Goal: Information Seeking & Learning: Learn about a topic

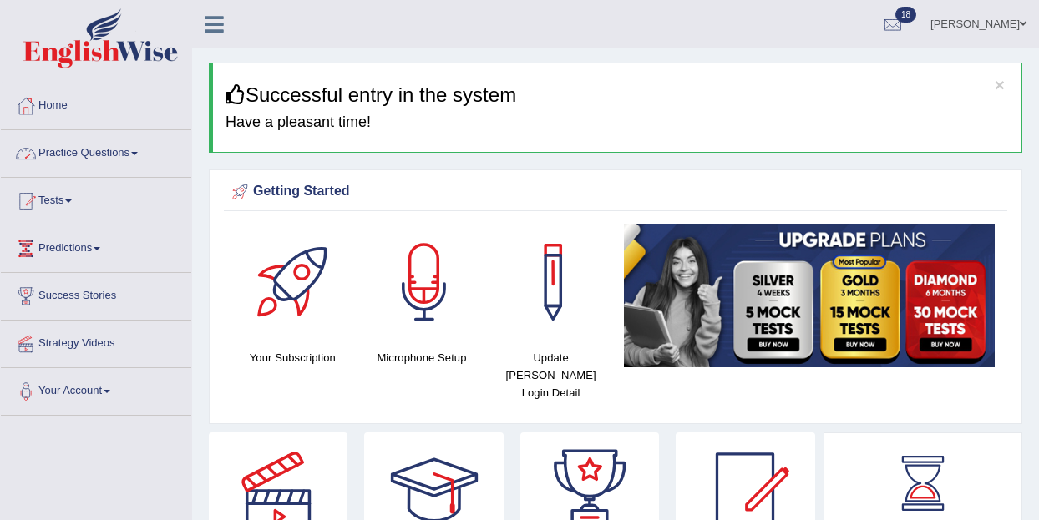
click at [138, 152] on span at bounding box center [134, 153] width 7 height 3
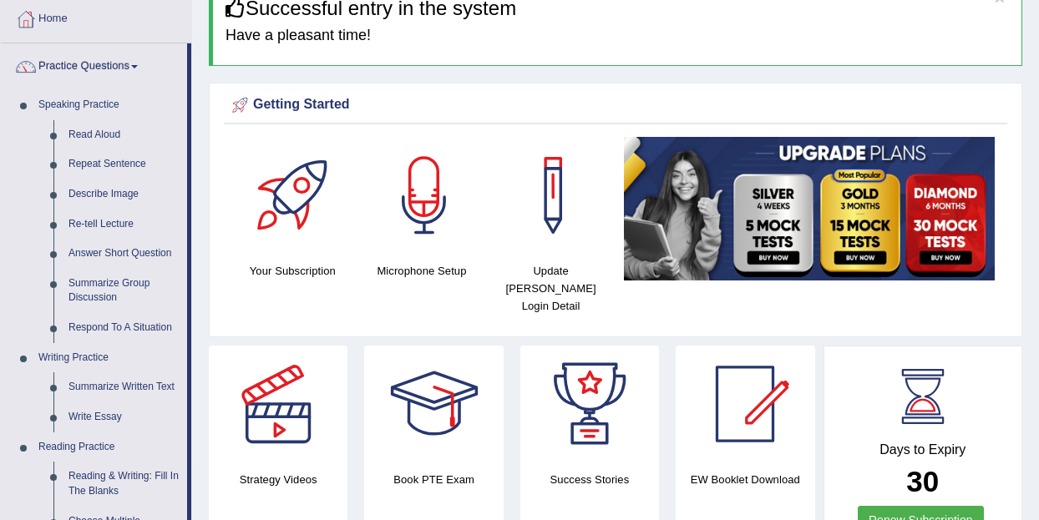
scroll to position [89, 0]
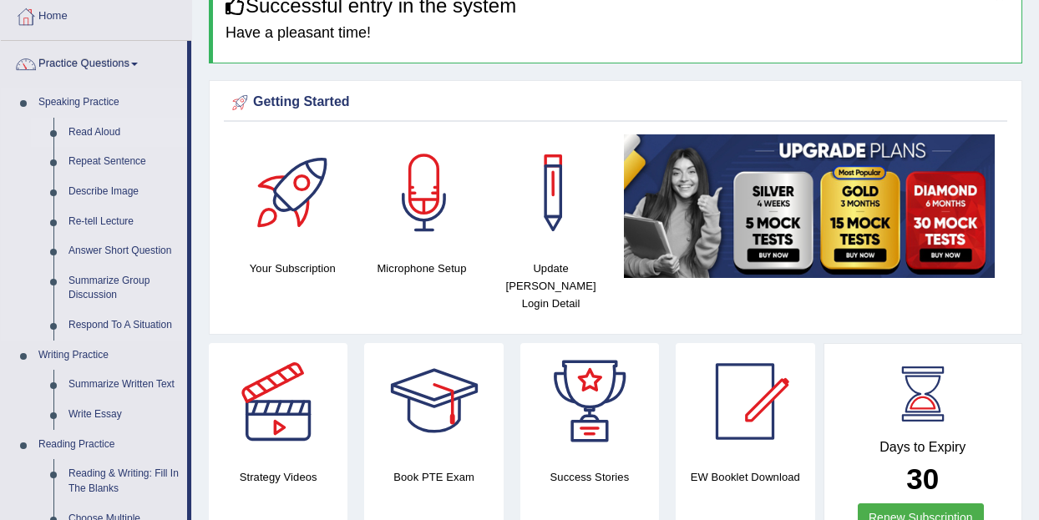
click at [93, 131] on link "Read Aloud" at bounding box center [124, 133] width 126 height 30
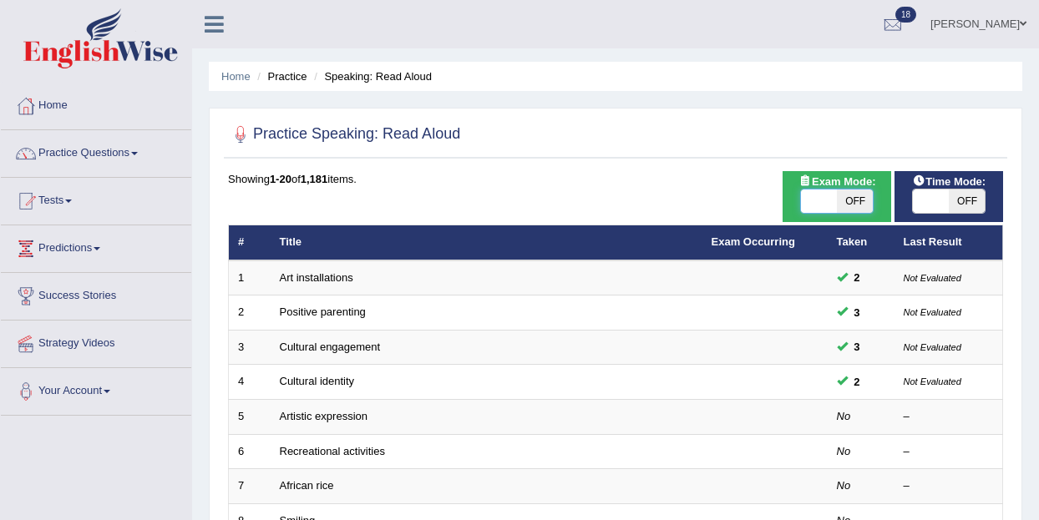
click at [832, 201] on span at bounding box center [819, 201] width 36 height 23
checkbox input "true"
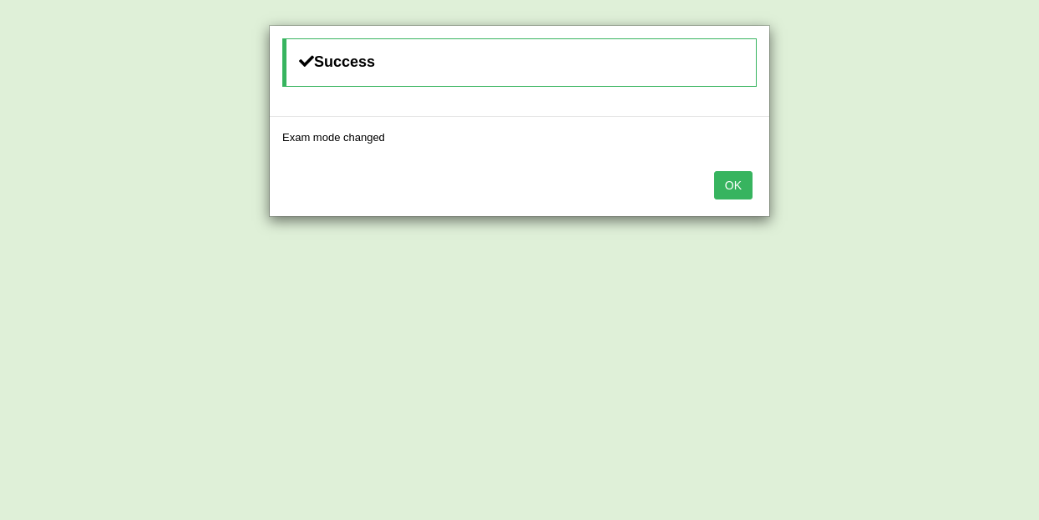
click at [735, 183] on button "OK" at bounding box center [733, 185] width 38 height 28
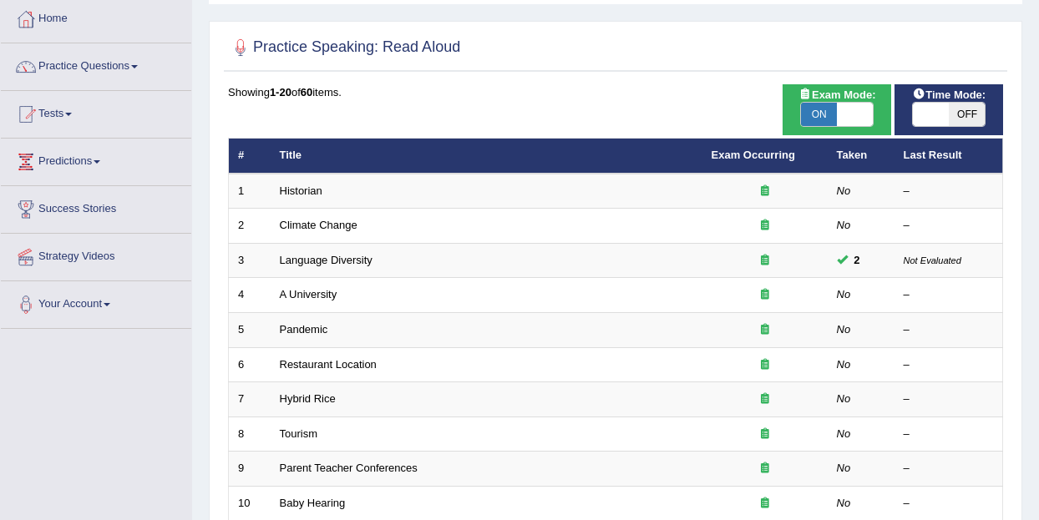
scroll to position [88, 0]
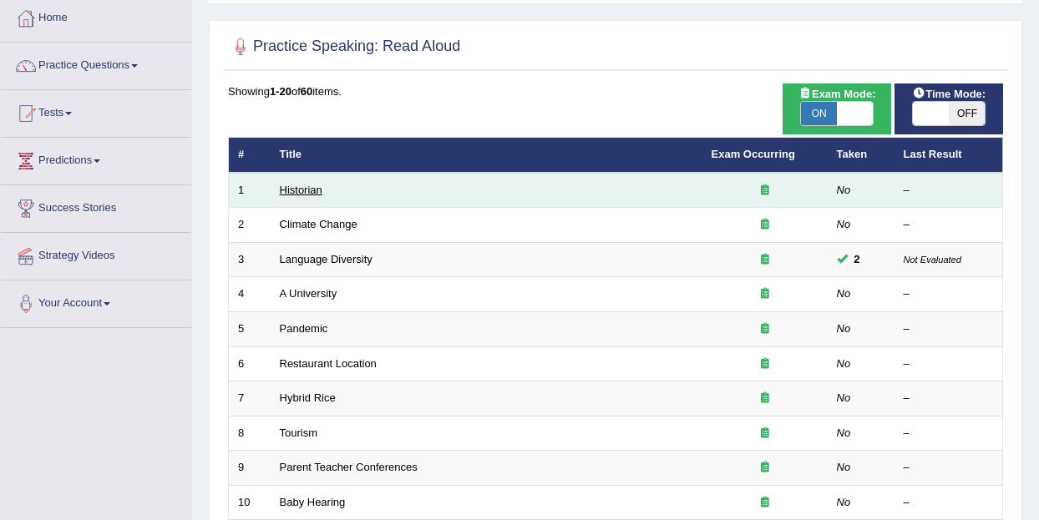
click at [294, 189] on link "Historian" at bounding box center [301, 190] width 43 height 13
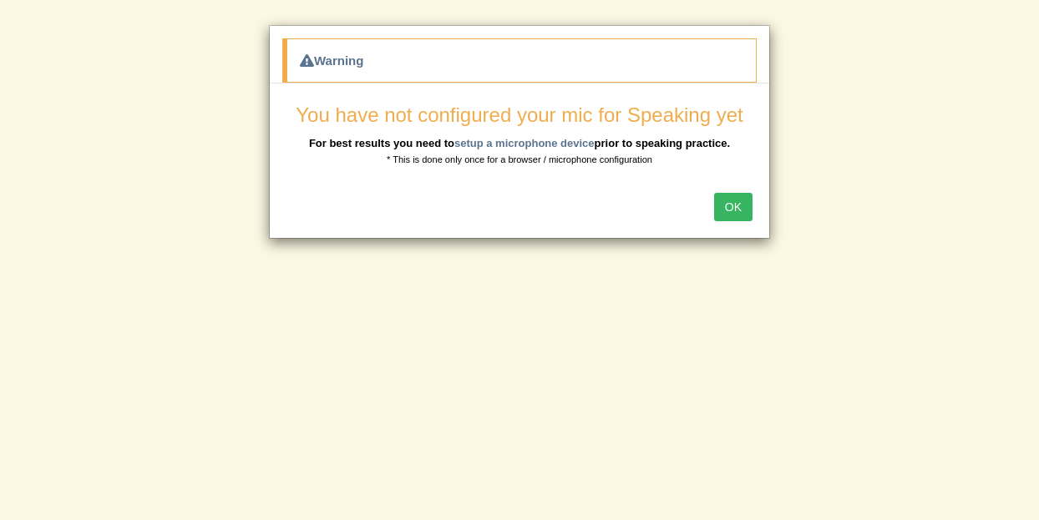
click at [736, 202] on button "OK" at bounding box center [733, 207] width 38 height 28
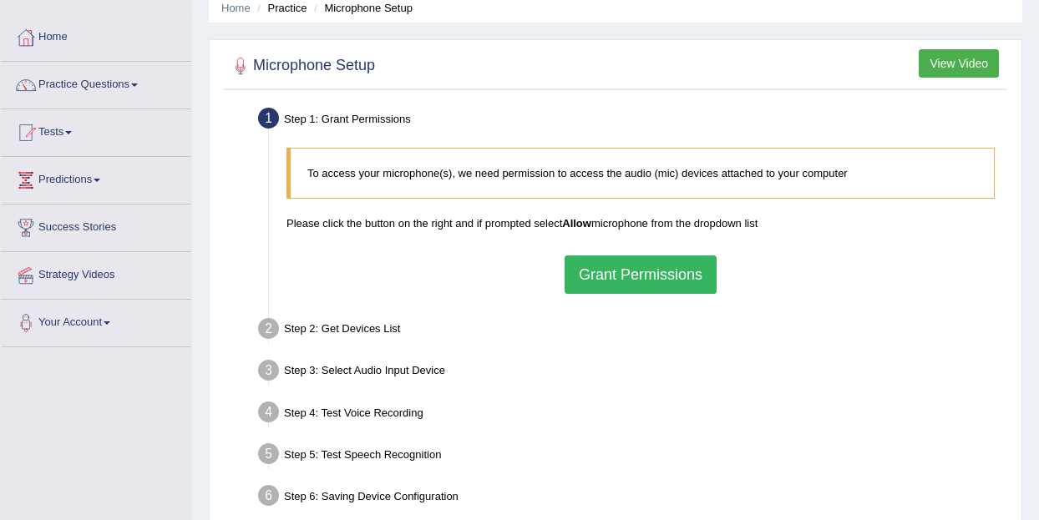
scroll to position [67, 0]
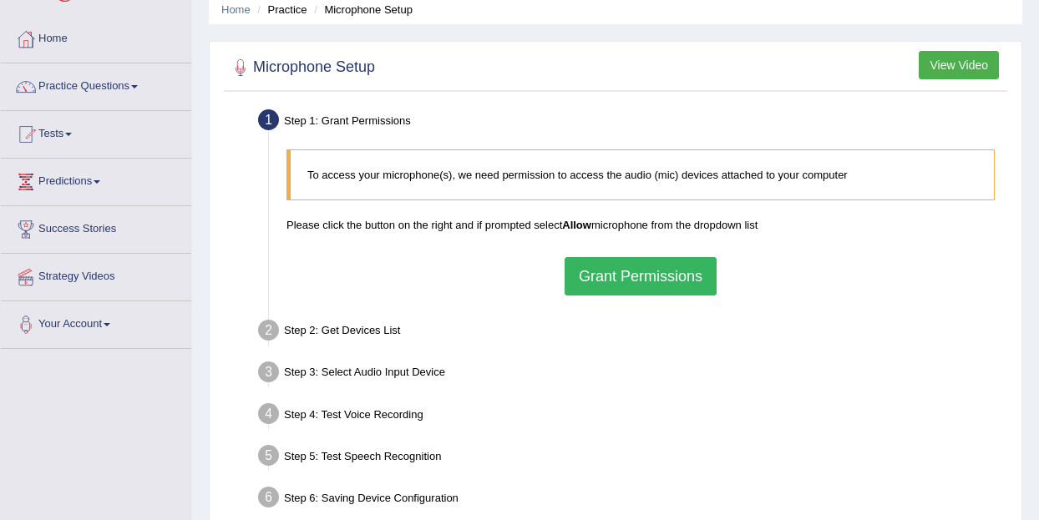
click at [370, 117] on div "Step 1: Grant Permissions" at bounding box center [633, 122] width 764 height 37
click at [292, 330] on div "Step 2: Get Devices List" at bounding box center [633, 333] width 764 height 37
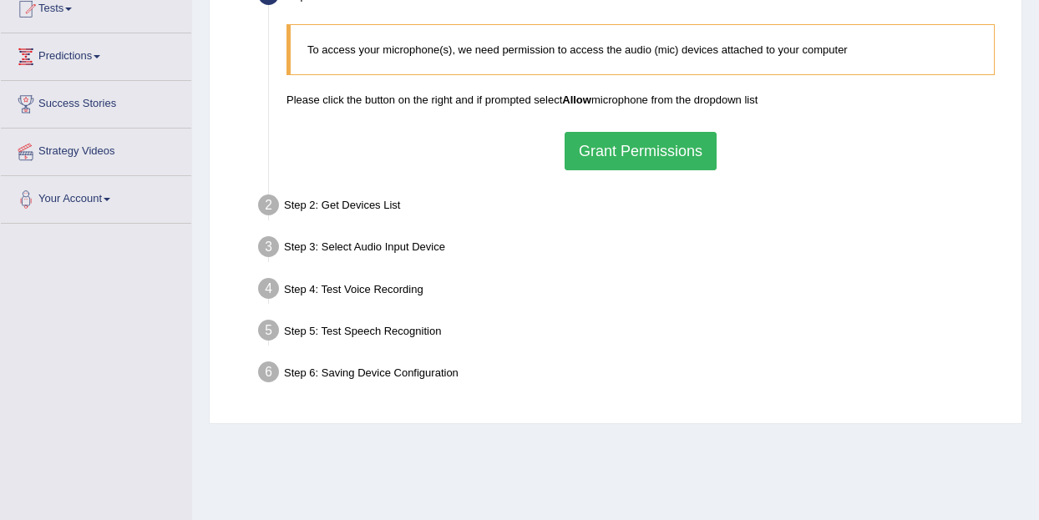
scroll to position [193, 0]
click at [444, 376] on div "Step 6: Saving Device Configuration" at bounding box center [633, 374] width 764 height 37
click at [401, 332] on div "Step 5: Test Speech Recognition" at bounding box center [633, 332] width 764 height 37
click at [381, 287] on div "Step 4: Test Voice Recording" at bounding box center [633, 290] width 764 height 37
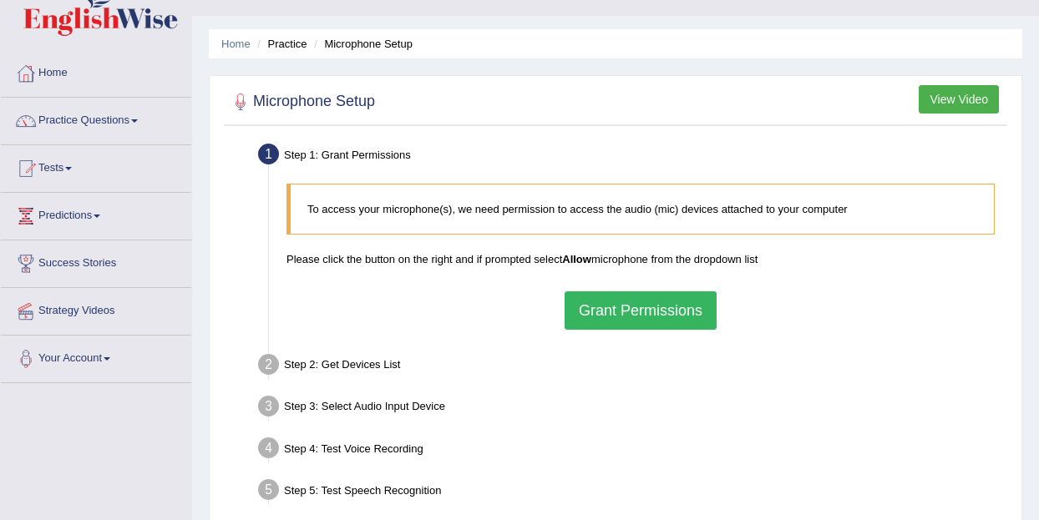
scroll to position [0, 0]
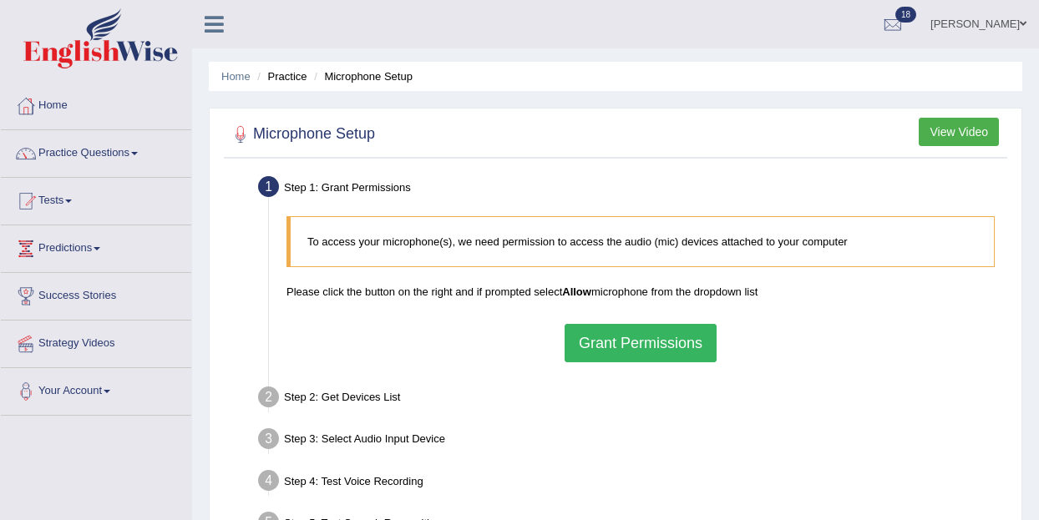
click at [647, 343] on button "Grant Permissions" at bounding box center [641, 343] width 152 height 38
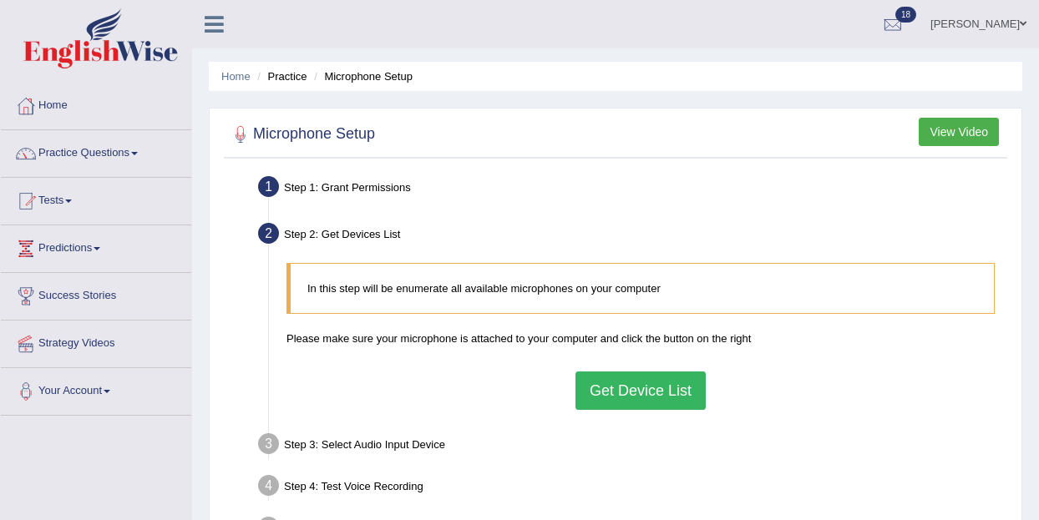
click at [641, 398] on button "Get Device List" at bounding box center [641, 391] width 130 height 38
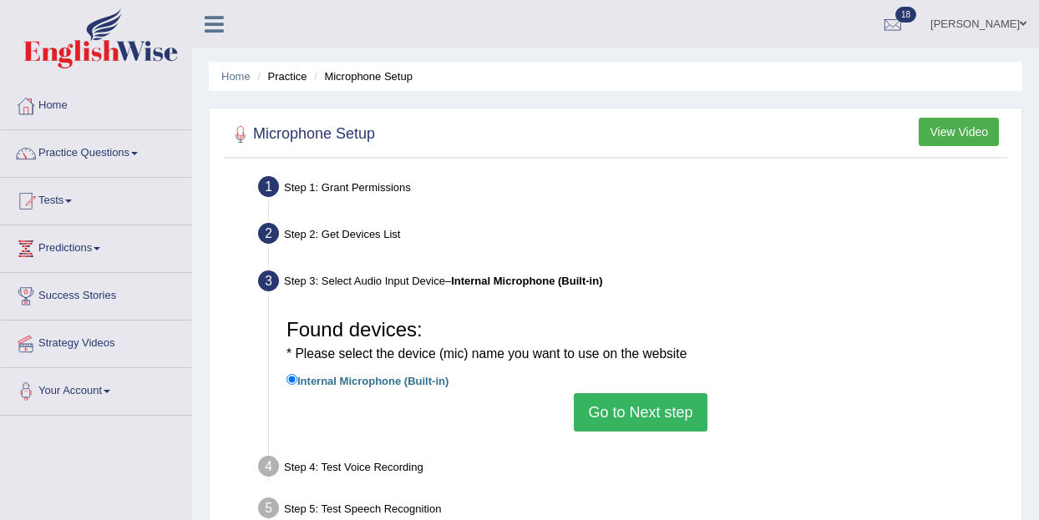
scroll to position [3, 0]
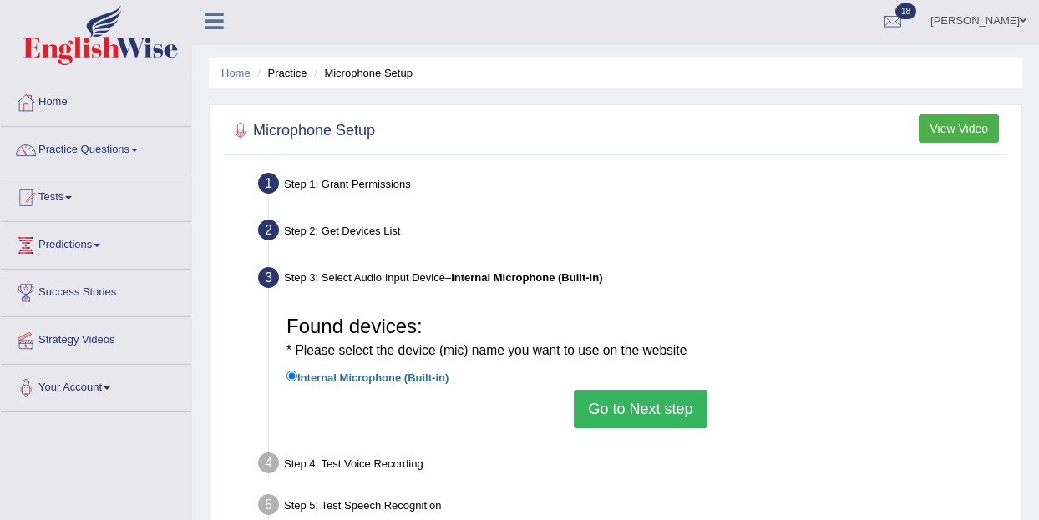
click at [639, 398] on button "Go to Next step" at bounding box center [640, 409] width 133 height 38
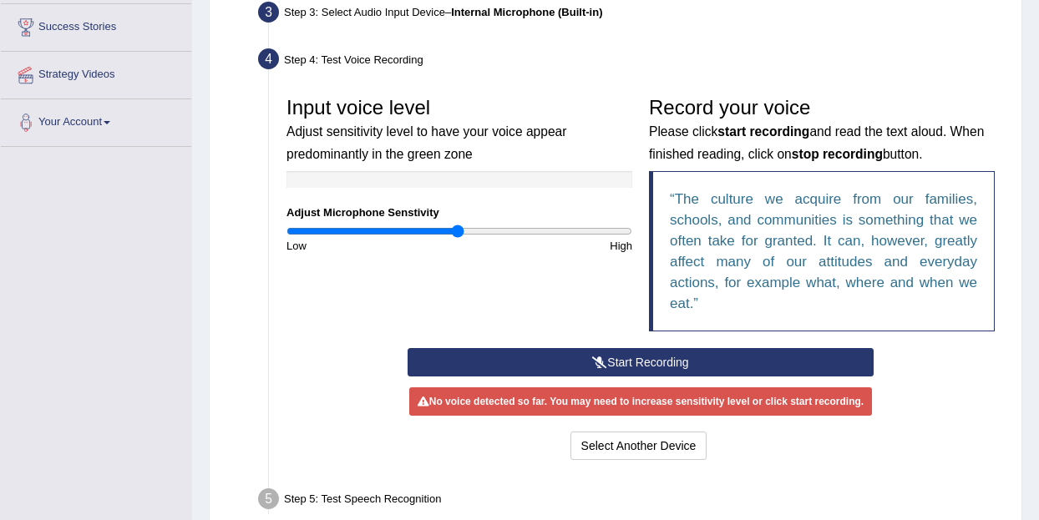
scroll to position [268, 0]
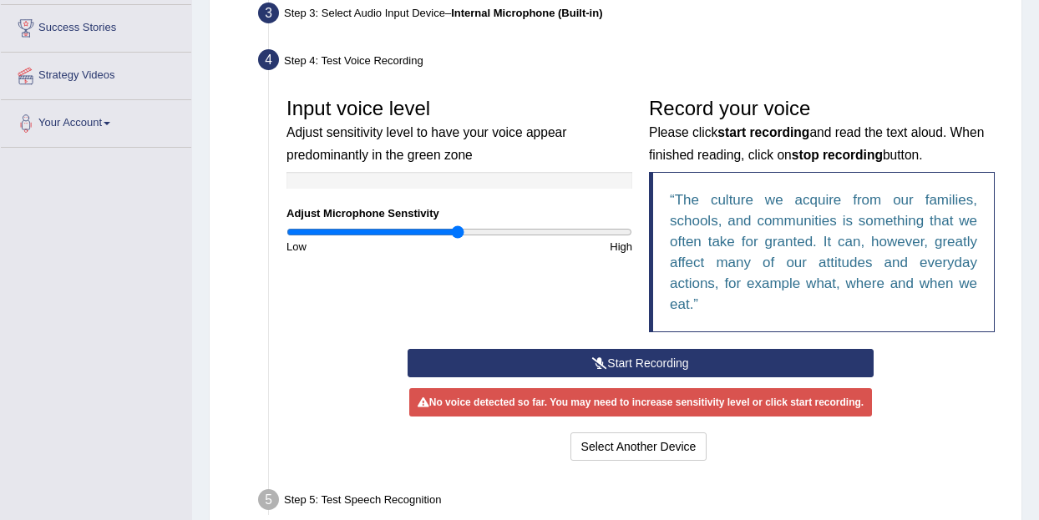
click at [621, 360] on button "Start Recording" at bounding box center [641, 363] width 467 height 28
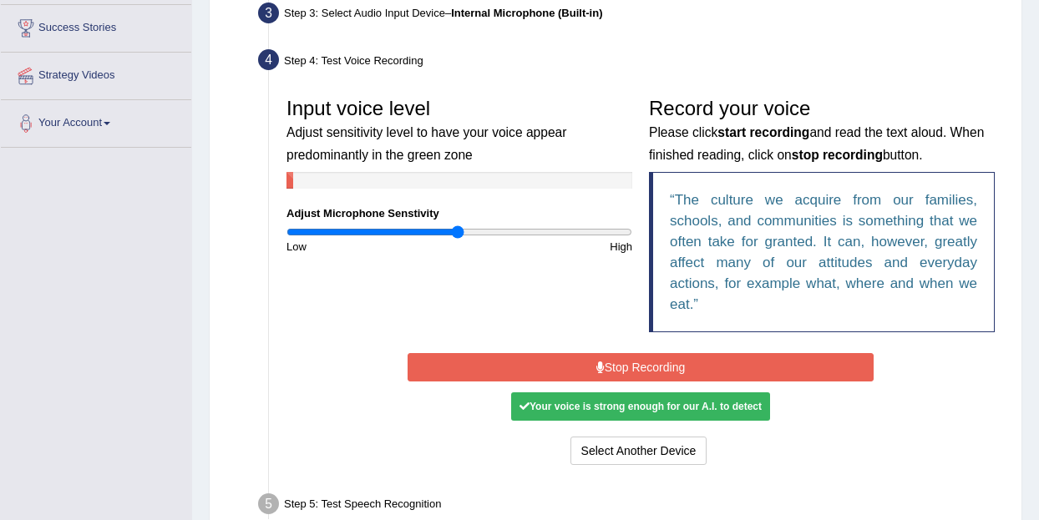
click at [622, 370] on button "Stop Recording" at bounding box center [641, 367] width 467 height 28
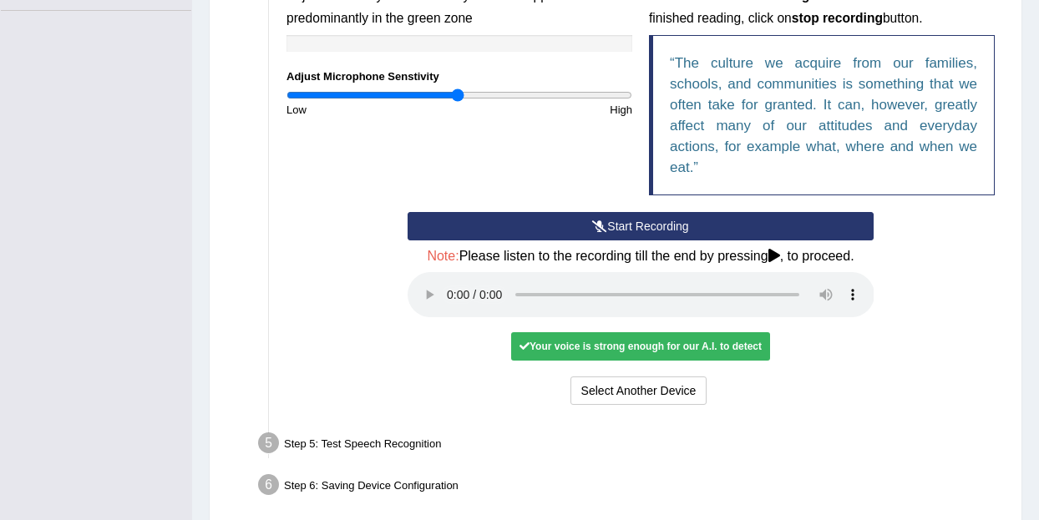
scroll to position [423, 0]
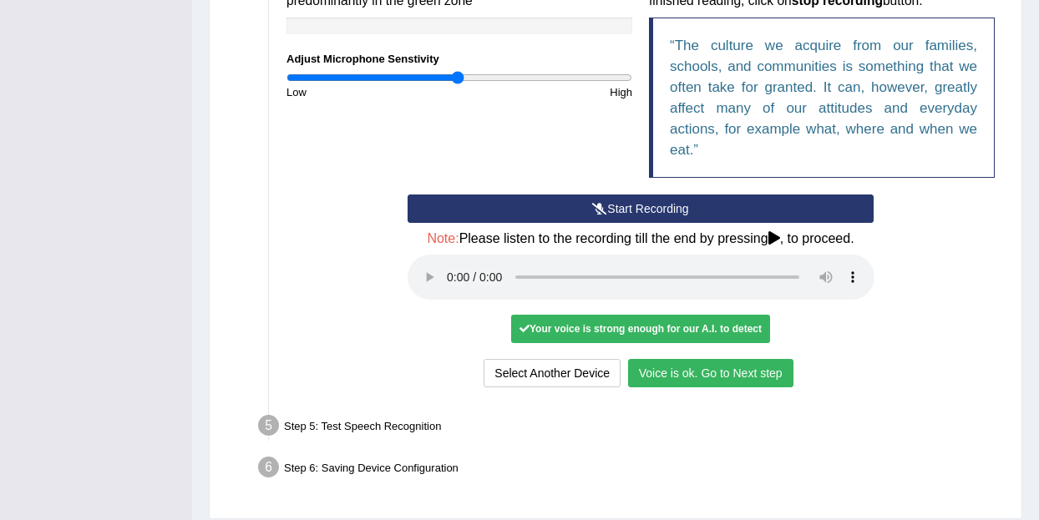
click at [732, 377] on button "Voice is ok. Go to Next step" at bounding box center [710, 373] width 165 height 28
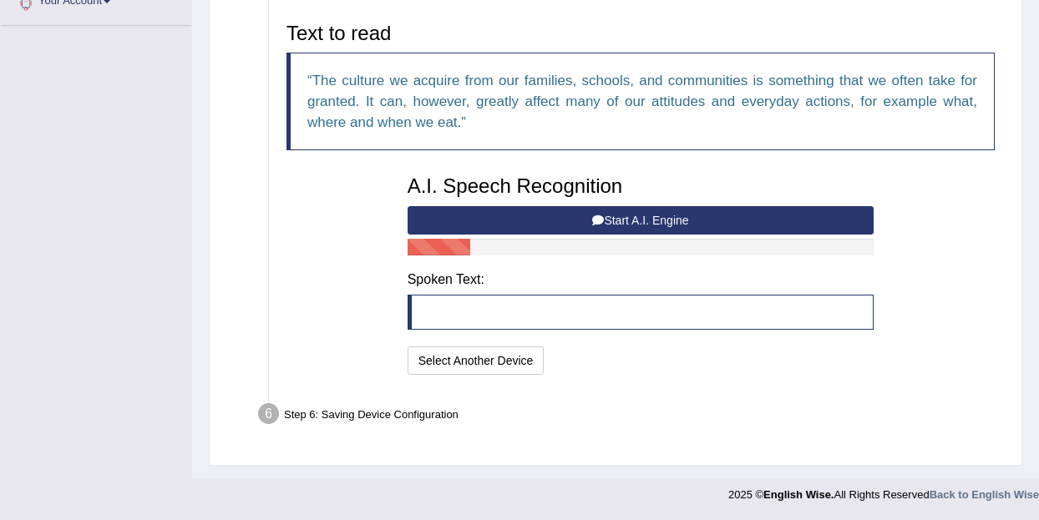
scroll to position [388, 0]
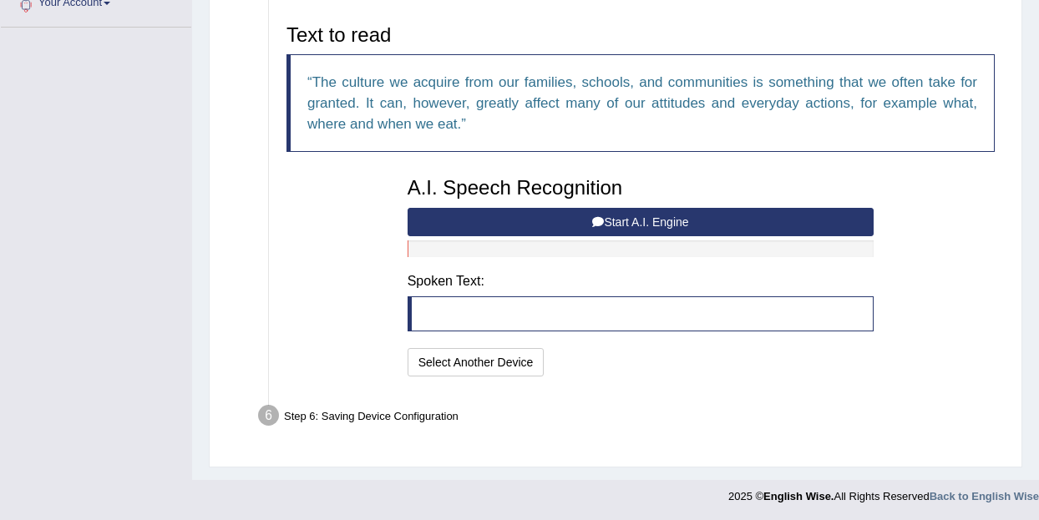
click at [623, 217] on button "Start A.I. Engine" at bounding box center [641, 222] width 467 height 28
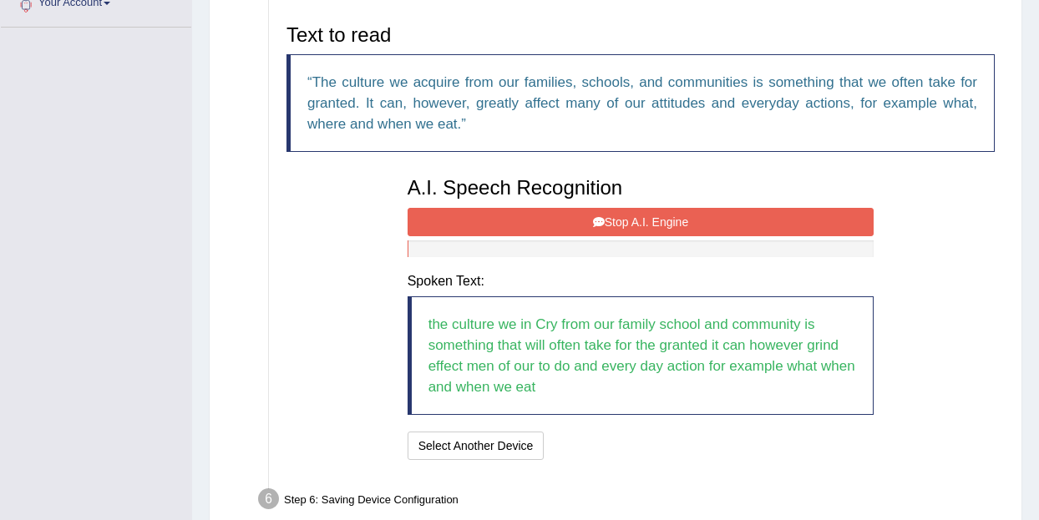
click at [623, 216] on button "Stop A.I. Engine" at bounding box center [641, 222] width 467 height 28
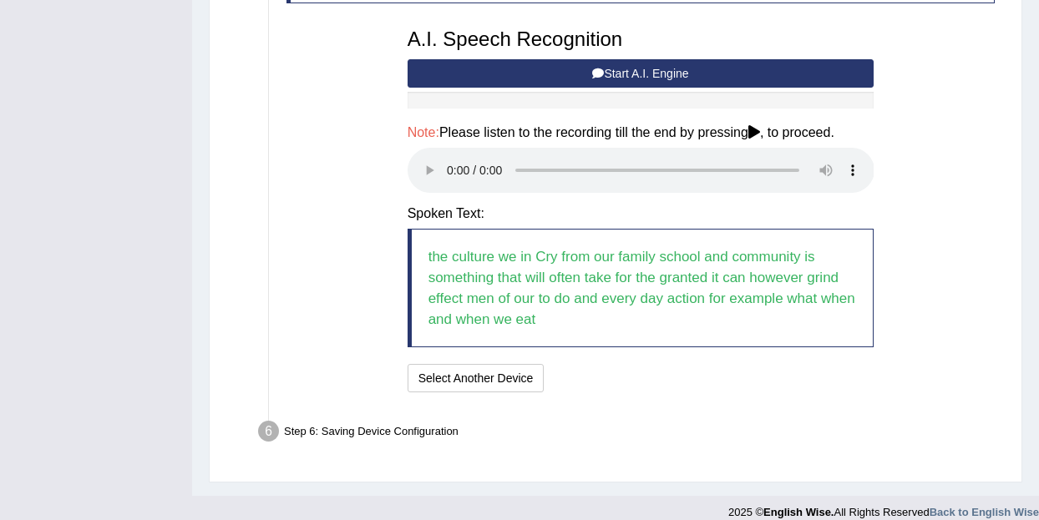
scroll to position [555, 0]
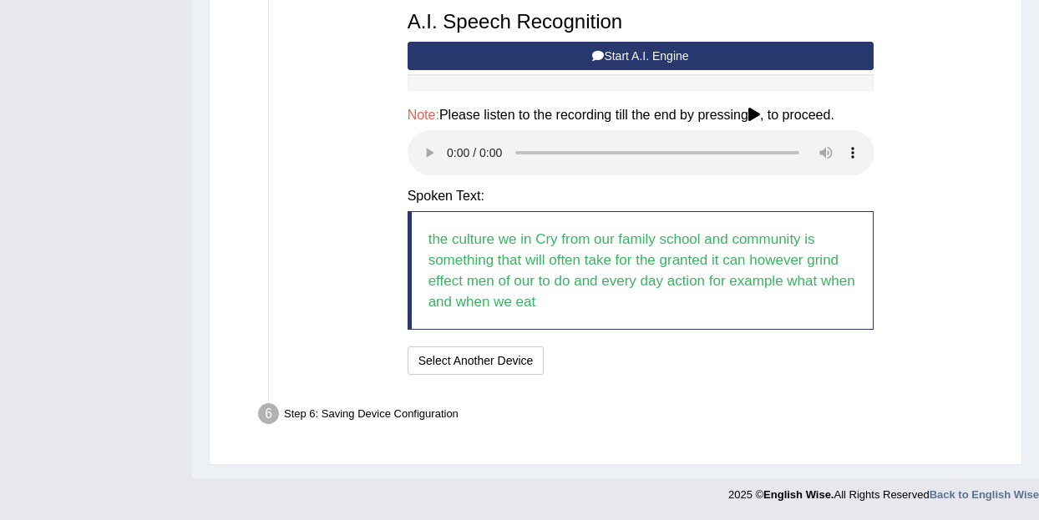
click at [900, 176] on div "Text to read The culture we acquire from our families, schools, and communities…" at bounding box center [640, 115] width 725 height 530
click at [458, 359] on button "Select Another Device" at bounding box center [476, 361] width 137 height 28
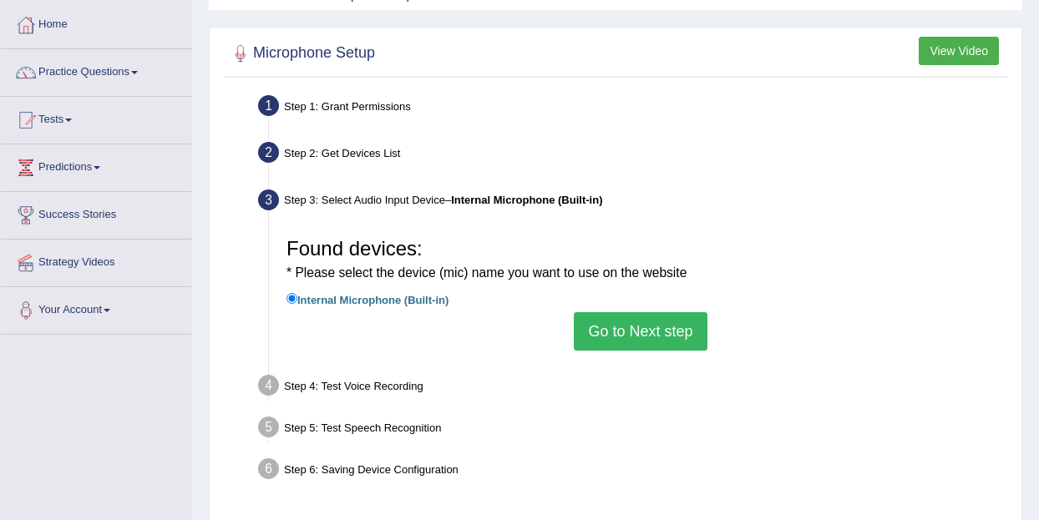
scroll to position [61, 0]
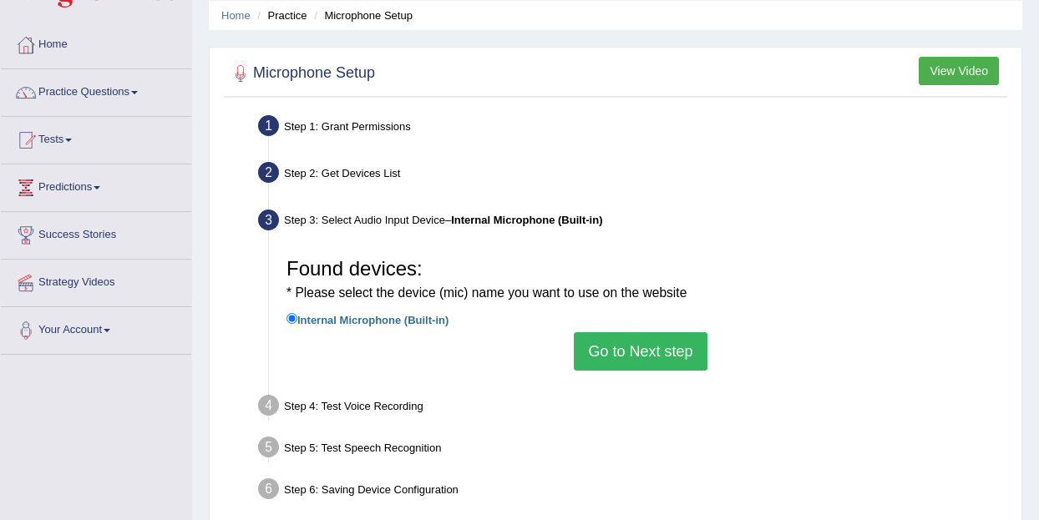
click at [622, 334] on button "Go to Next step" at bounding box center [640, 351] width 133 height 38
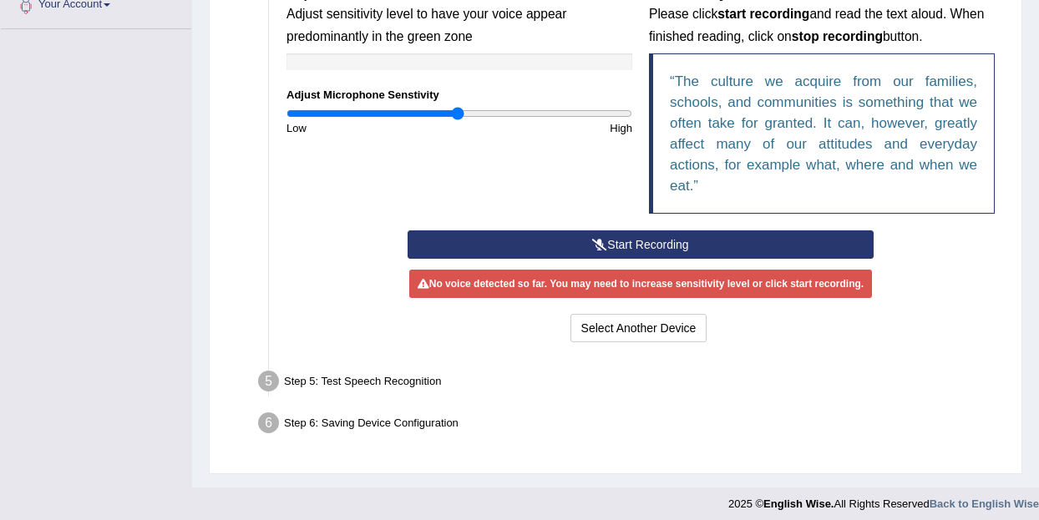
scroll to position [396, 0]
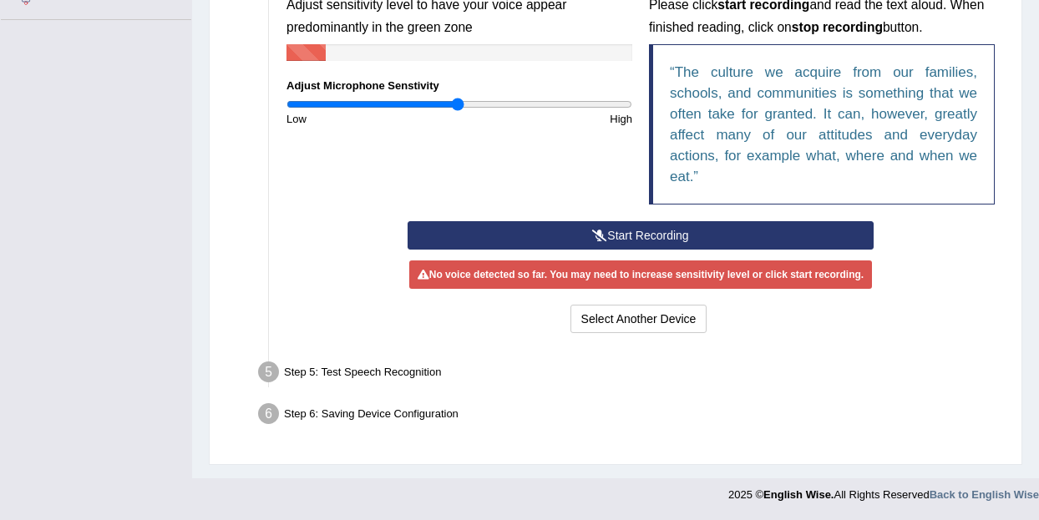
click at [615, 231] on button "Start Recording" at bounding box center [641, 235] width 467 height 28
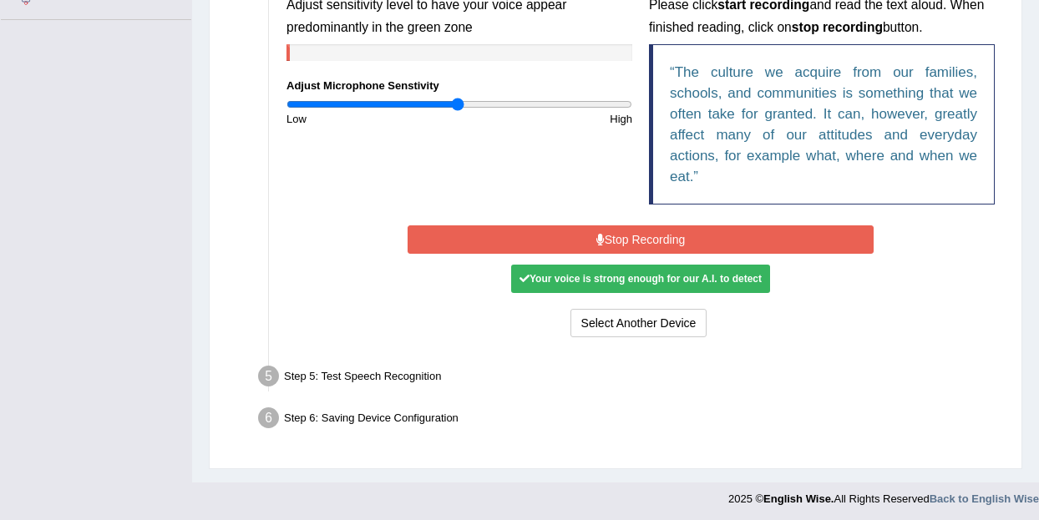
click at [627, 238] on button "Stop Recording" at bounding box center [641, 240] width 467 height 28
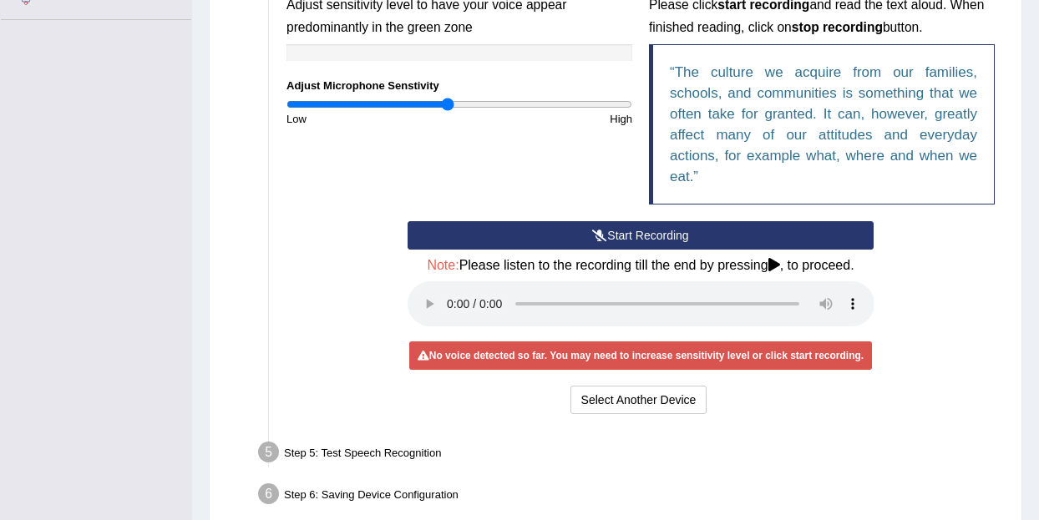
click at [446, 101] on input "range" at bounding box center [460, 104] width 346 height 13
click at [434, 102] on input "range" at bounding box center [460, 104] width 346 height 13
click at [424, 99] on input "range" at bounding box center [460, 104] width 346 height 13
click at [435, 103] on input "range" at bounding box center [460, 104] width 346 height 13
type input "0.94"
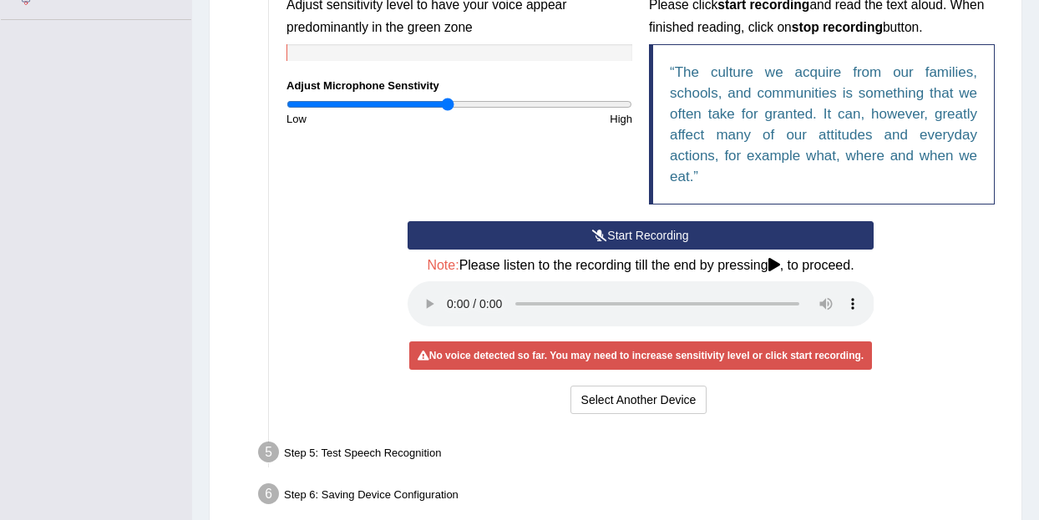
click at [448, 103] on input "range" at bounding box center [460, 104] width 346 height 13
click at [629, 232] on button "Start Recording" at bounding box center [641, 235] width 467 height 28
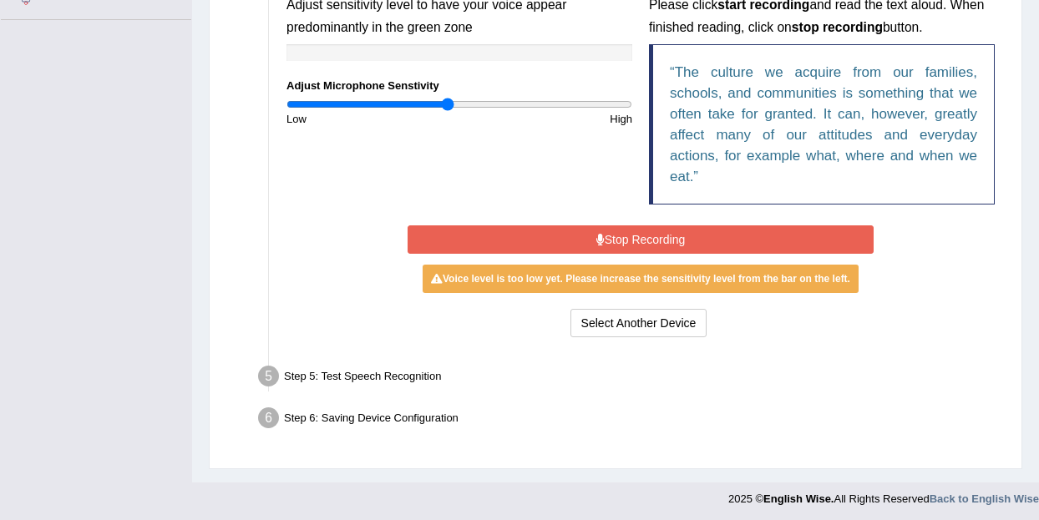
click at [625, 241] on button "Stop Recording" at bounding box center [641, 240] width 467 height 28
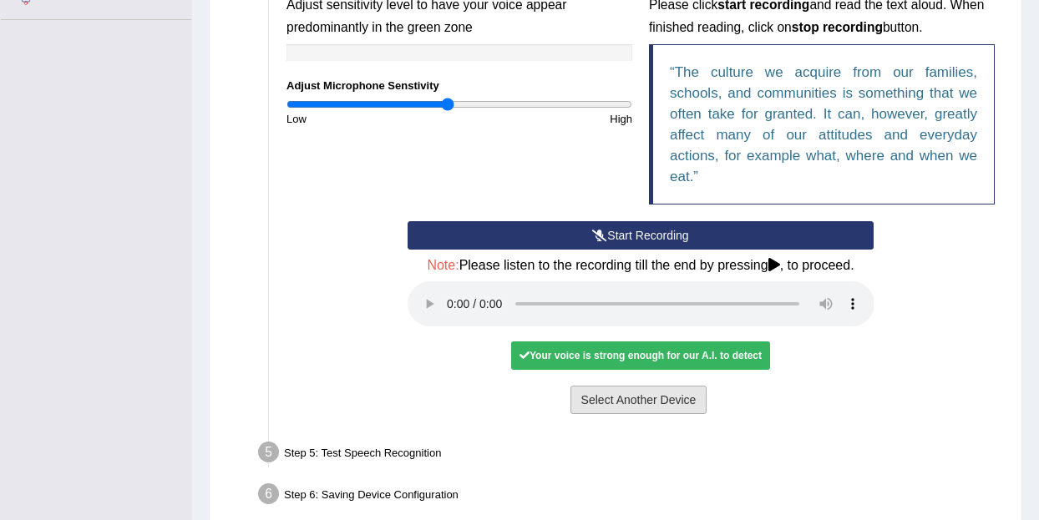
click at [622, 400] on button "Select Another Device" at bounding box center [639, 400] width 137 height 28
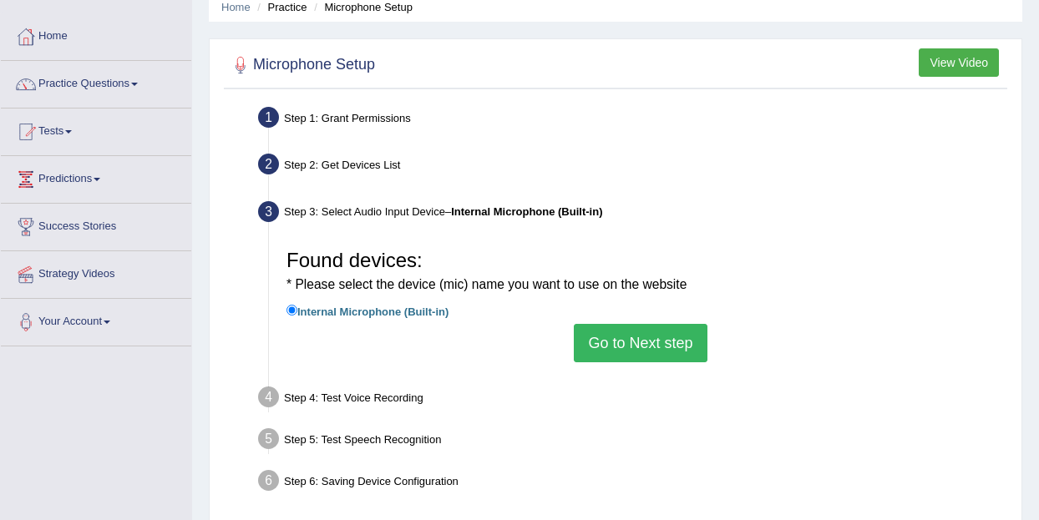
scroll to position [94, 0]
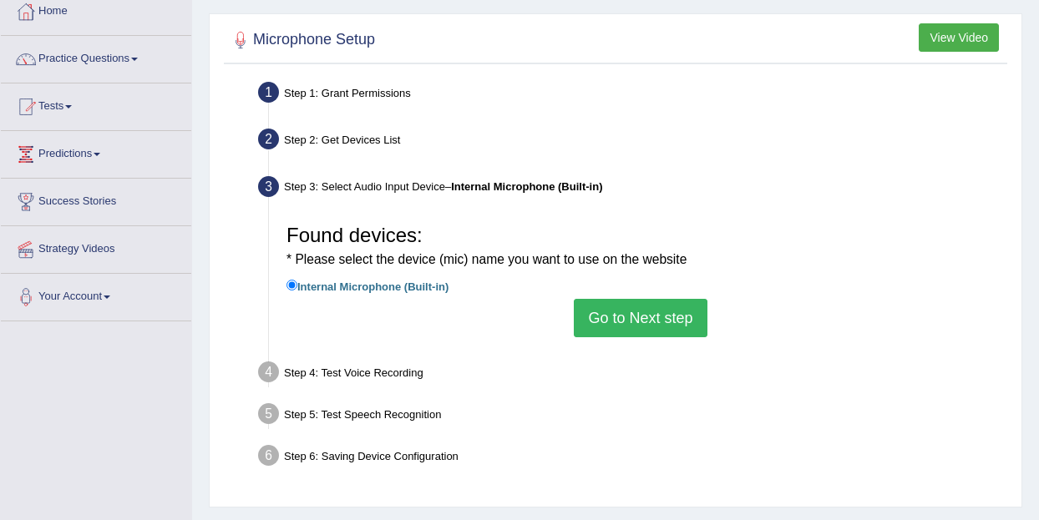
click at [640, 322] on button "Go to Next step" at bounding box center [640, 318] width 133 height 38
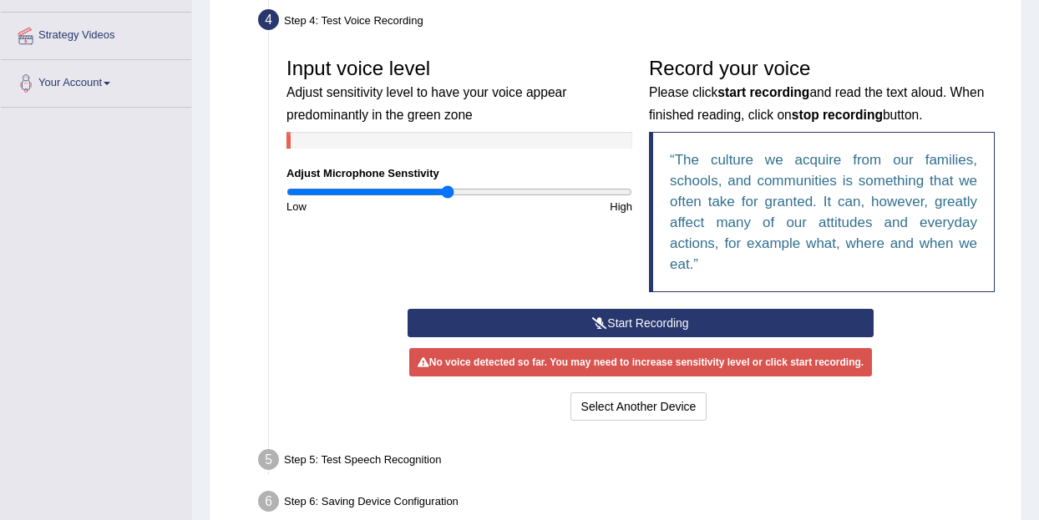
scroll to position [307, 0]
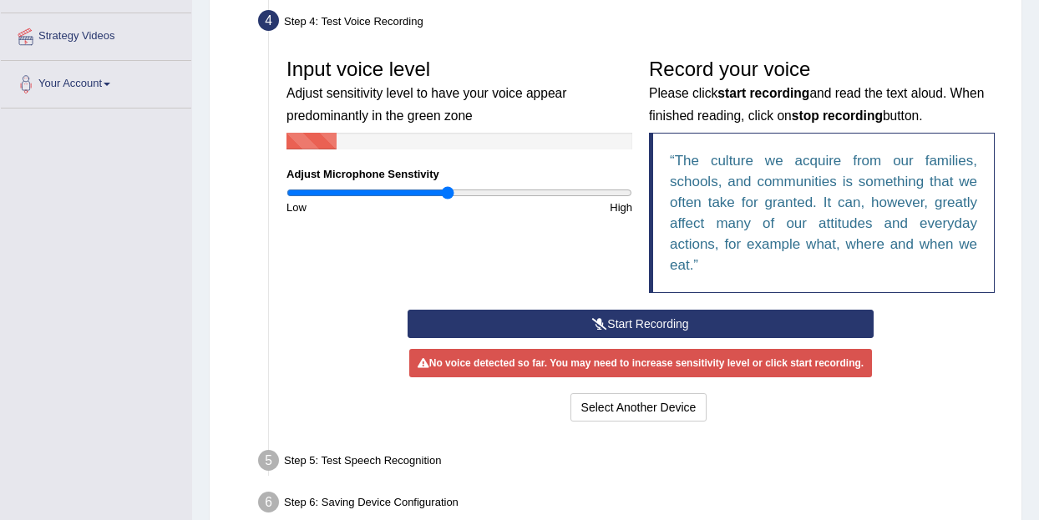
click at [610, 320] on button "Start Recording" at bounding box center [641, 324] width 467 height 28
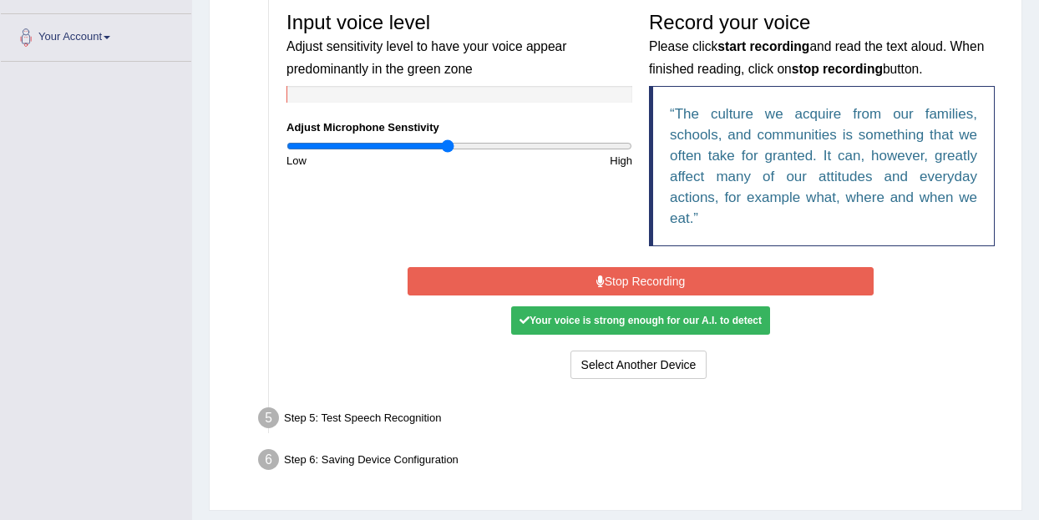
scroll to position [356, 0]
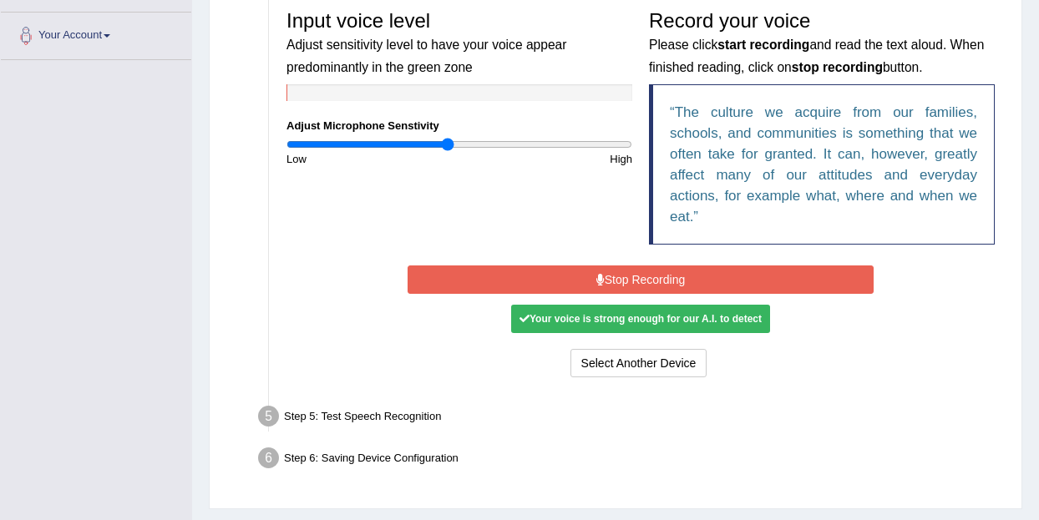
click at [625, 278] on button "Stop Recording" at bounding box center [641, 280] width 467 height 28
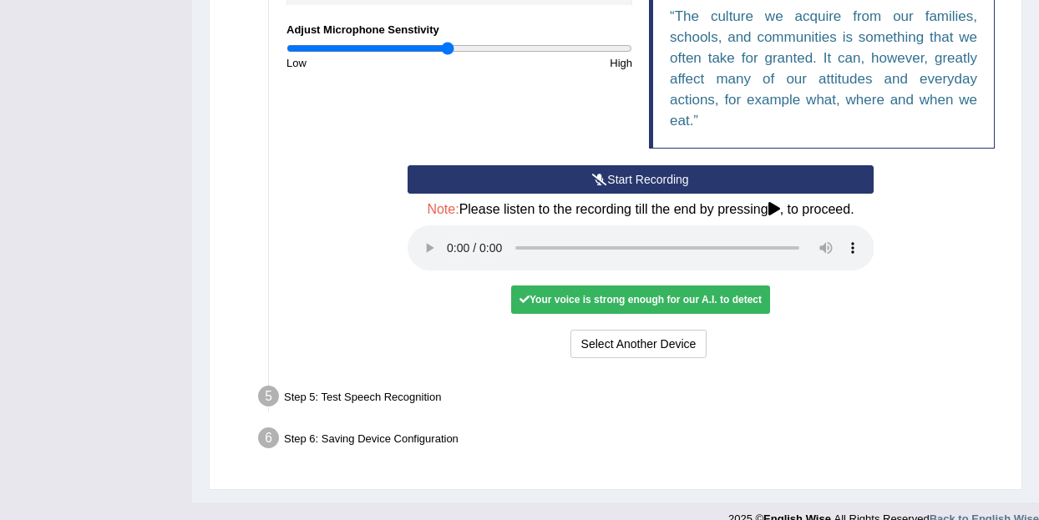
scroll to position [454, 0]
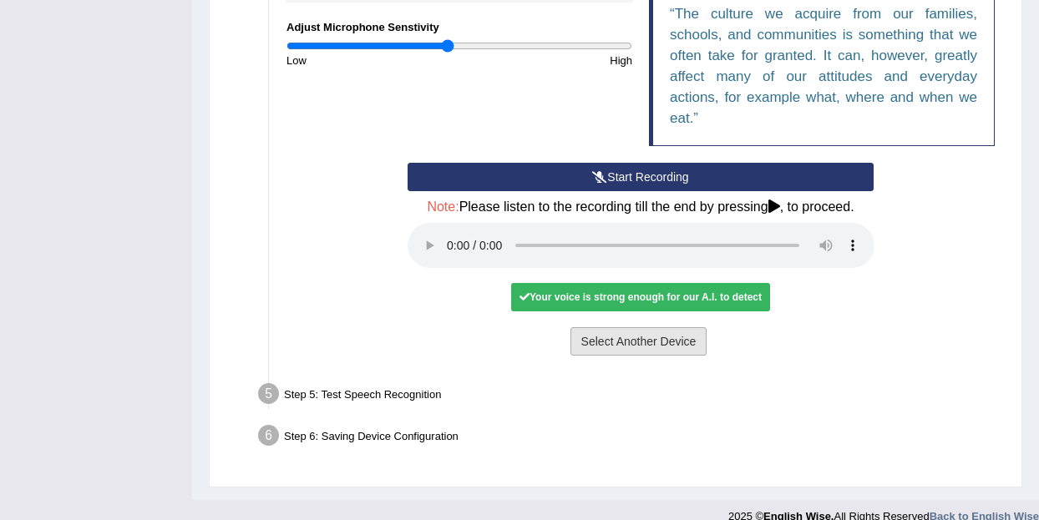
click at [632, 340] on button "Select Another Device" at bounding box center [639, 341] width 137 height 28
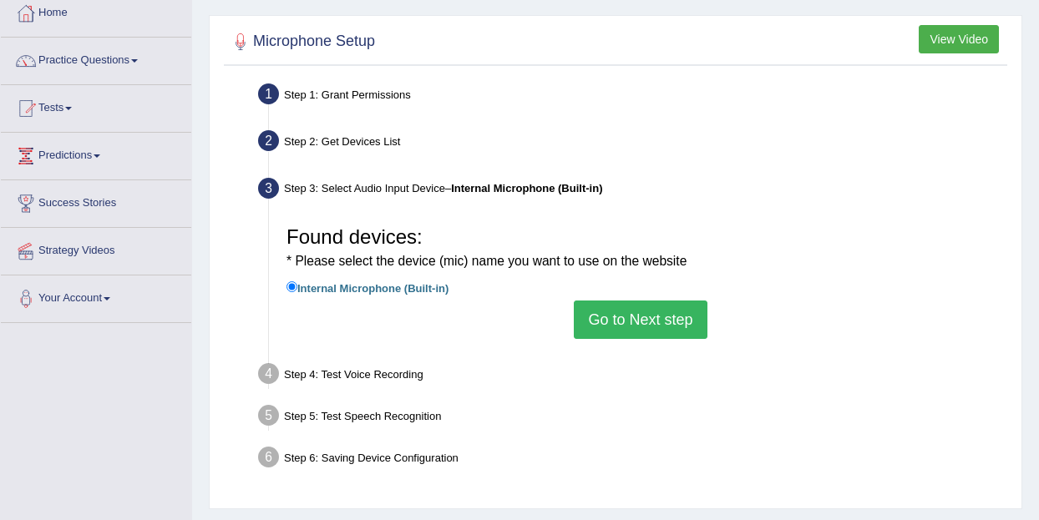
scroll to position [92, 0]
click at [623, 317] on button "Go to Next step" at bounding box center [640, 321] width 133 height 38
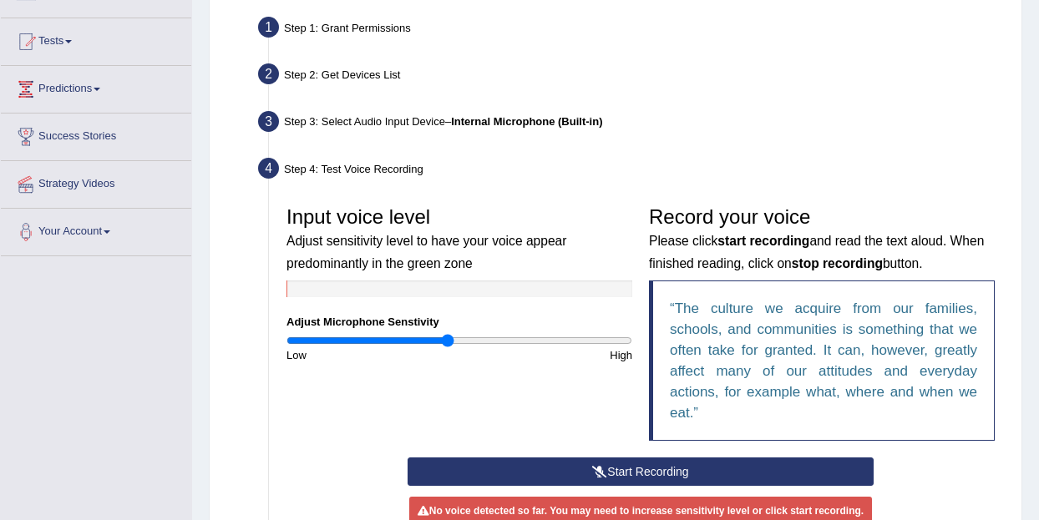
scroll to position [153, 0]
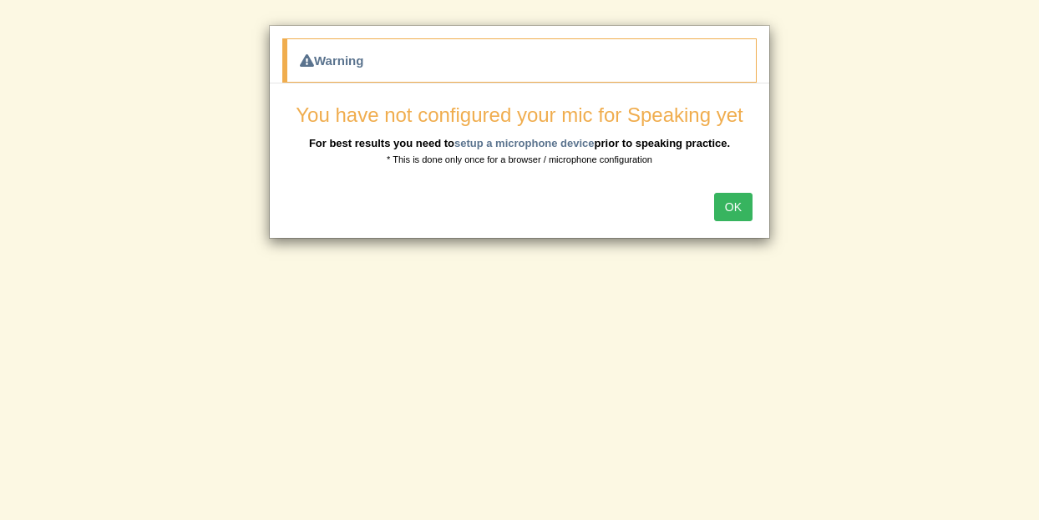
click at [721, 204] on button "OK" at bounding box center [733, 207] width 38 height 28
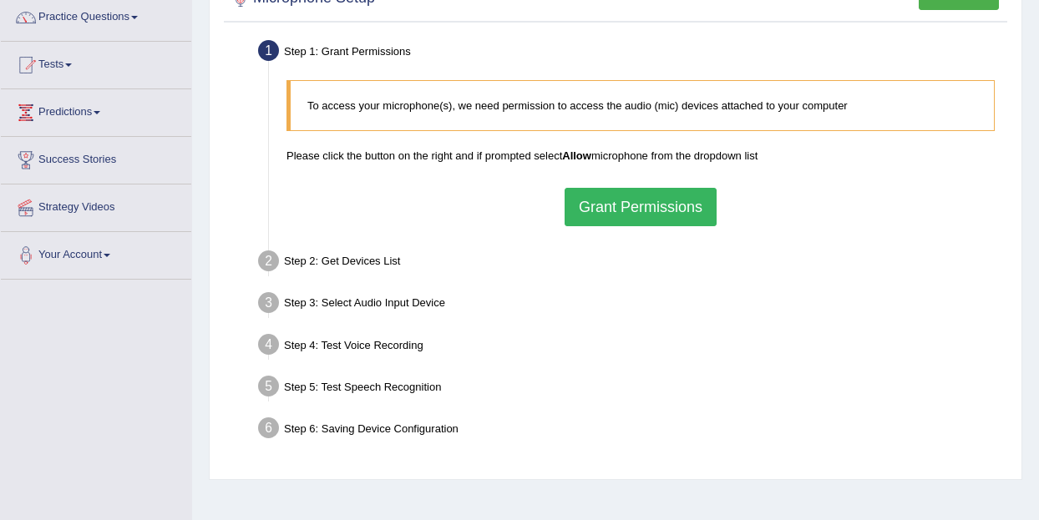
scroll to position [140, 0]
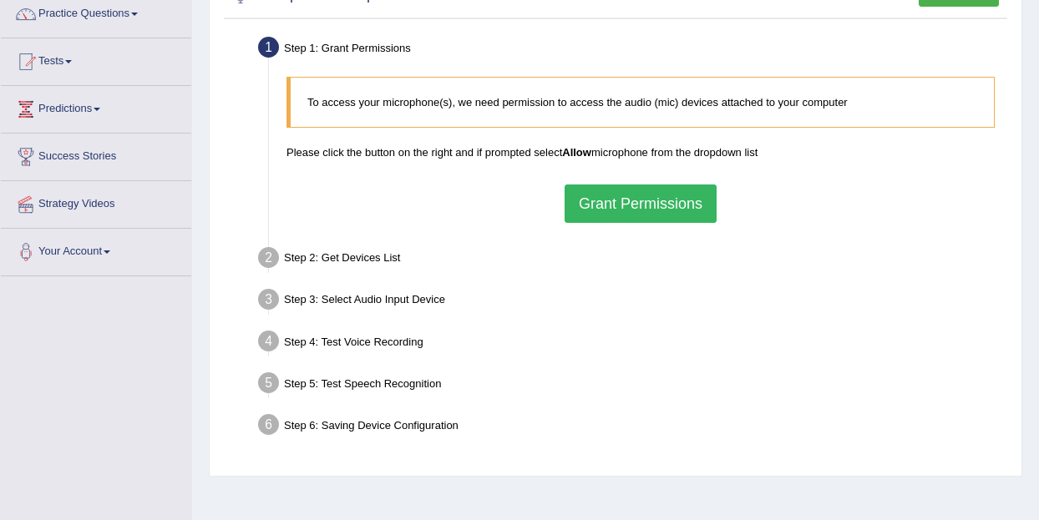
click at [632, 206] on button "Grant Permissions" at bounding box center [641, 204] width 152 height 38
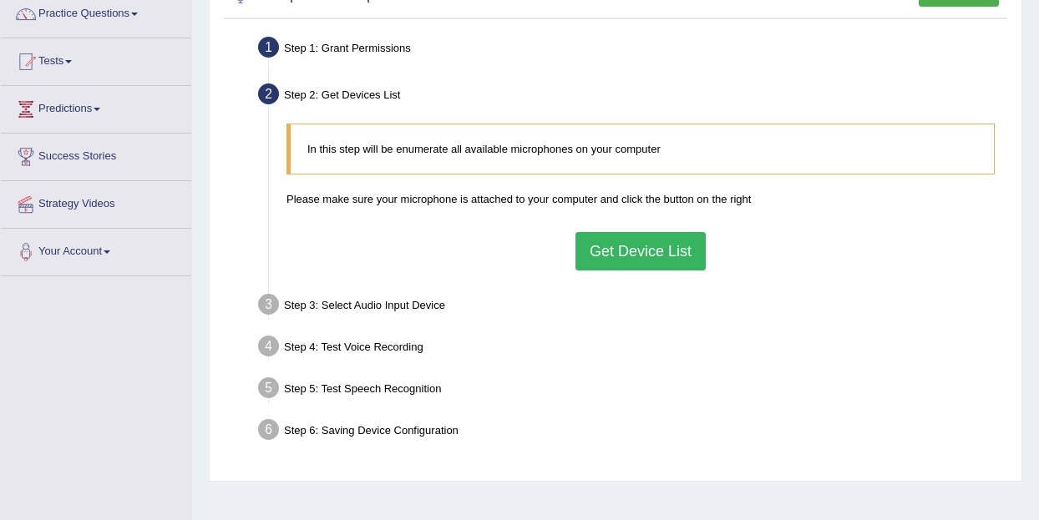
click at [637, 250] on button "Get Device List" at bounding box center [641, 251] width 130 height 38
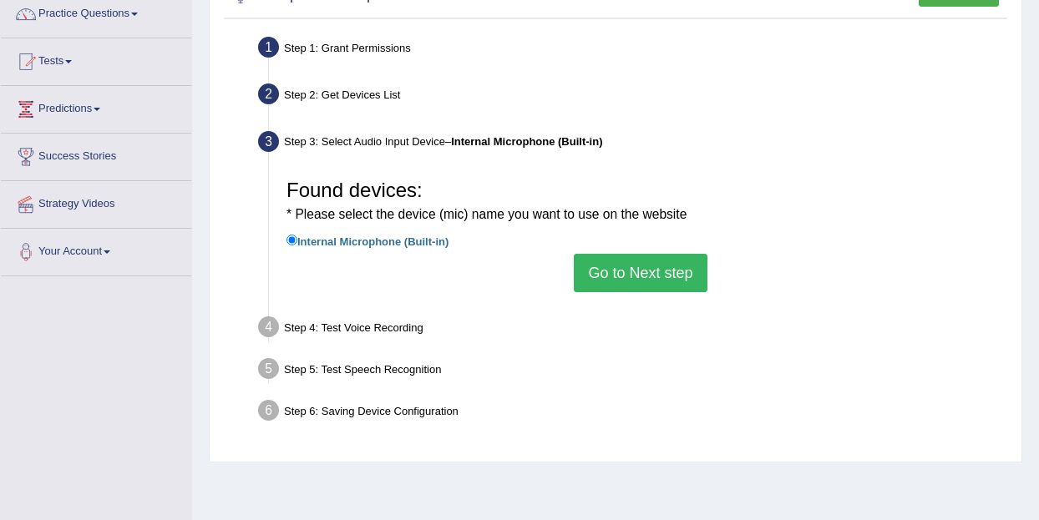
click at [629, 277] on button "Go to Next step" at bounding box center [640, 273] width 133 height 38
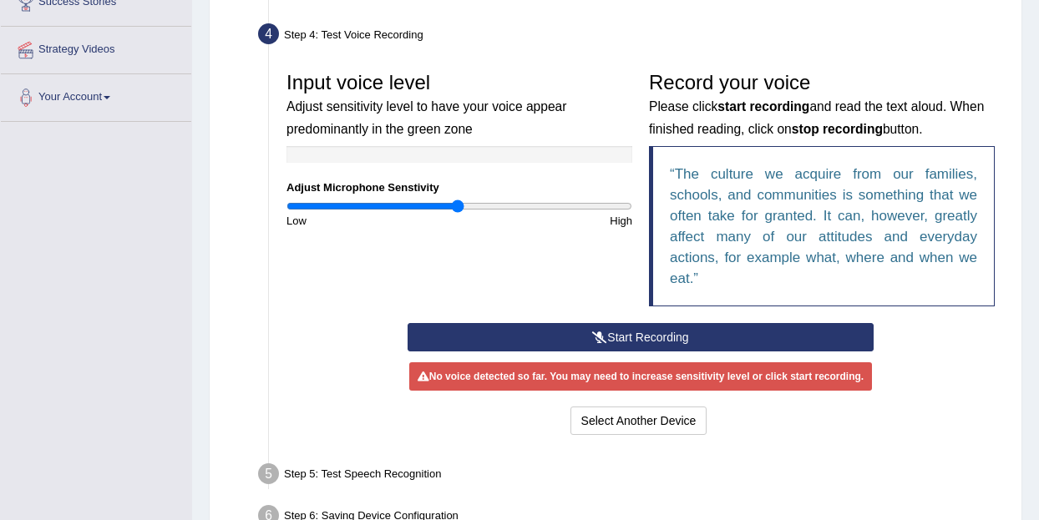
scroll to position [396, 0]
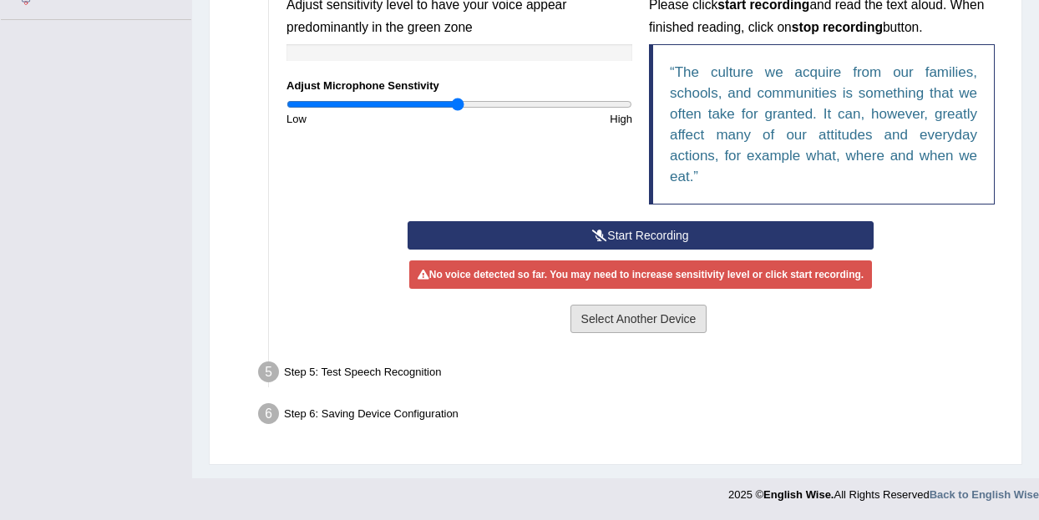
click at [648, 321] on button "Select Another Device" at bounding box center [639, 319] width 137 height 28
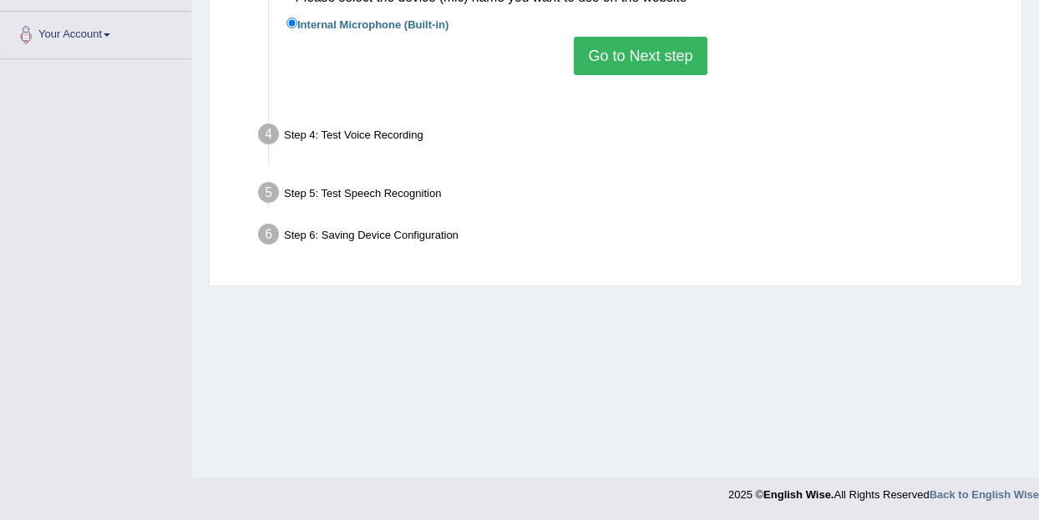
scroll to position [357, 0]
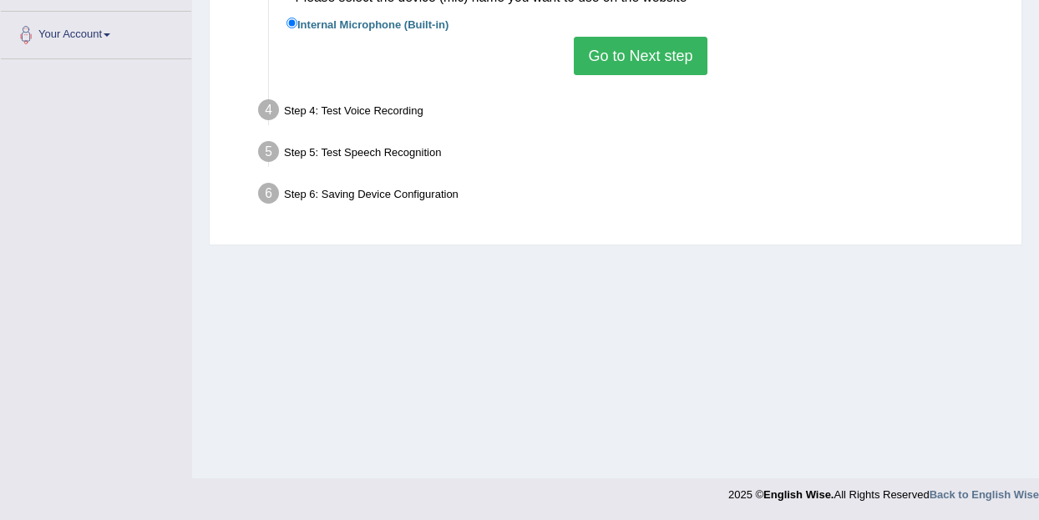
click at [636, 56] on button "Go to Next step" at bounding box center [640, 56] width 133 height 38
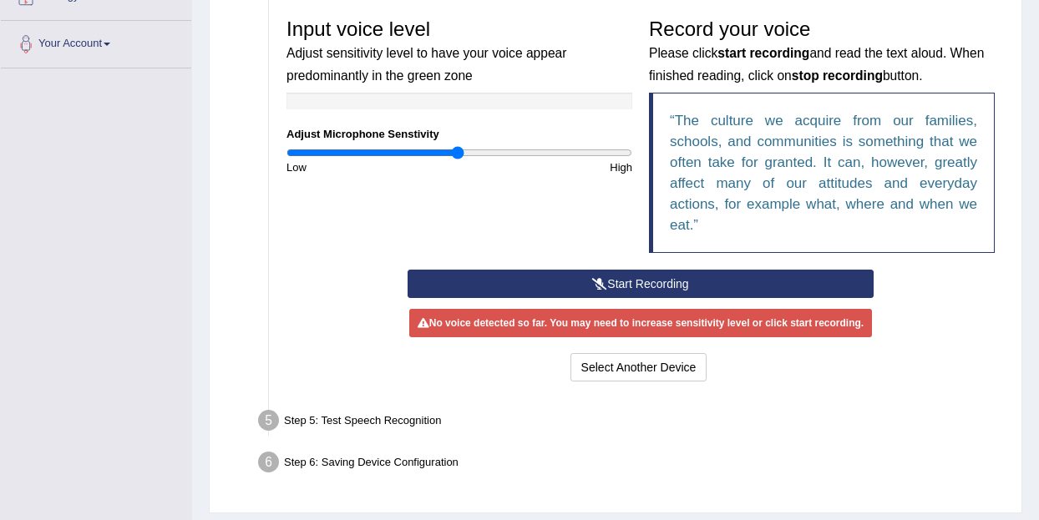
scroll to position [358, 0]
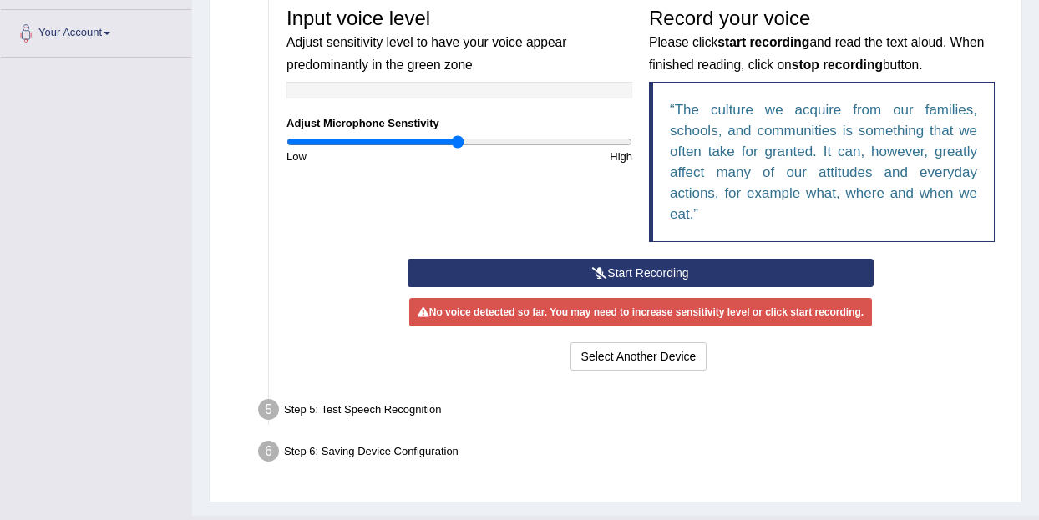
click at [612, 276] on button "Start Recording" at bounding box center [641, 273] width 467 height 28
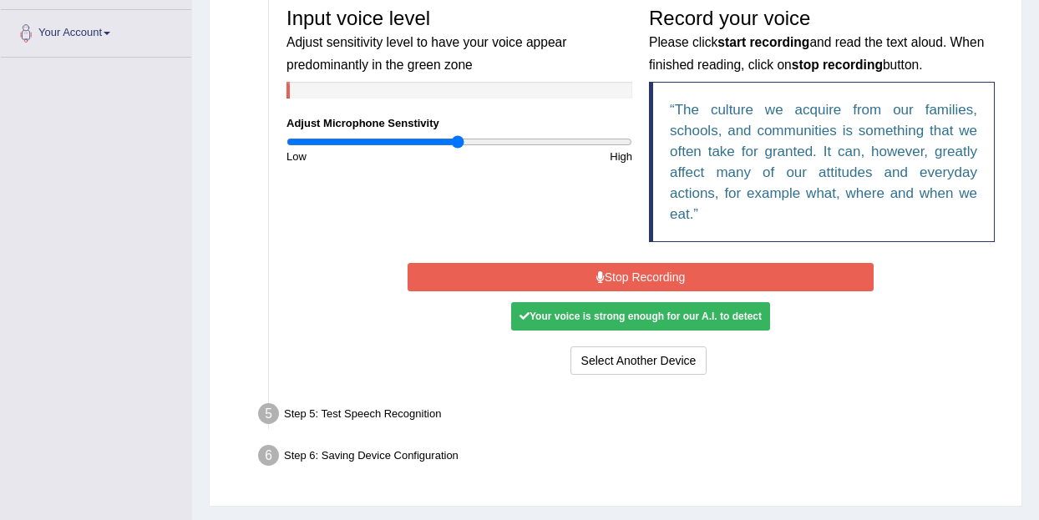
click at [612, 276] on button "Stop Recording" at bounding box center [641, 277] width 467 height 28
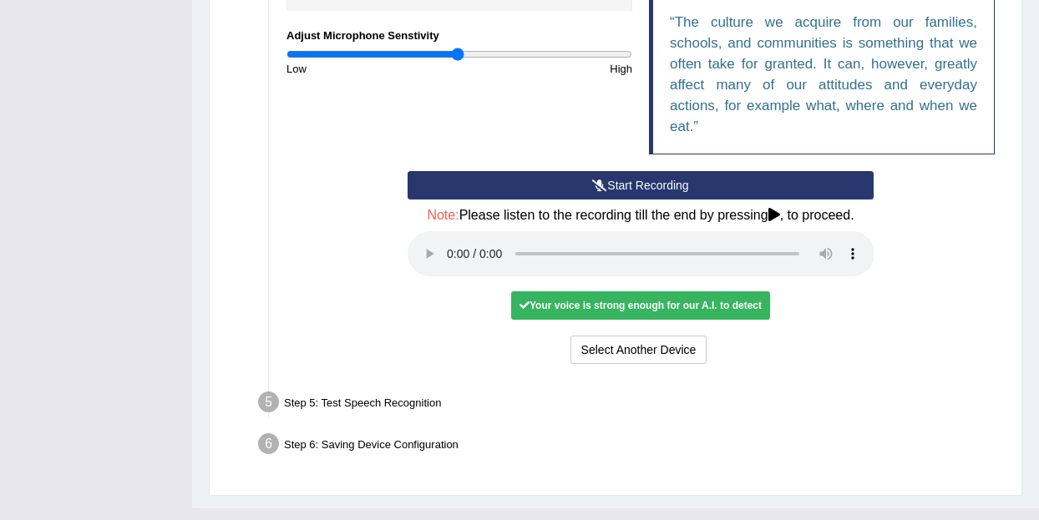
scroll to position [472, 0]
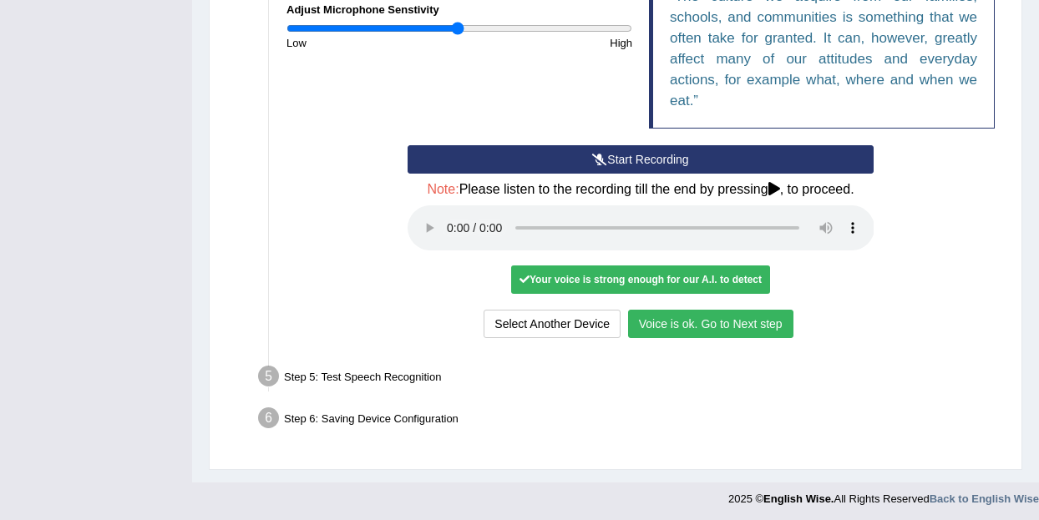
click at [682, 322] on button "Voice is ok. Go to Next step" at bounding box center [710, 324] width 165 height 28
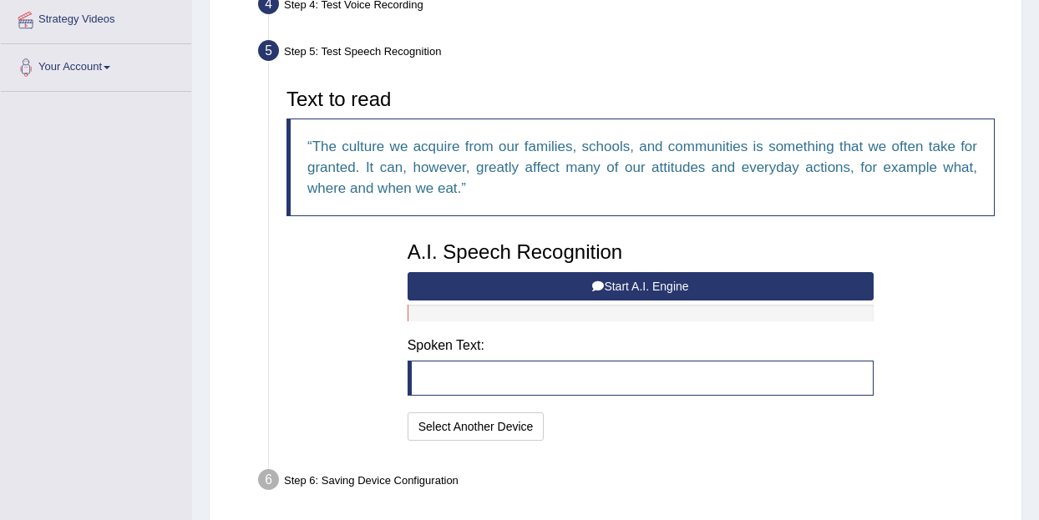
scroll to position [322, 0]
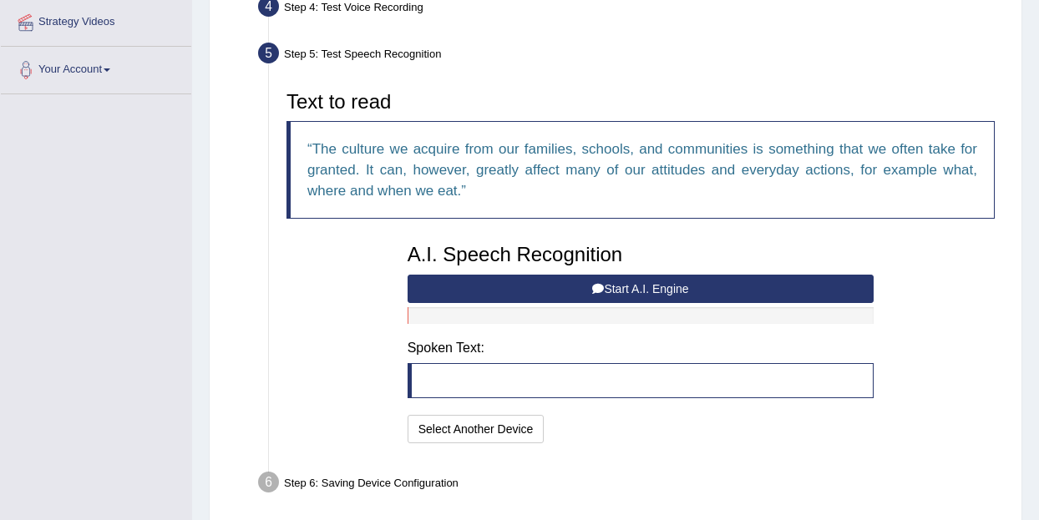
click at [625, 288] on button "Start A.I. Engine" at bounding box center [641, 289] width 467 height 28
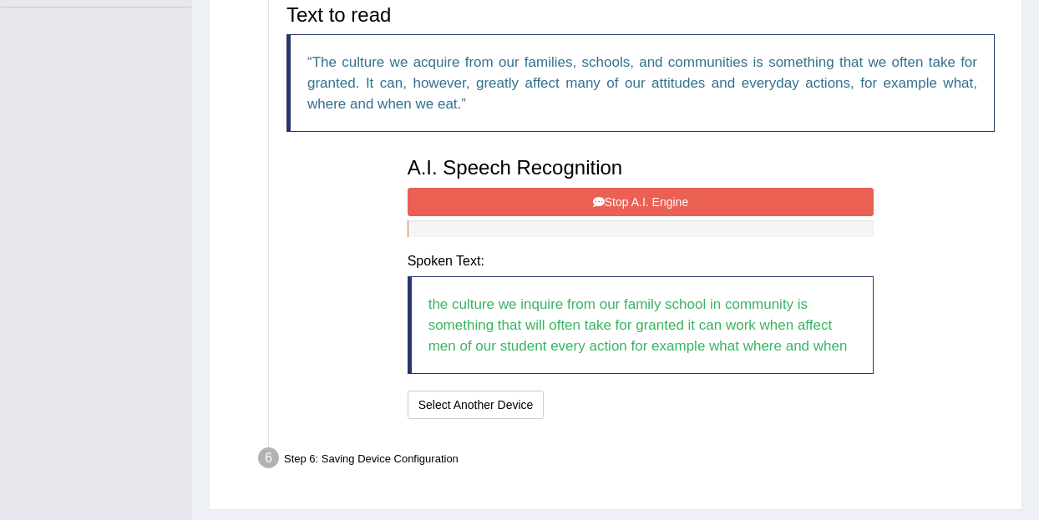
scroll to position [422, 0]
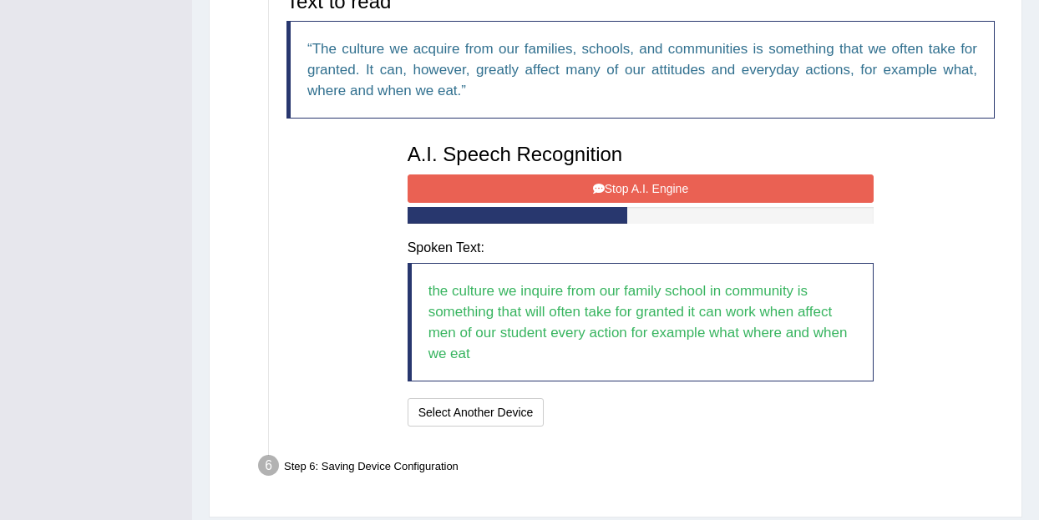
click at [625, 189] on button "Stop A.I. Engine" at bounding box center [641, 189] width 467 height 28
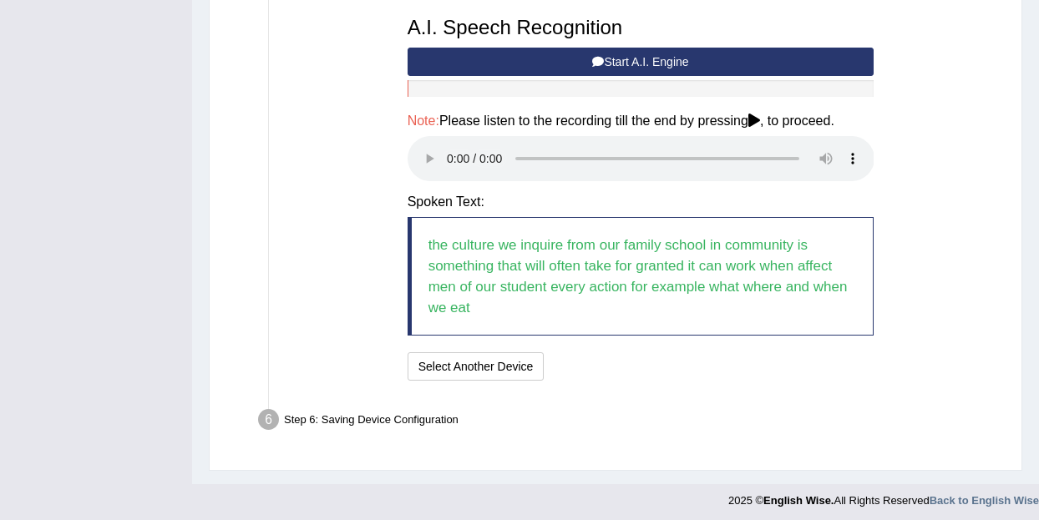
scroll to position [555, 0]
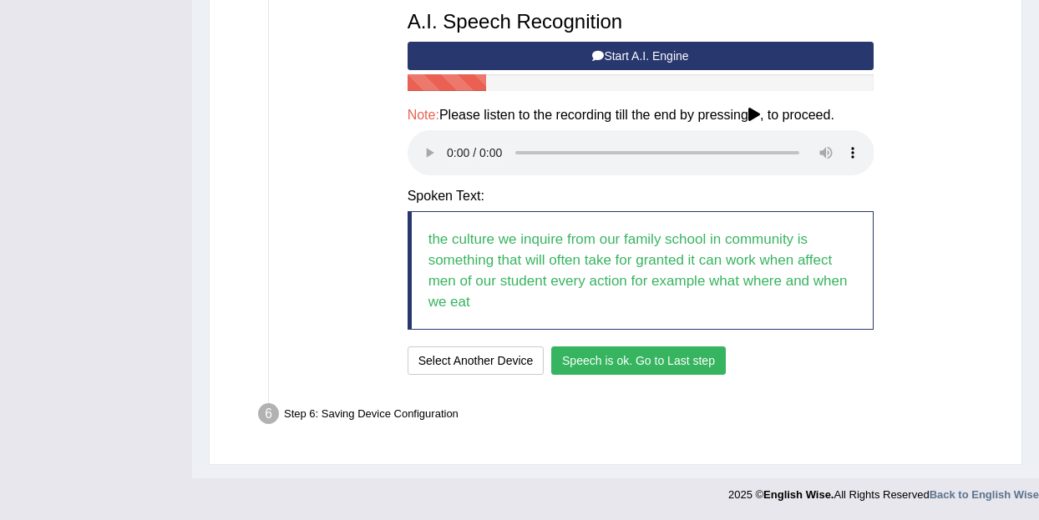
click at [638, 358] on button "Speech is ok. Go to Last step" at bounding box center [638, 361] width 175 height 28
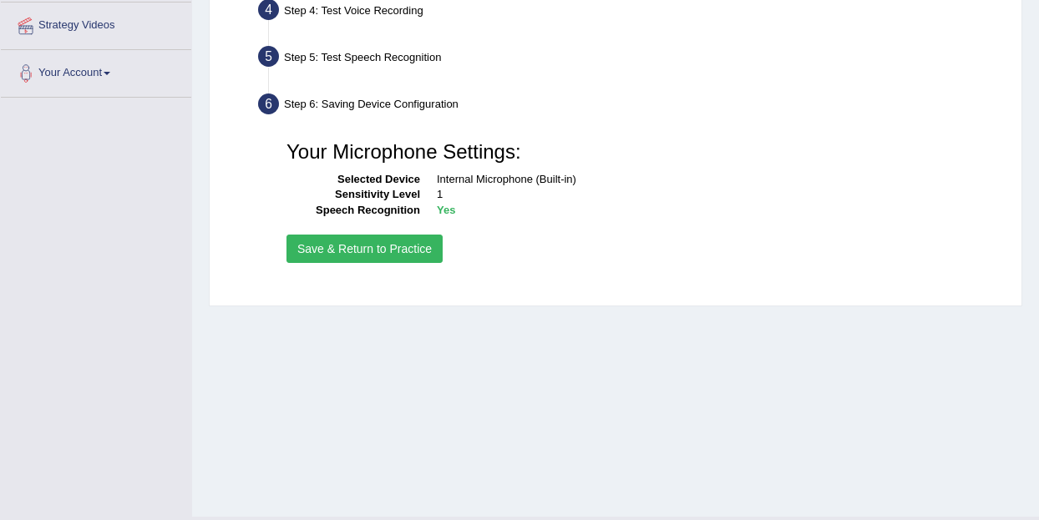
scroll to position [311, 0]
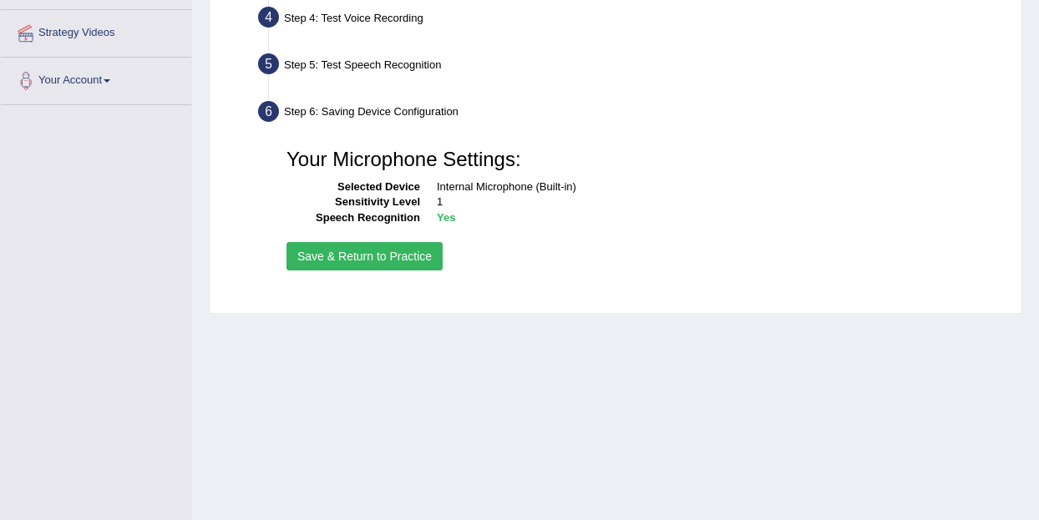
click at [382, 258] on button "Save & Return to Practice" at bounding box center [365, 256] width 156 height 28
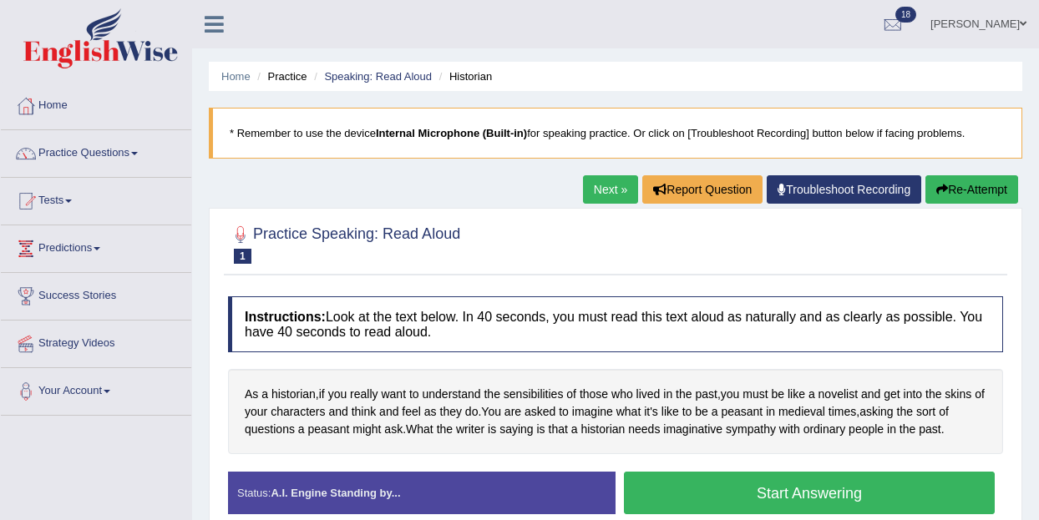
click at [722, 14] on ul "[PERSON_NAME] Toggle navigation Username: Buene Access Type: Online Subscriptio…" at bounding box center [742, 24] width 593 height 48
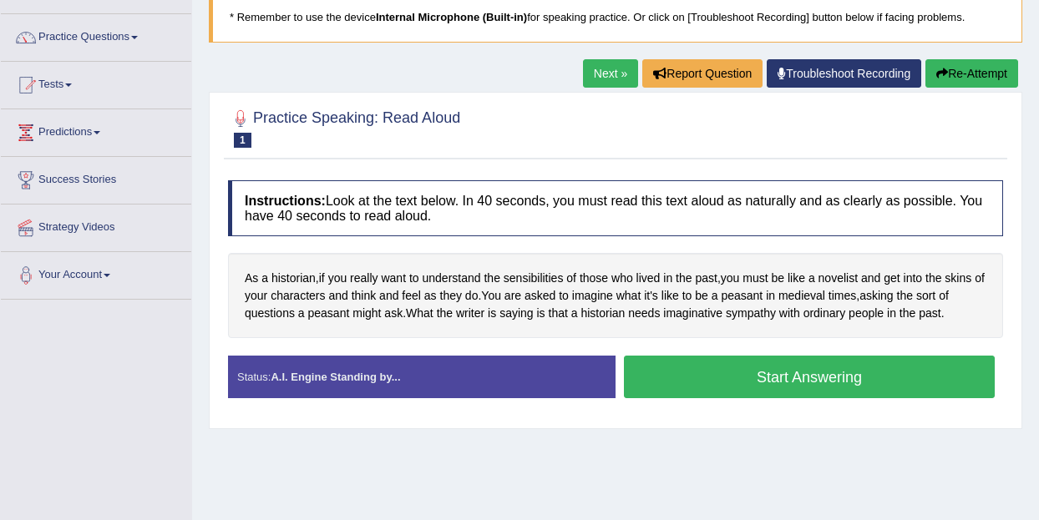
scroll to position [118, 0]
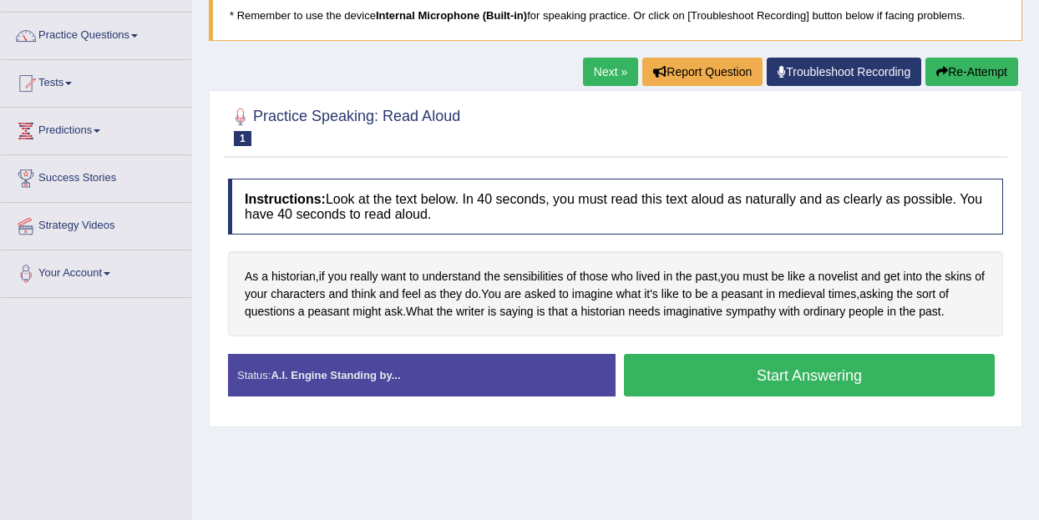
click at [826, 376] on button "Start Answering" at bounding box center [809, 375] width 371 height 43
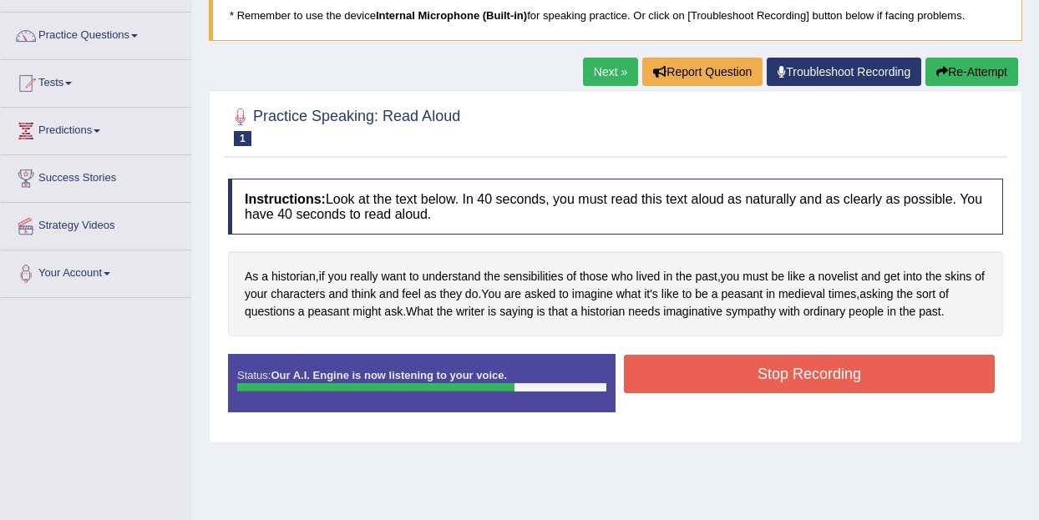
click at [824, 373] on button "Stop Recording" at bounding box center [809, 374] width 371 height 38
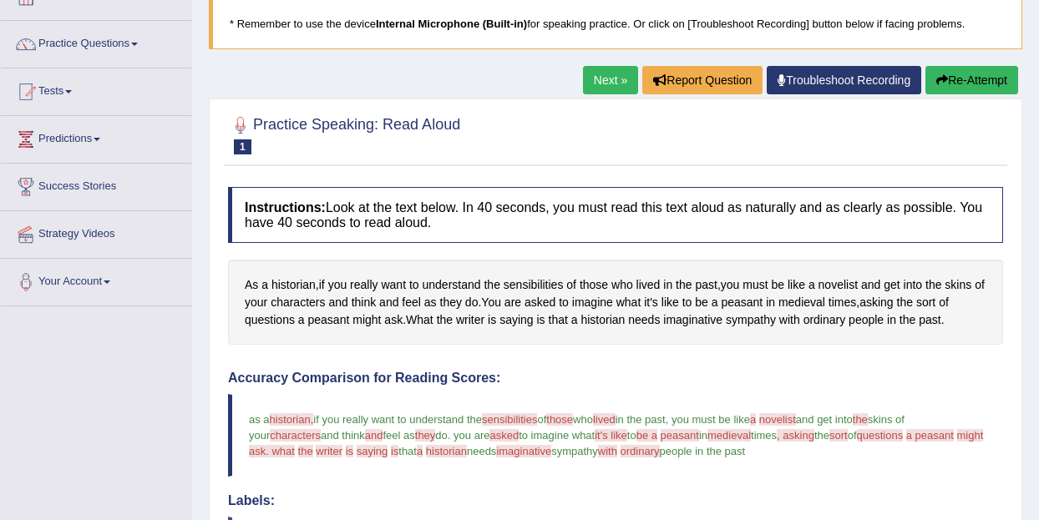
scroll to position [111, 0]
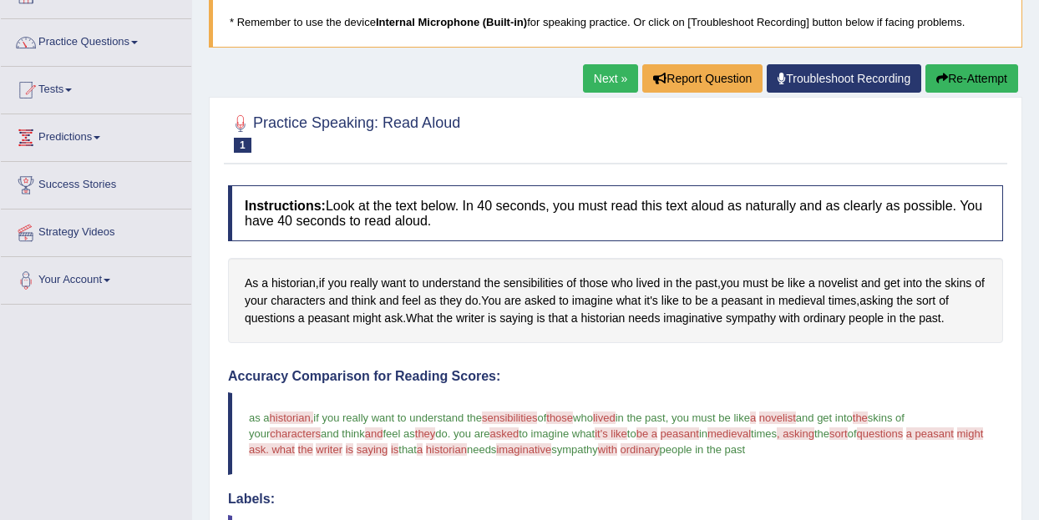
click at [604, 82] on link "Next »" at bounding box center [610, 78] width 55 height 28
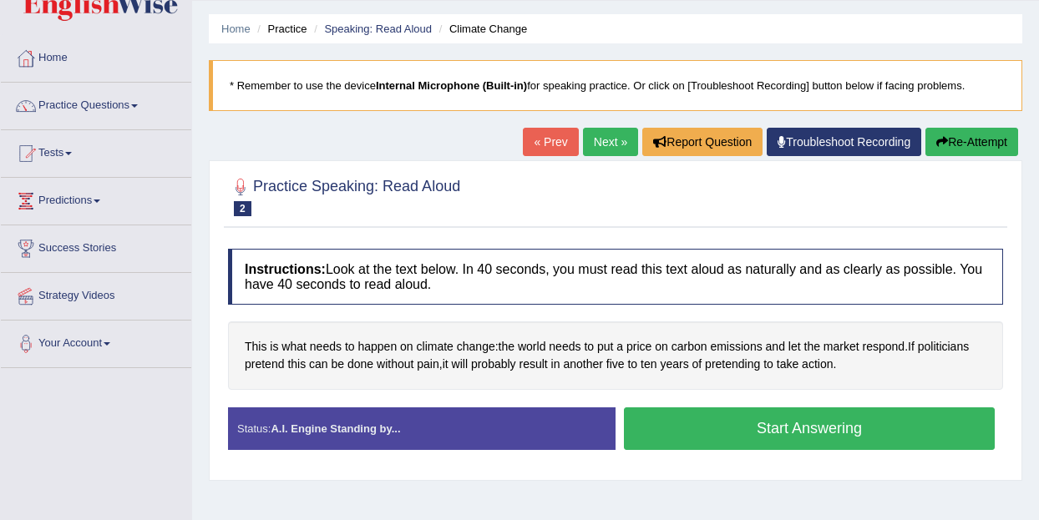
scroll to position [95, 0]
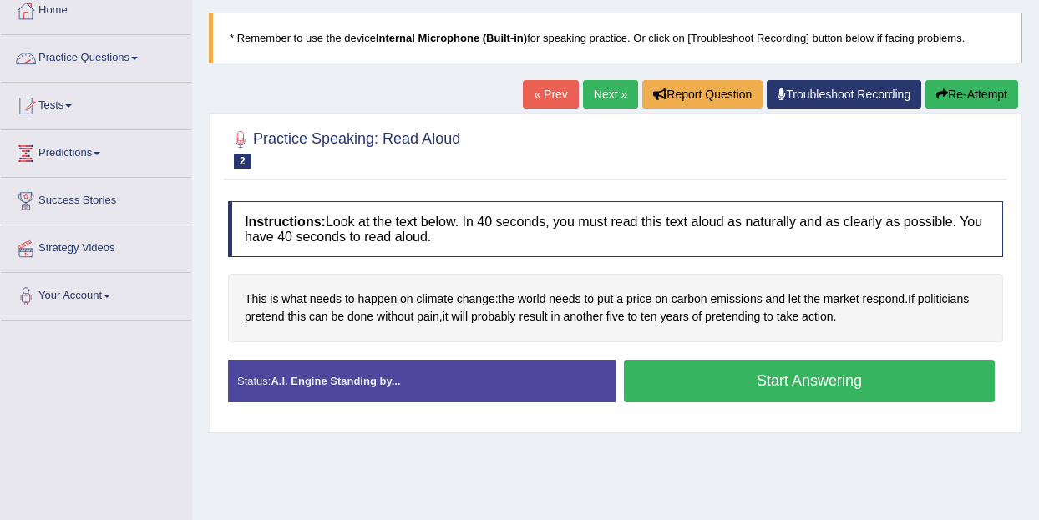
click at [146, 54] on link "Practice Questions" at bounding box center [96, 56] width 190 height 42
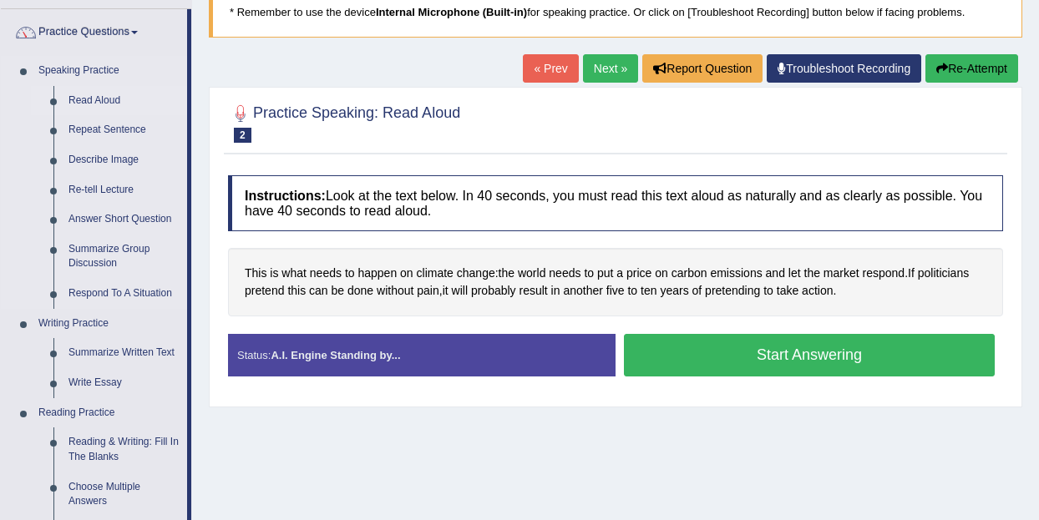
scroll to position [122, 0]
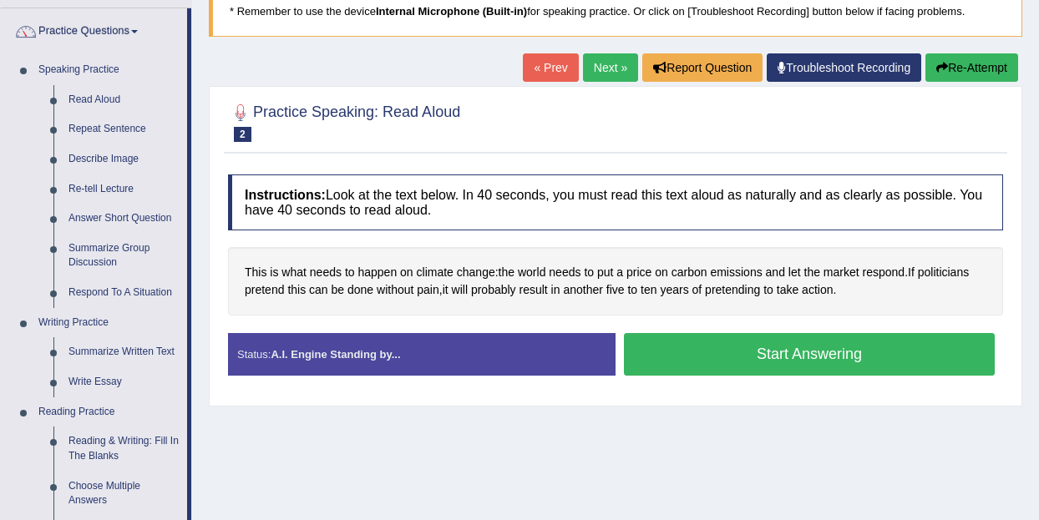
click at [555, 68] on link "« Prev" at bounding box center [550, 67] width 55 height 28
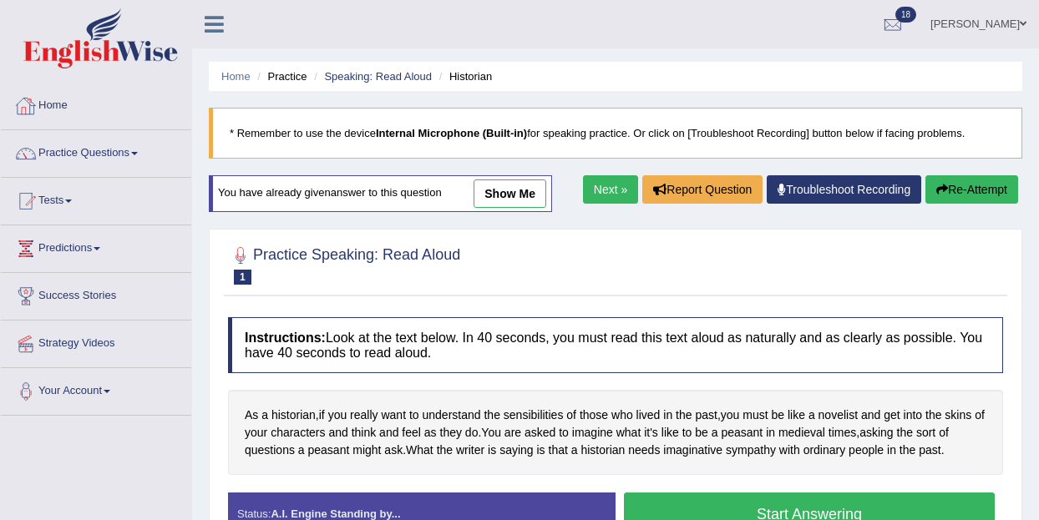
click at [71, 107] on link "Home" at bounding box center [96, 104] width 190 height 42
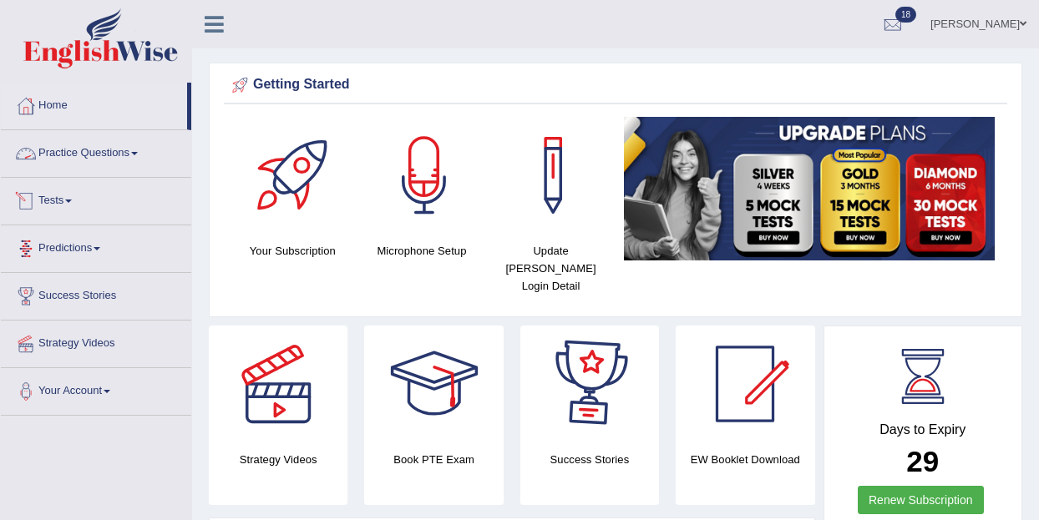
click at [138, 152] on span at bounding box center [134, 153] width 7 height 3
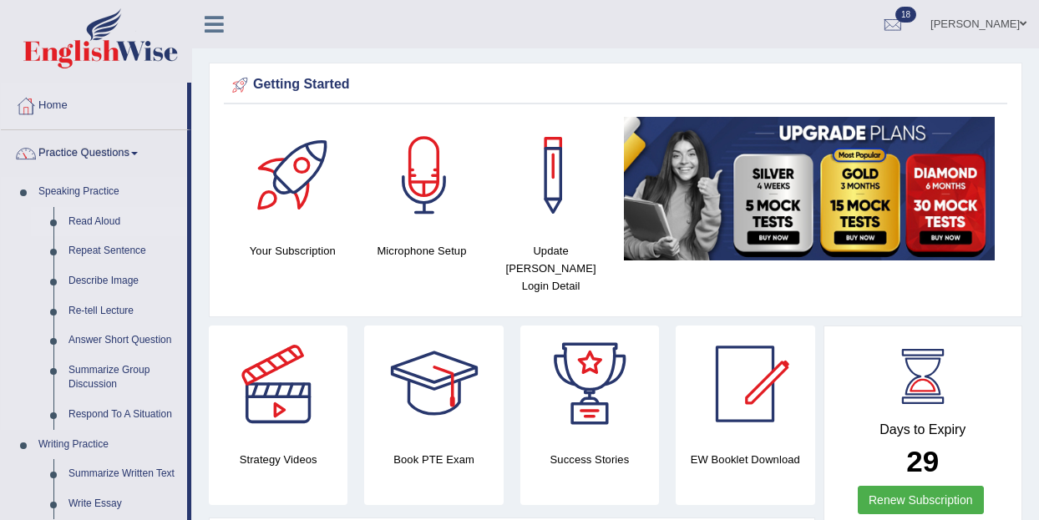
click at [112, 226] on link "Read Aloud" at bounding box center [124, 222] width 126 height 30
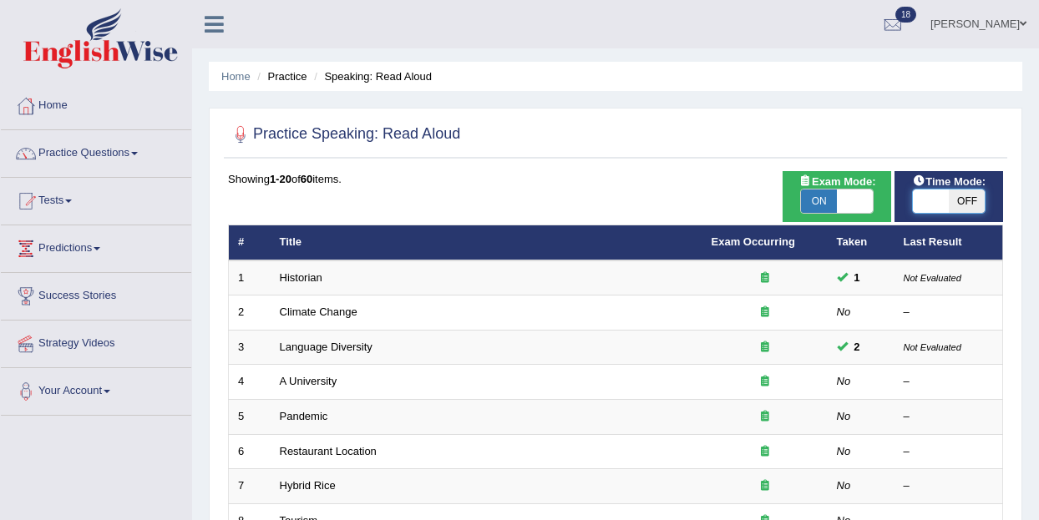
click at [930, 200] on span at bounding box center [931, 201] width 36 height 23
checkbox input "true"
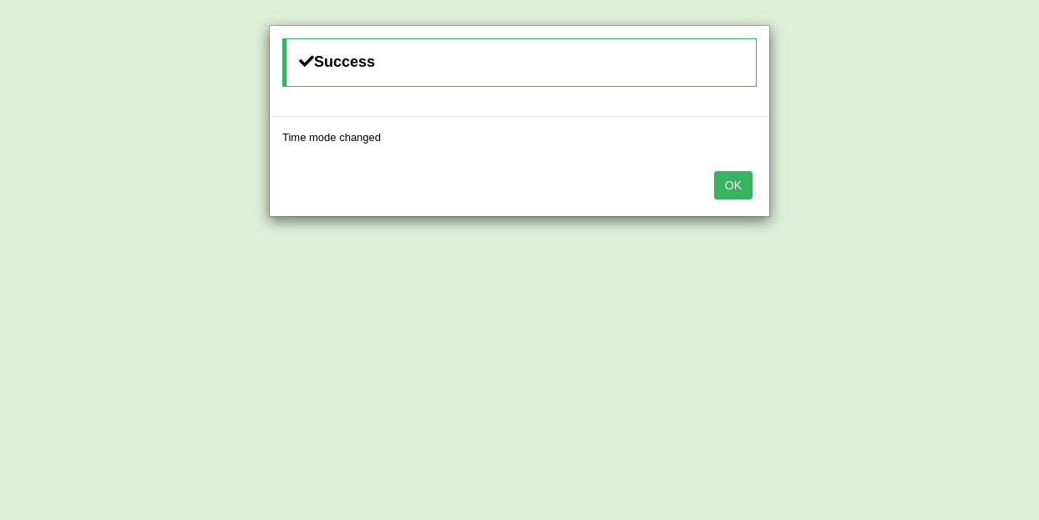
click at [731, 178] on button "OK" at bounding box center [733, 185] width 38 height 28
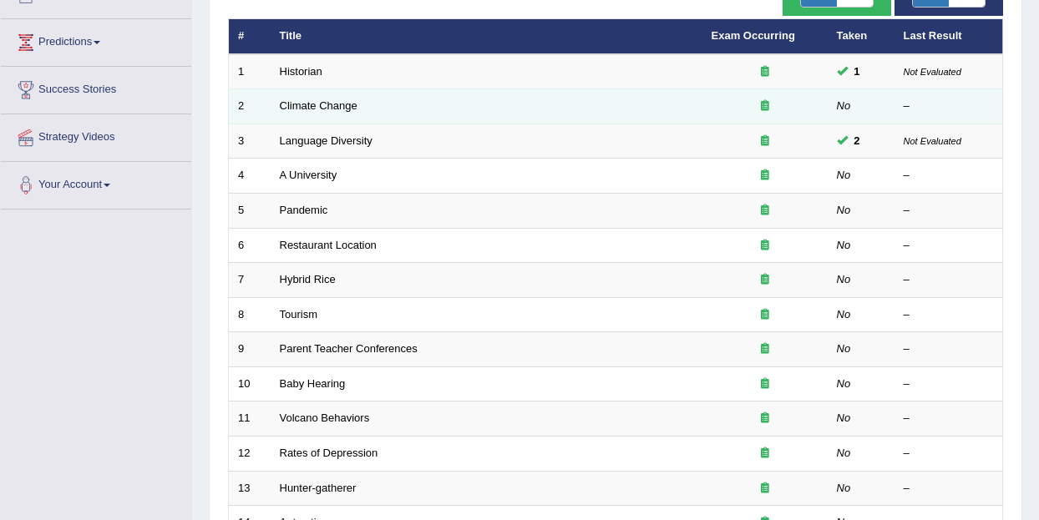
scroll to position [218, 0]
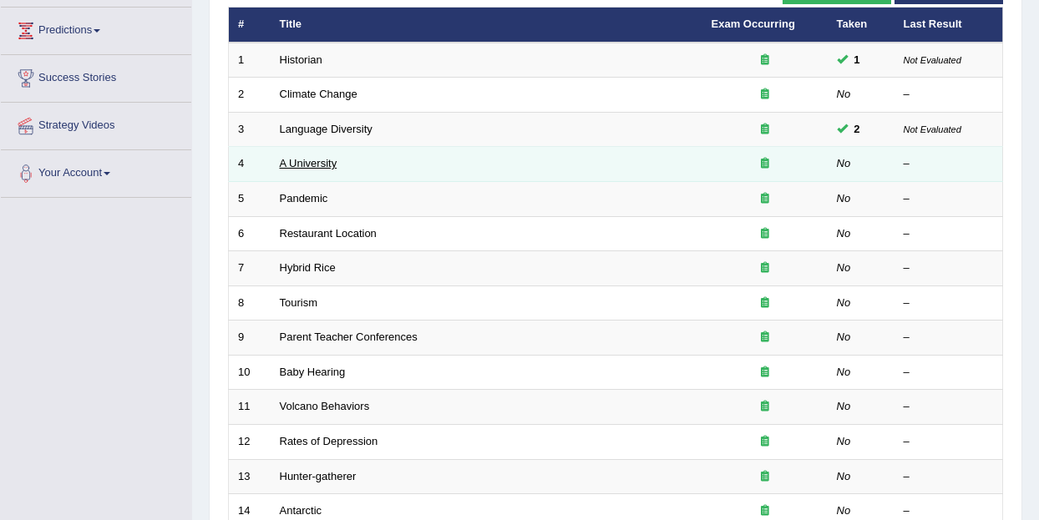
click at [313, 160] on link "A University" at bounding box center [309, 163] width 58 height 13
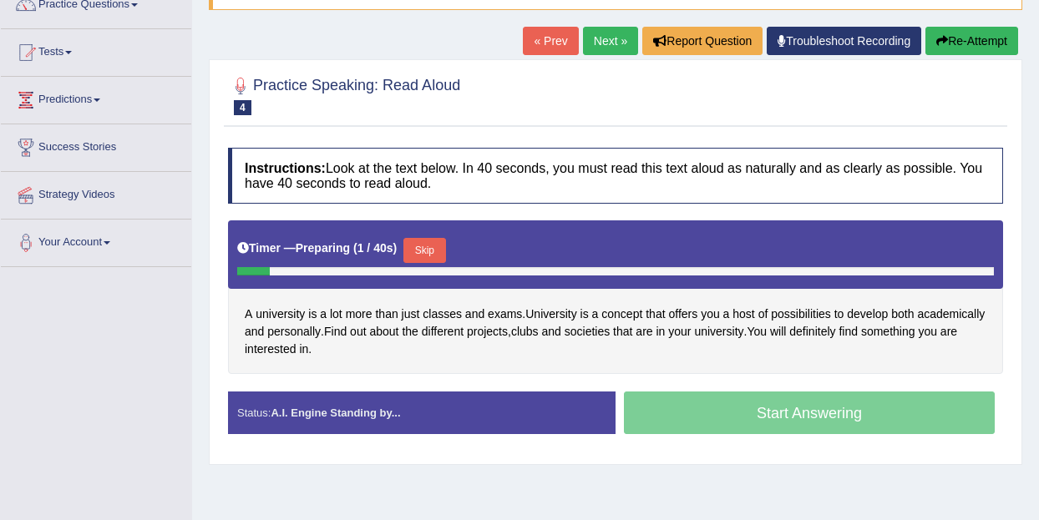
scroll to position [155, 0]
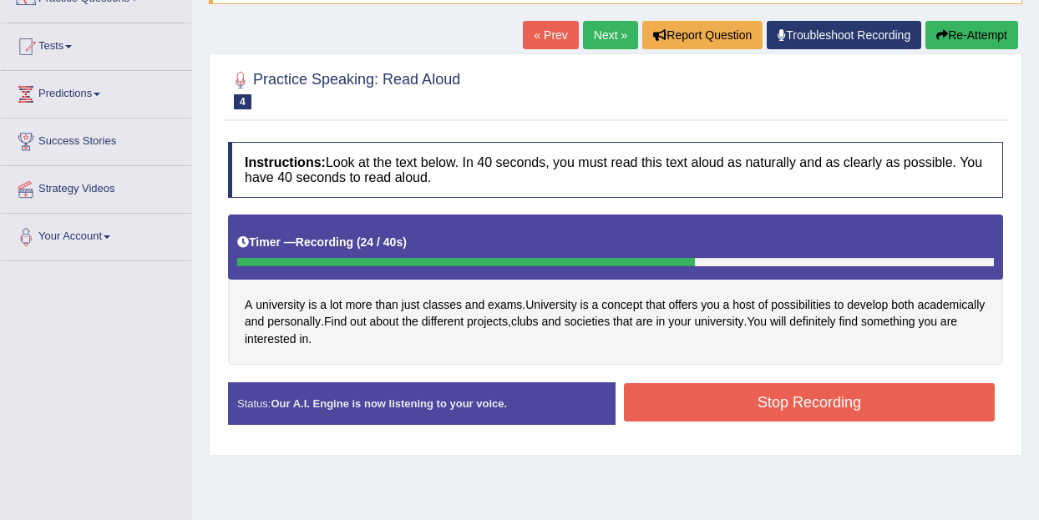
click at [791, 409] on button "Stop Recording" at bounding box center [809, 402] width 371 height 38
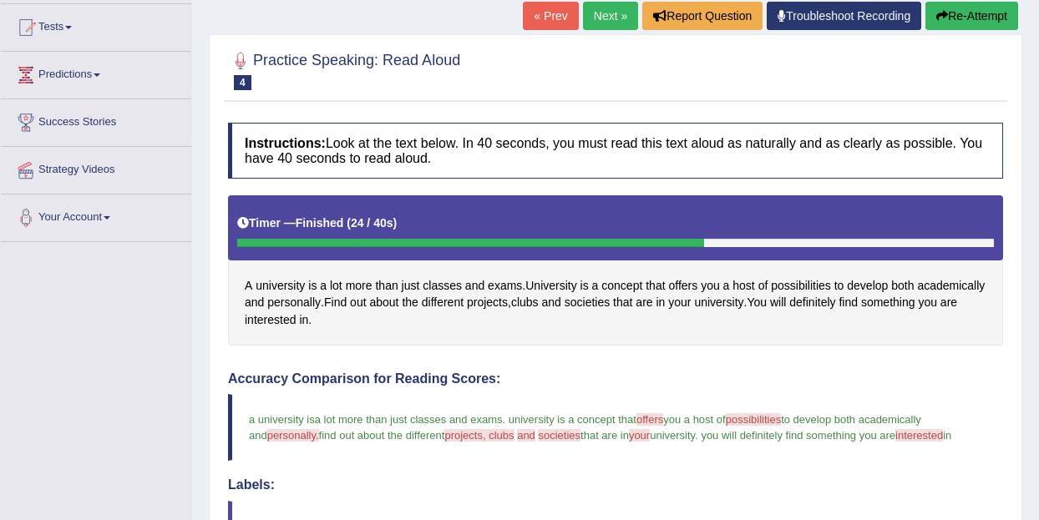
scroll to position [171, 0]
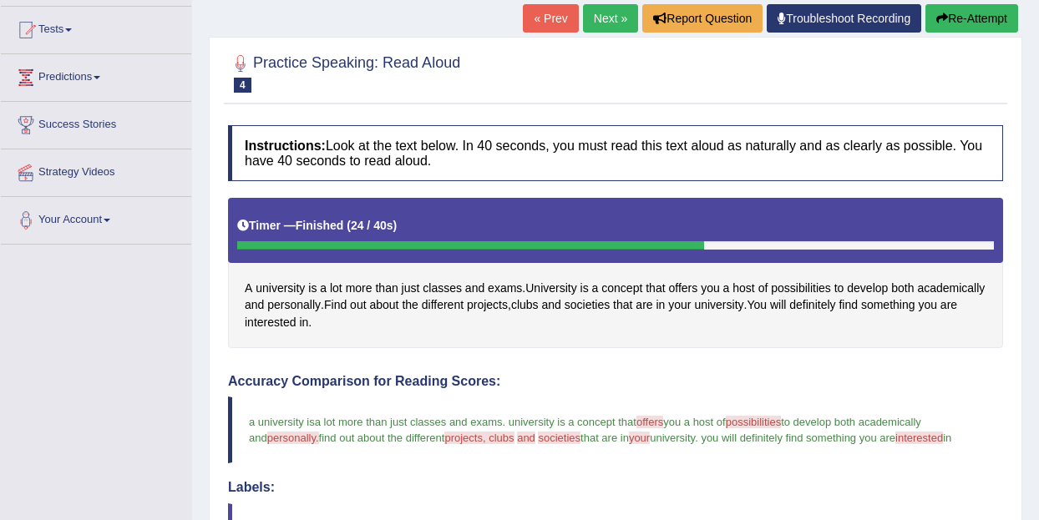
click at [556, 23] on link "« Prev" at bounding box center [550, 18] width 55 height 28
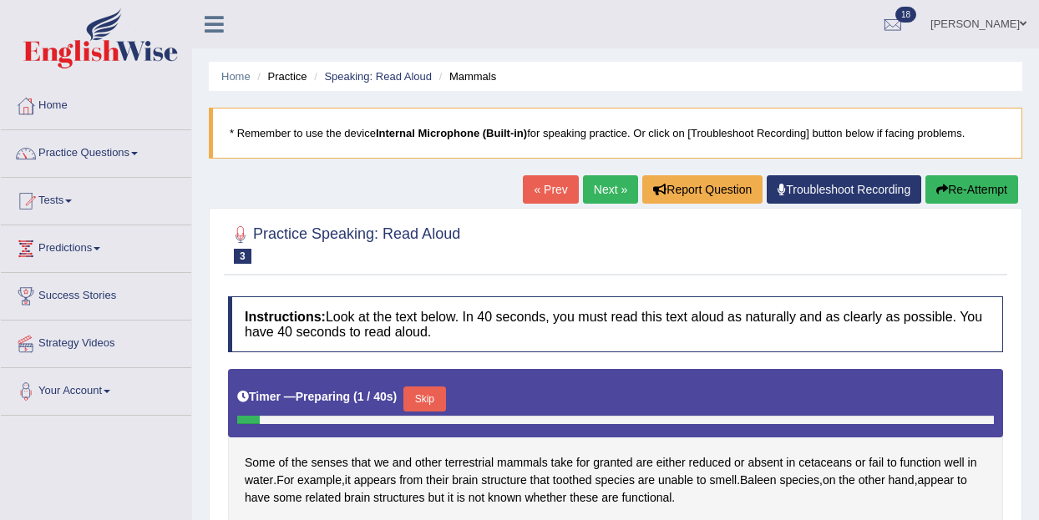
click at [603, 187] on link "Next »" at bounding box center [610, 189] width 55 height 28
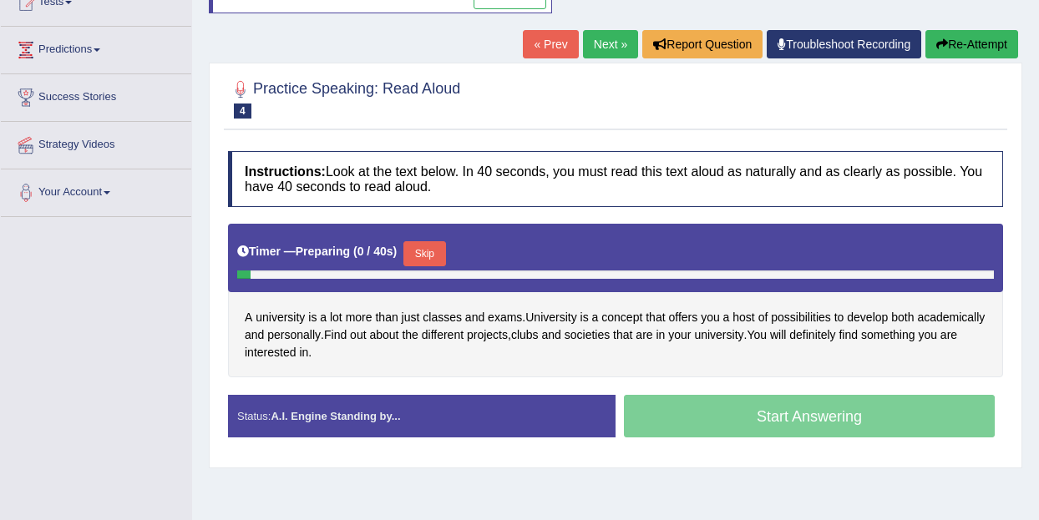
scroll to position [227, 0]
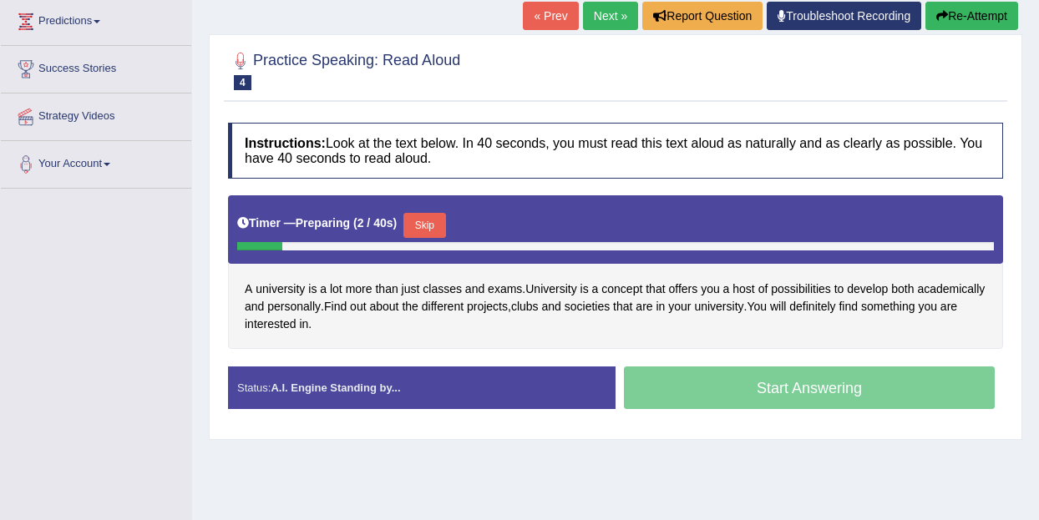
click at [433, 226] on button "Skip" at bounding box center [424, 225] width 42 height 25
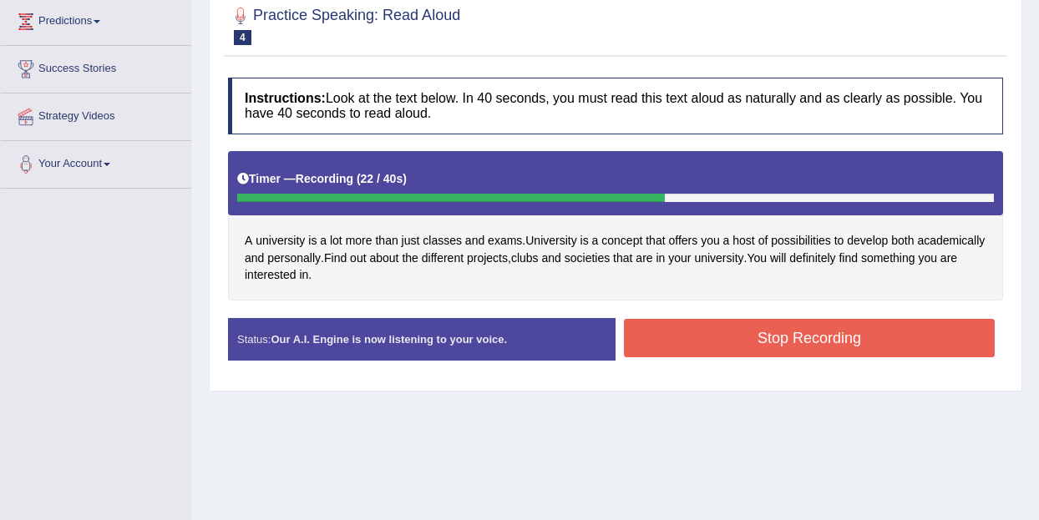
click at [735, 344] on button "Stop Recording" at bounding box center [809, 338] width 371 height 38
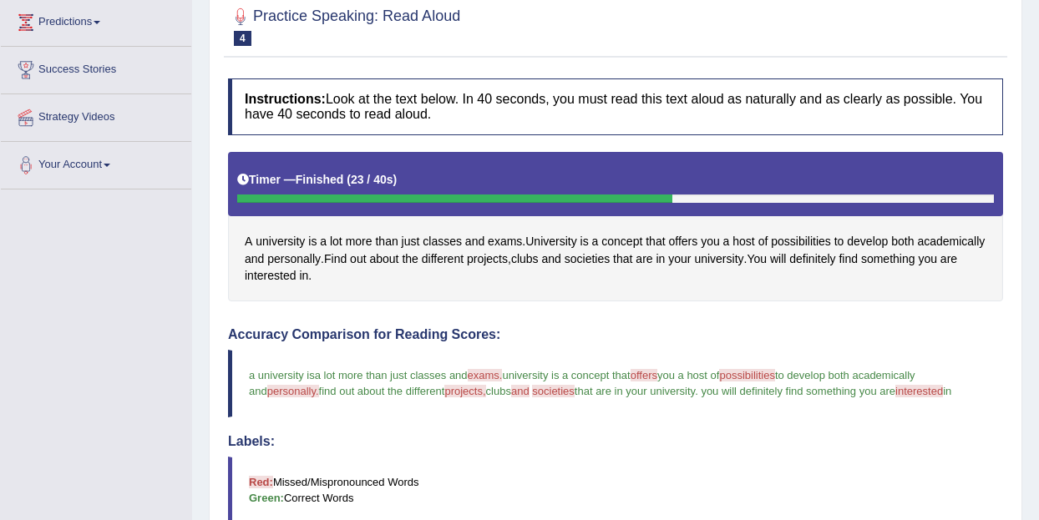
scroll to position [0, 0]
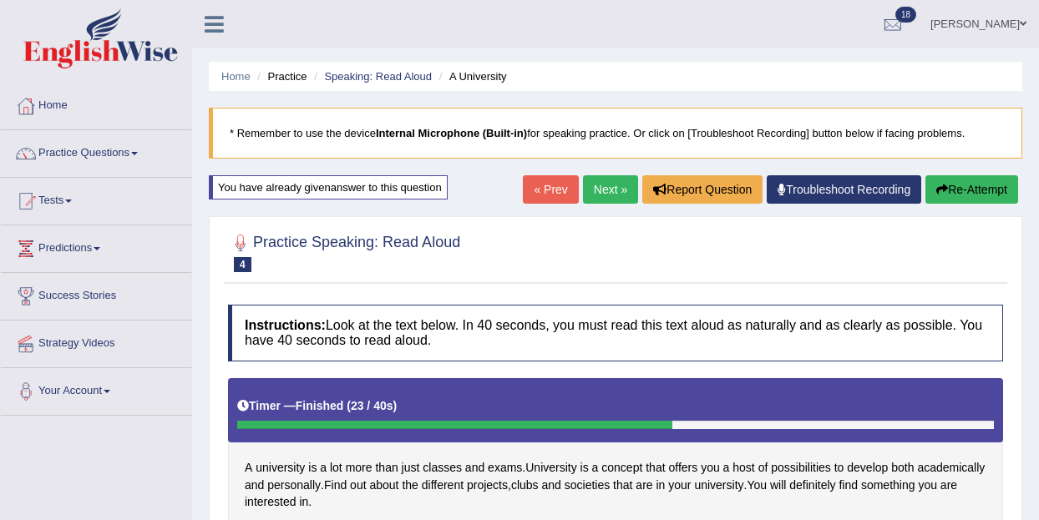
click at [601, 191] on link "Next »" at bounding box center [610, 189] width 55 height 28
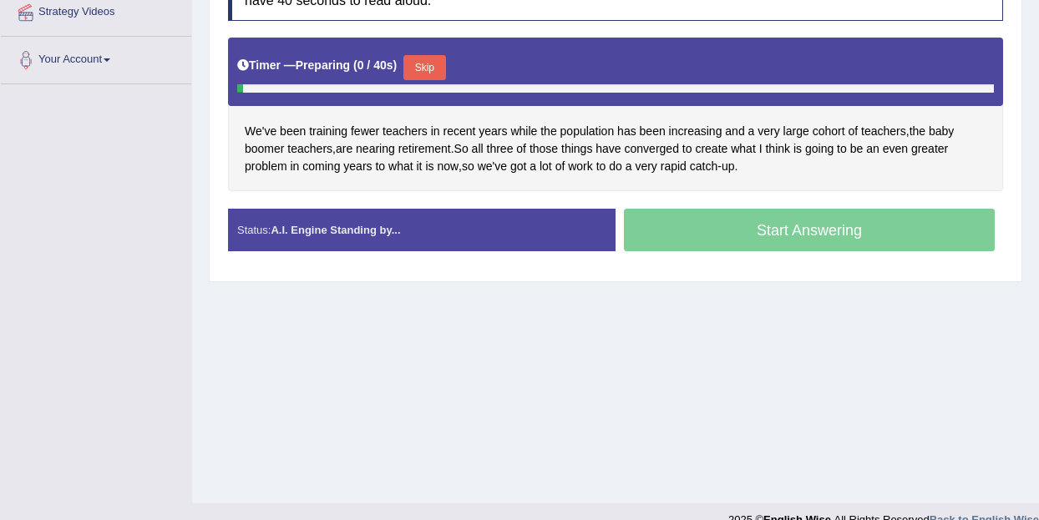
scroll to position [337, 0]
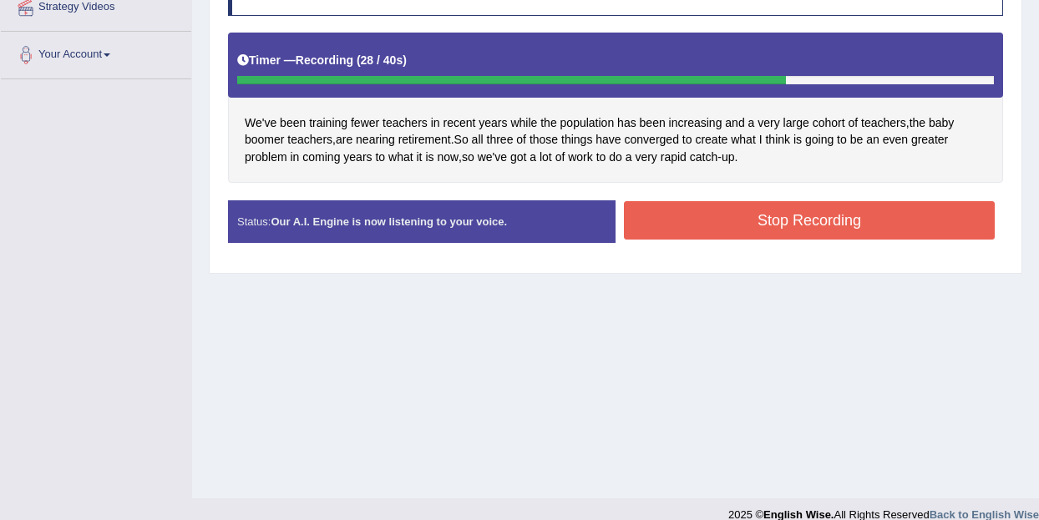
click at [721, 212] on button "Stop Recording" at bounding box center [809, 220] width 371 height 38
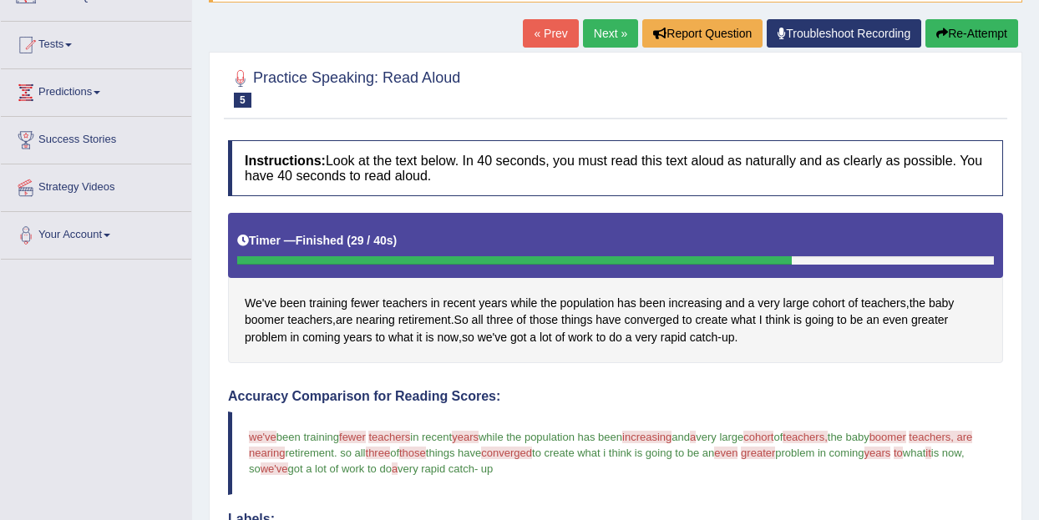
scroll to position [99, 0]
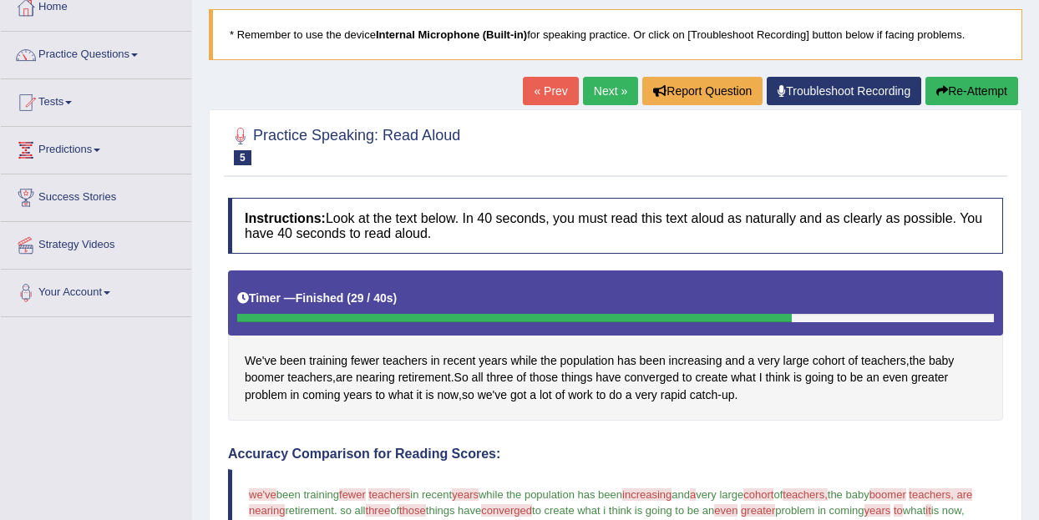
click at [602, 86] on link "Next »" at bounding box center [610, 91] width 55 height 28
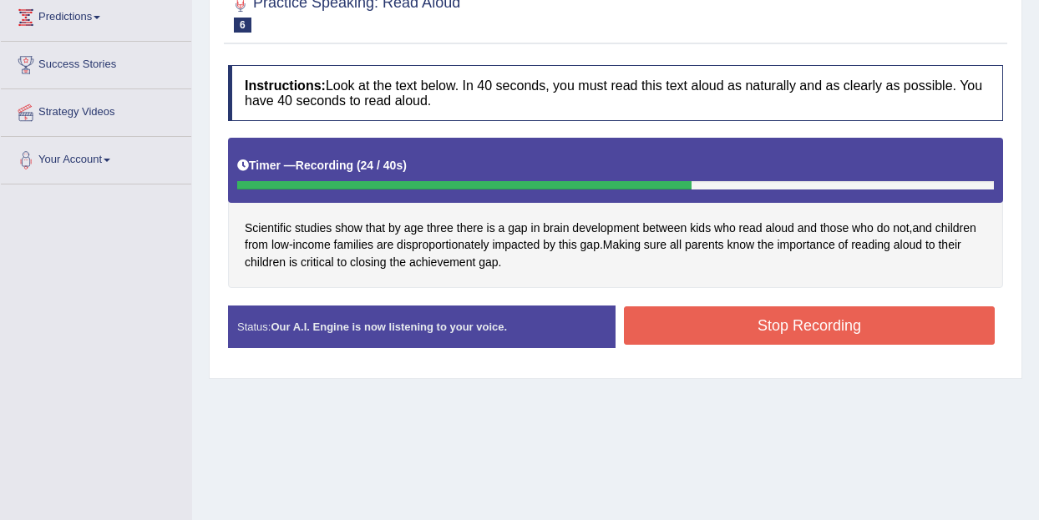
click at [777, 326] on button "Stop Recording" at bounding box center [809, 326] width 371 height 38
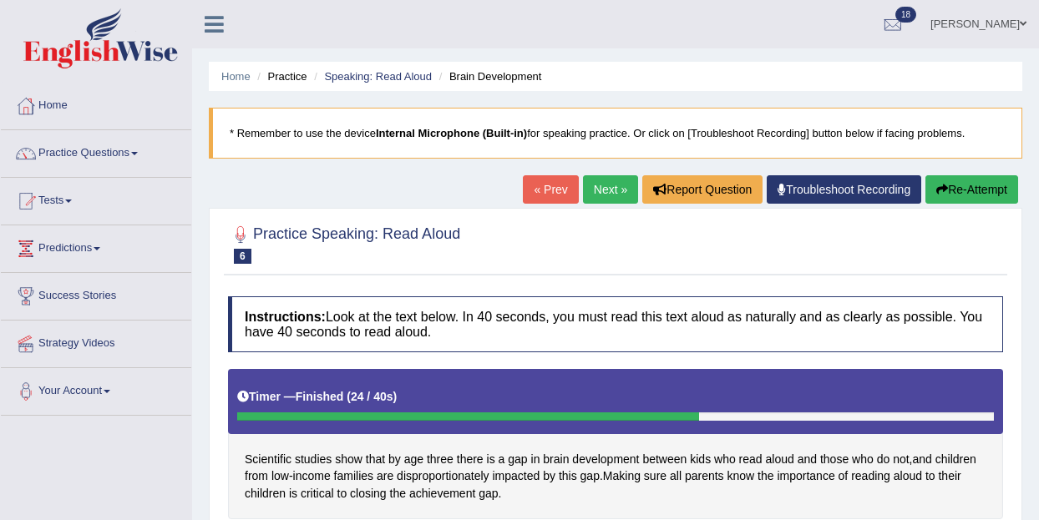
click at [594, 195] on link "Next »" at bounding box center [610, 189] width 55 height 28
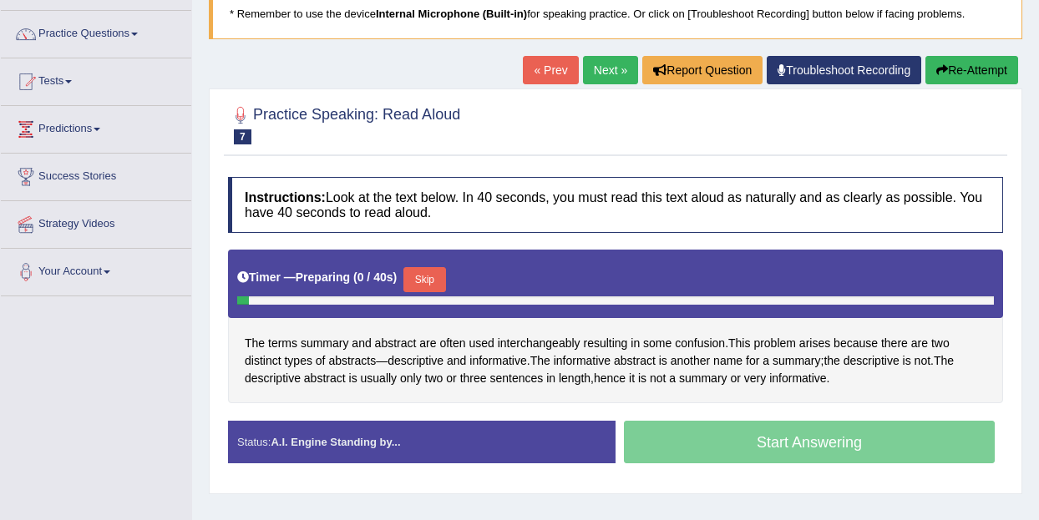
scroll to position [126, 0]
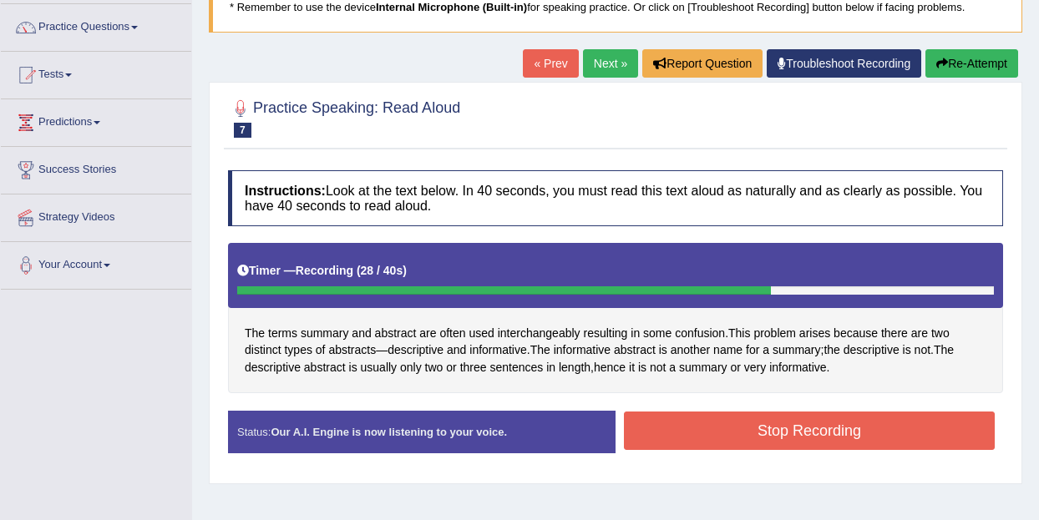
click at [779, 429] on button "Stop Recording" at bounding box center [809, 431] width 371 height 38
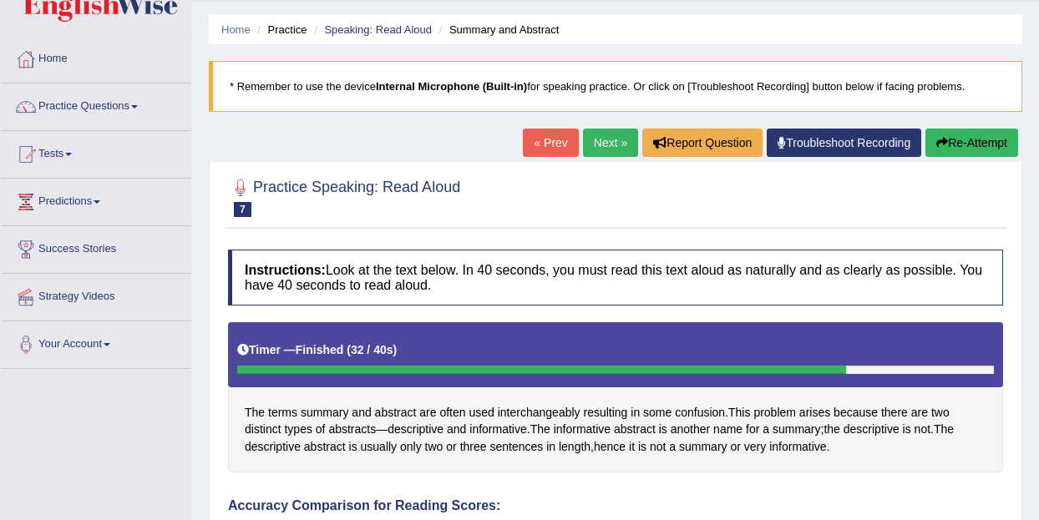
scroll to position [0, 0]
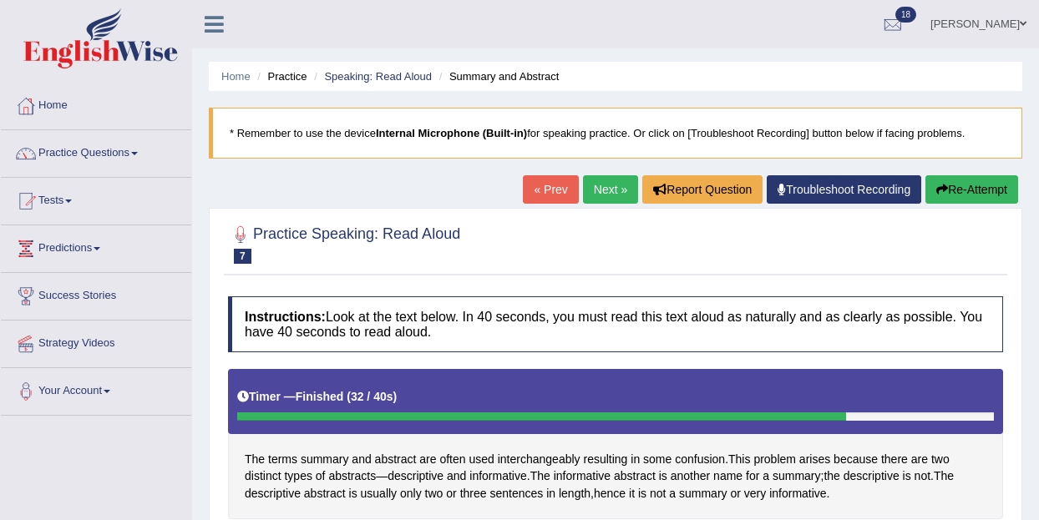
click at [536, 193] on link "« Prev" at bounding box center [550, 189] width 55 height 28
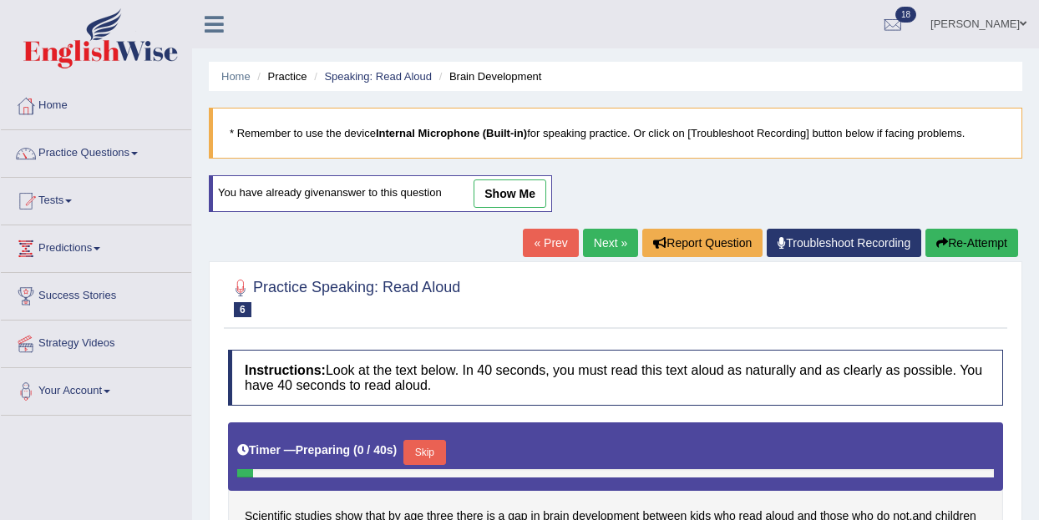
click at [606, 246] on link "Next »" at bounding box center [610, 243] width 55 height 28
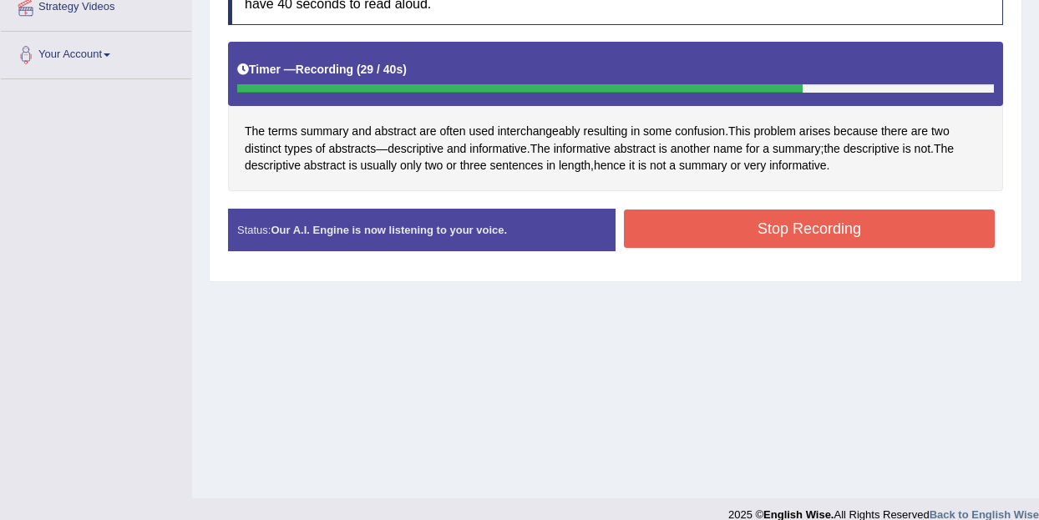
click at [779, 235] on button "Stop Recording" at bounding box center [809, 229] width 371 height 38
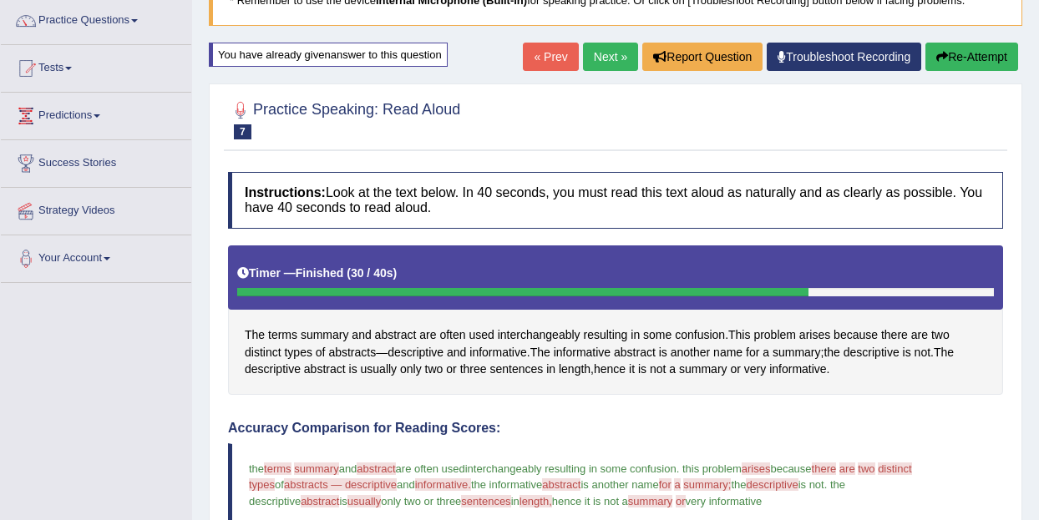
scroll to position [124, 0]
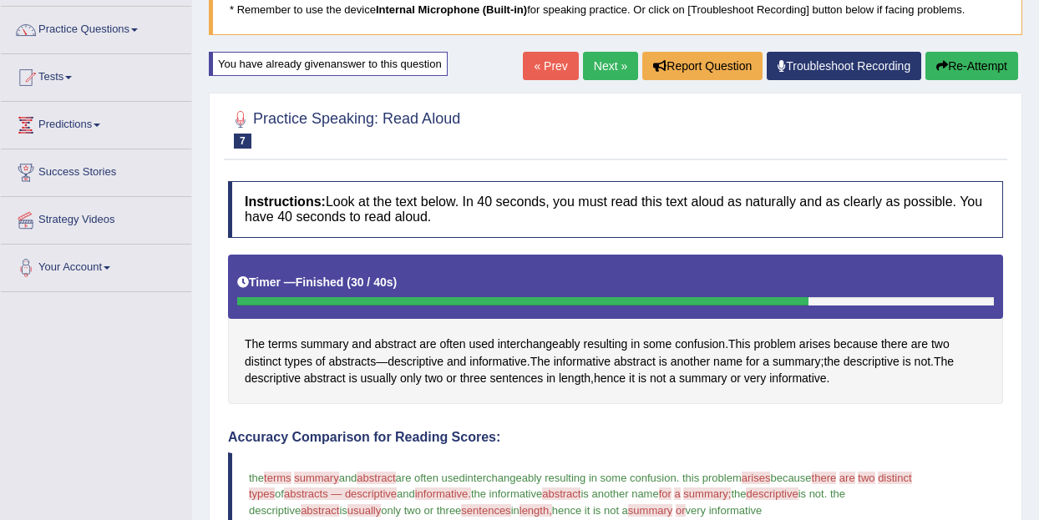
click at [605, 72] on link "Next »" at bounding box center [610, 66] width 55 height 28
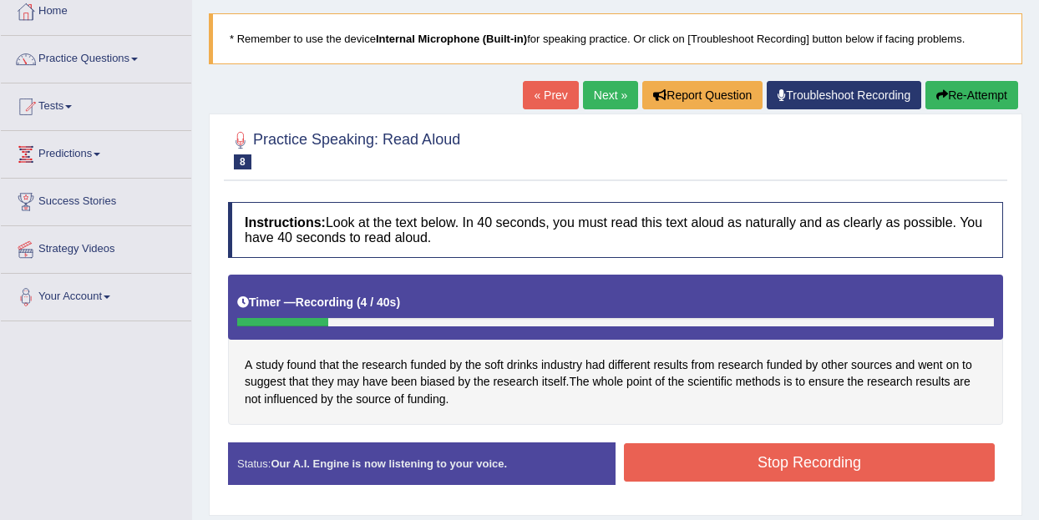
scroll to position [93, 0]
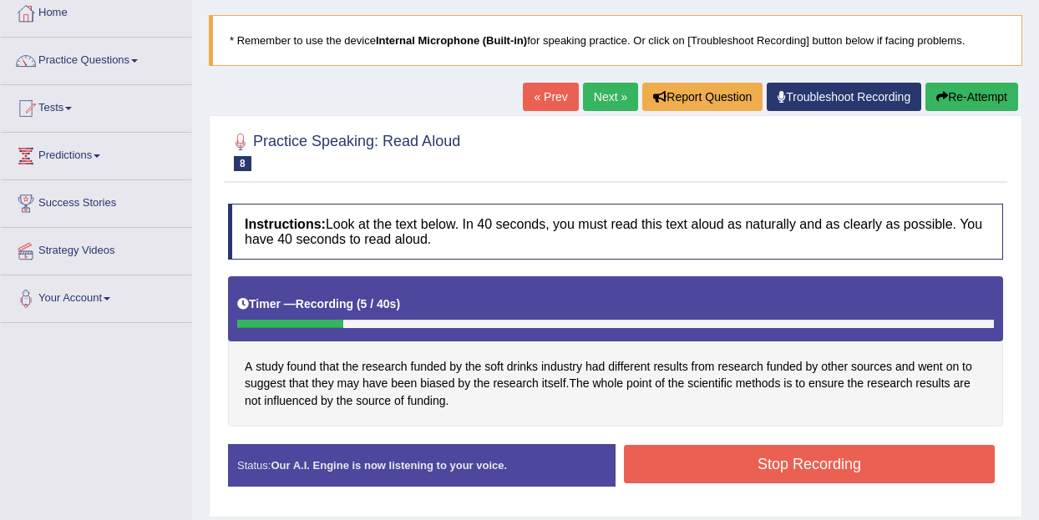
click at [537, 93] on link "« Prev" at bounding box center [550, 97] width 55 height 28
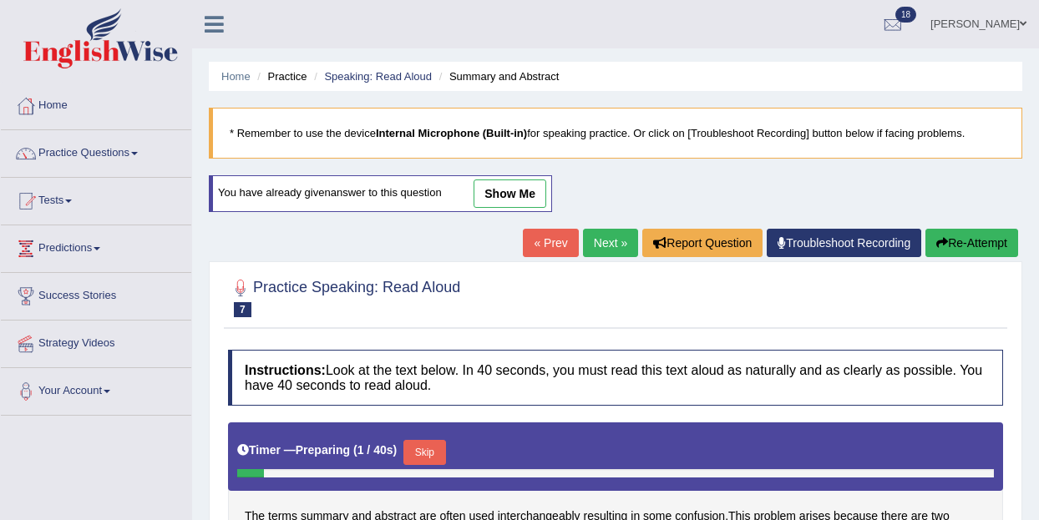
click at [601, 239] on link "Next »" at bounding box center [610, 243] width 55 height 28
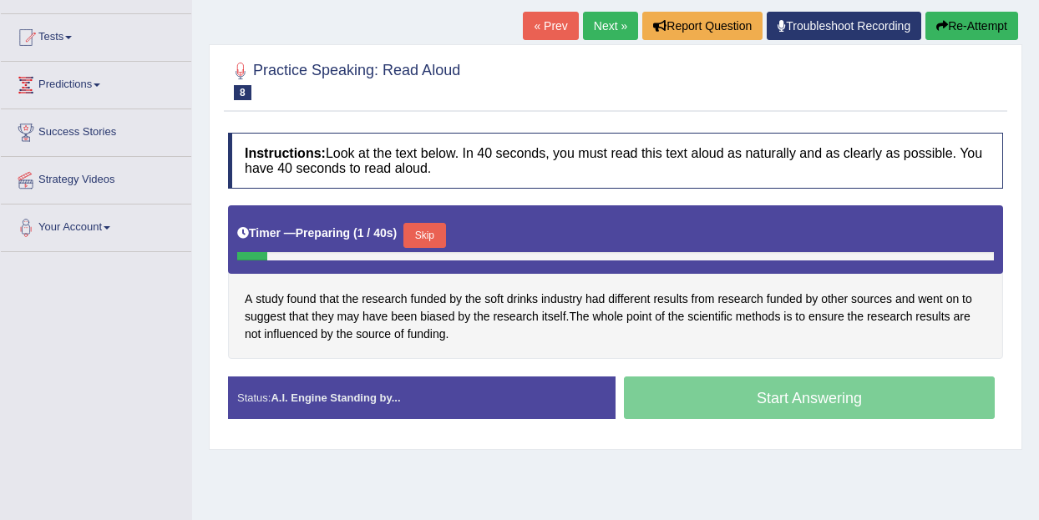
scroll to position [175, 0]
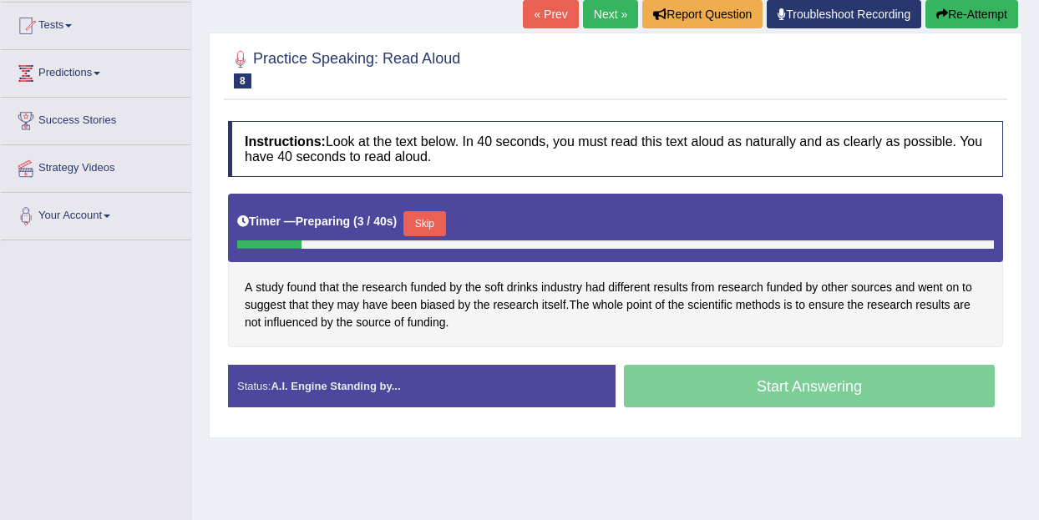
click at [428, 222] on button "Skip" at bounding box center [424, 223] width 42 height 25
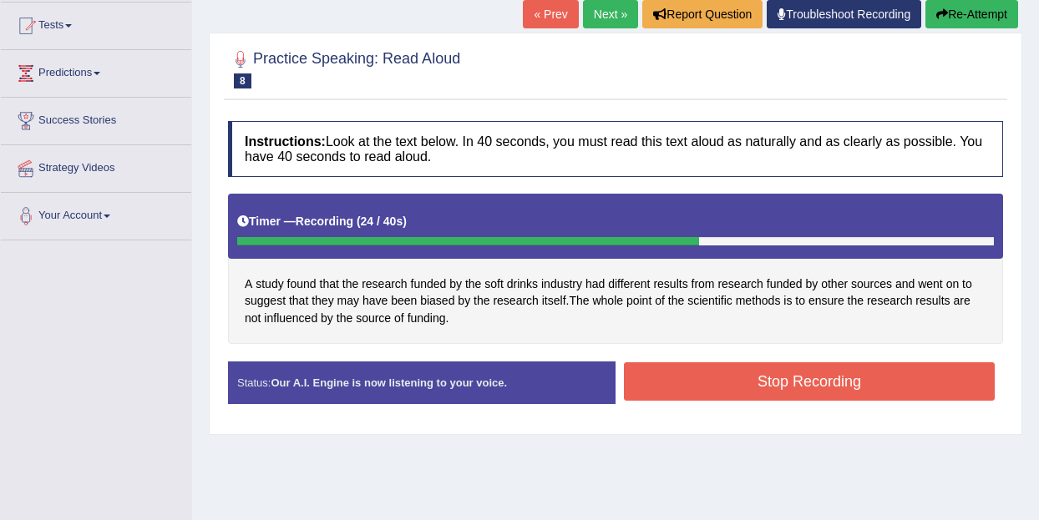
click at [819, 375] on button "Stop Recording" at bounding box center [809, 382] width 371 height 38
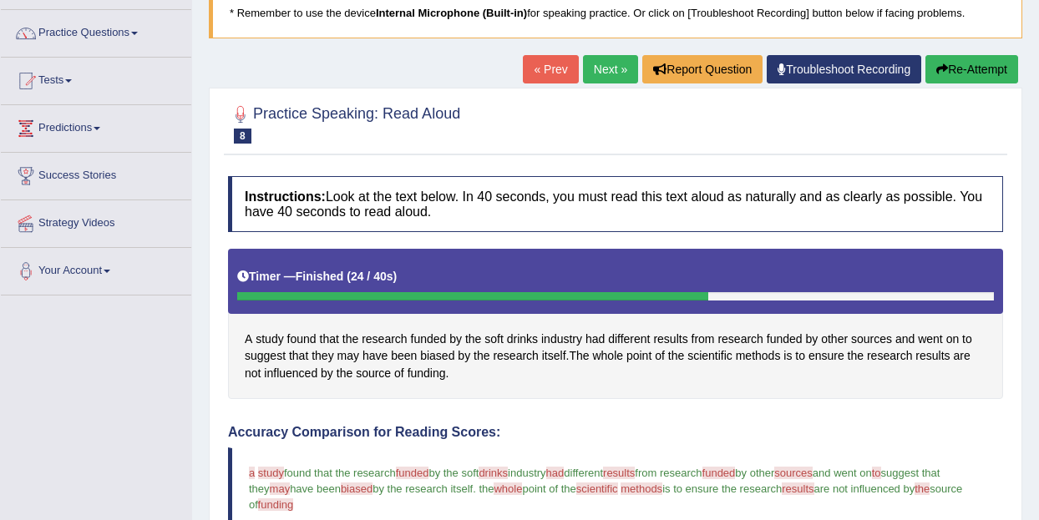
scroll to position [123, 0]
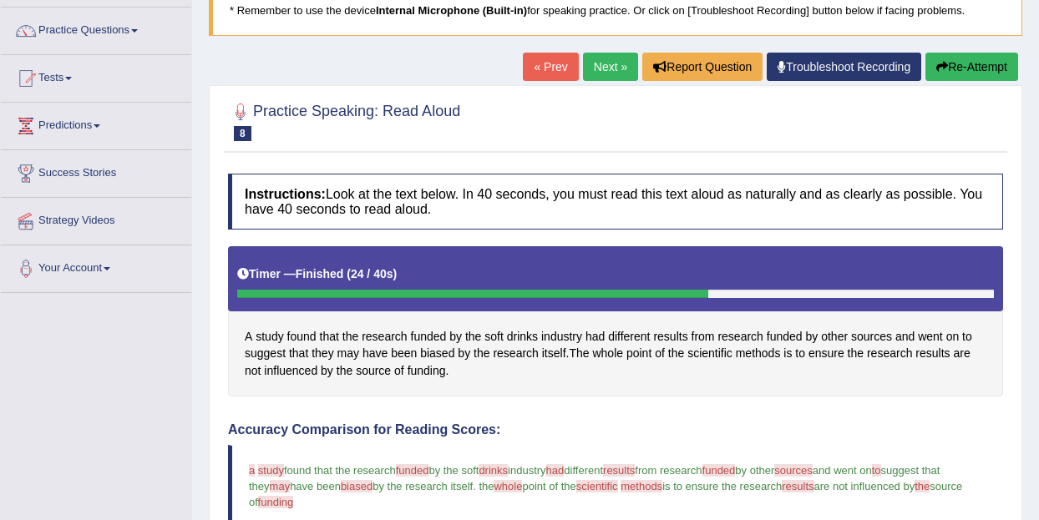
click at [606, 70] on link "Next »" at bounding box center [610, 67] width 55 height 28
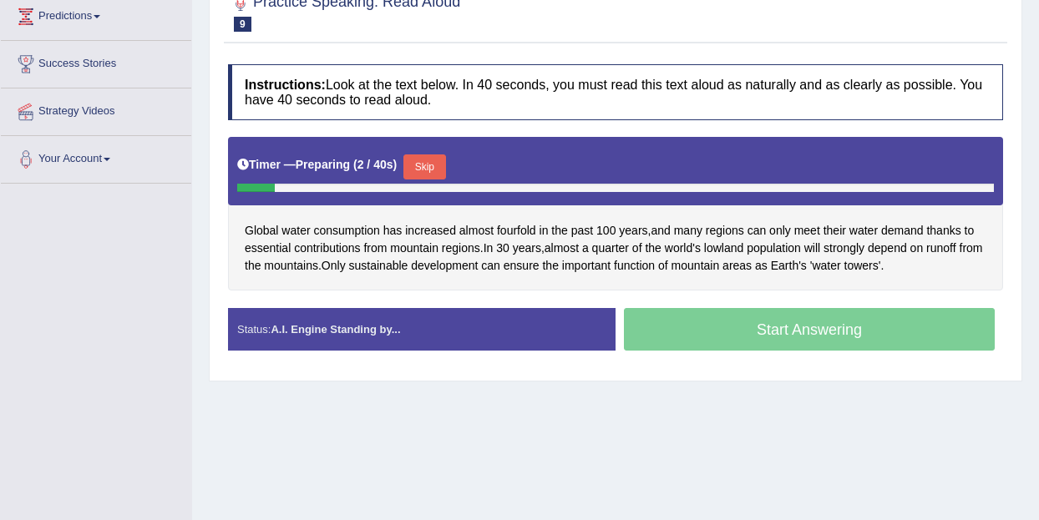
scroll to position [241, 0]
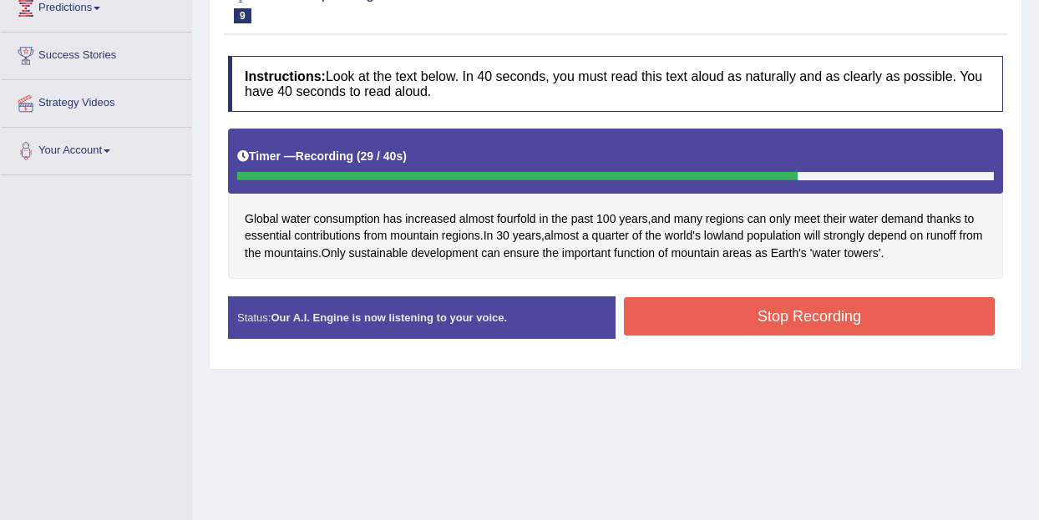
click at [781, 311] on button "Stop Recording" at bounding box center [809, 316] width 371 height 38
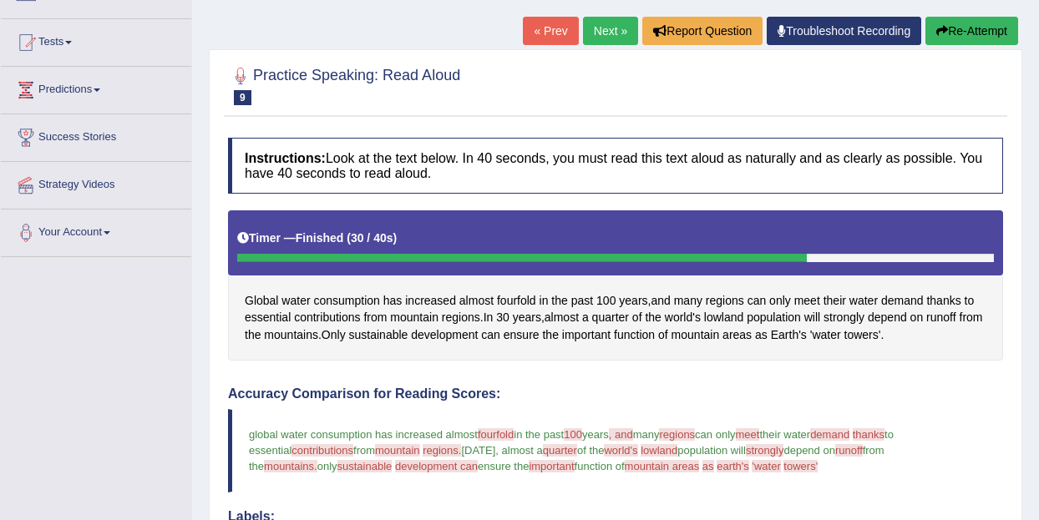
scroll to position [0, 0]
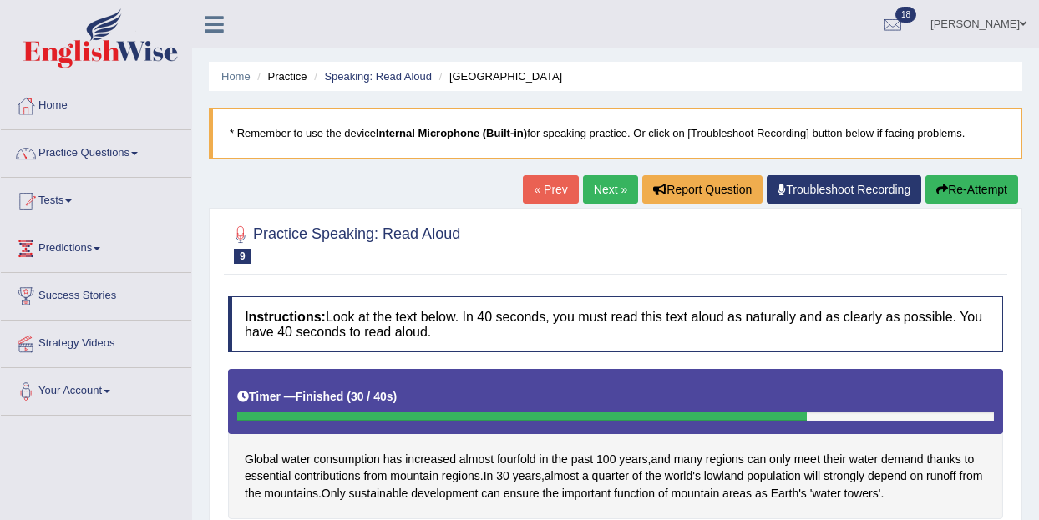
click at [613, 197] on link "Next »" at bounding box center [610, 189] width 55 height 28
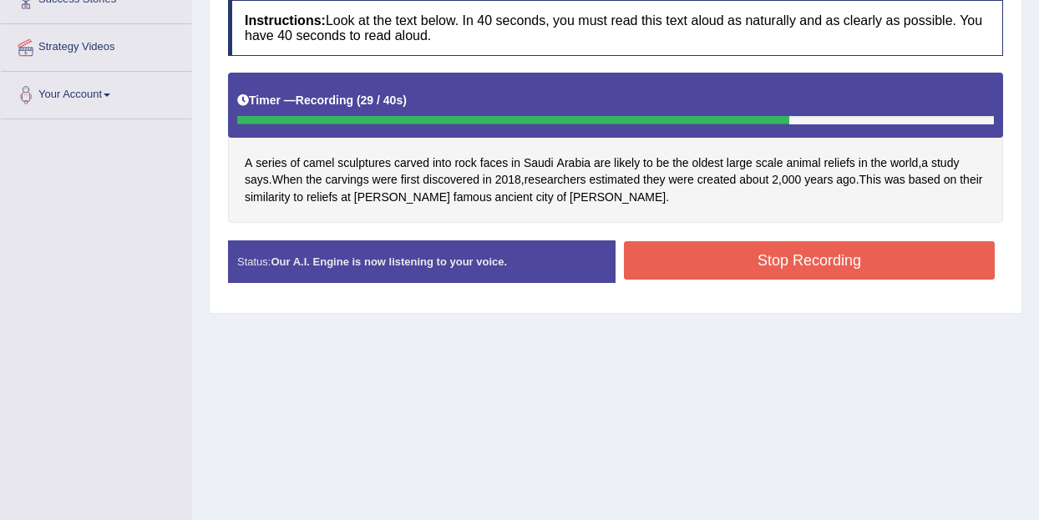
click at [739, 265] on button "Stop Recording" at bounding box center [809, 260] width 371 height 38
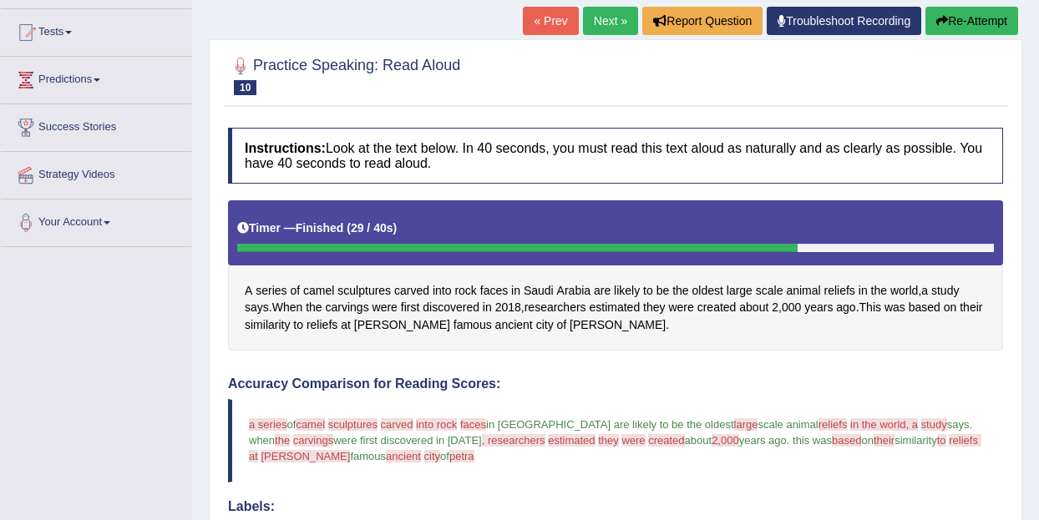
scroll to position [150, 0]
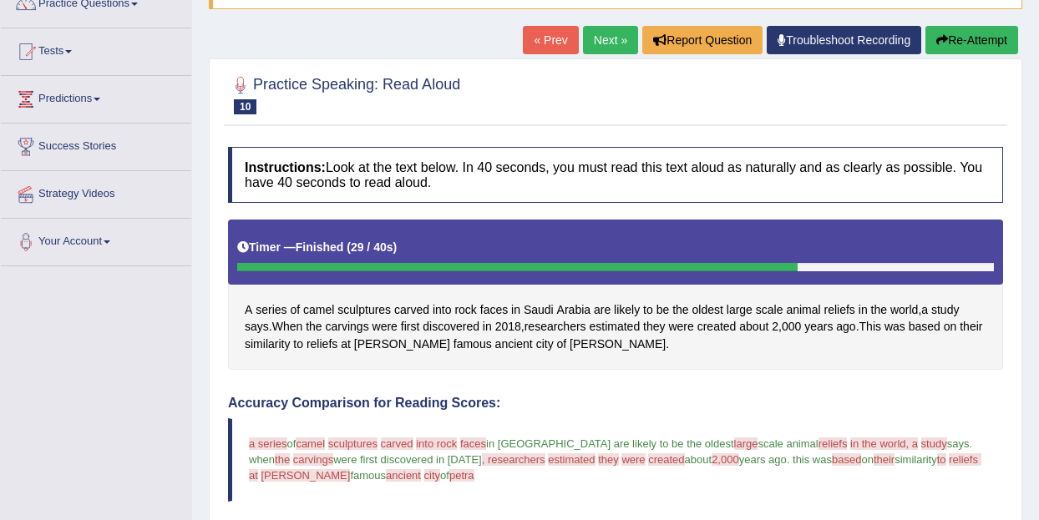
click at [551, 43] on link "« Prev" at bounding box center [550, 40] width 55 height 28
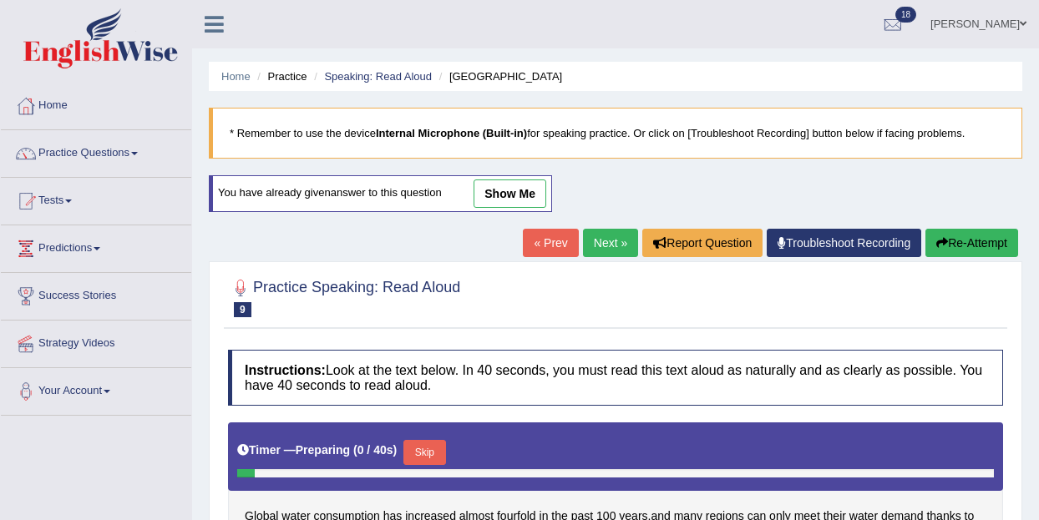
click at [596, 232] on link "Next »" at bounding box center [610, 243] width 55 height 28
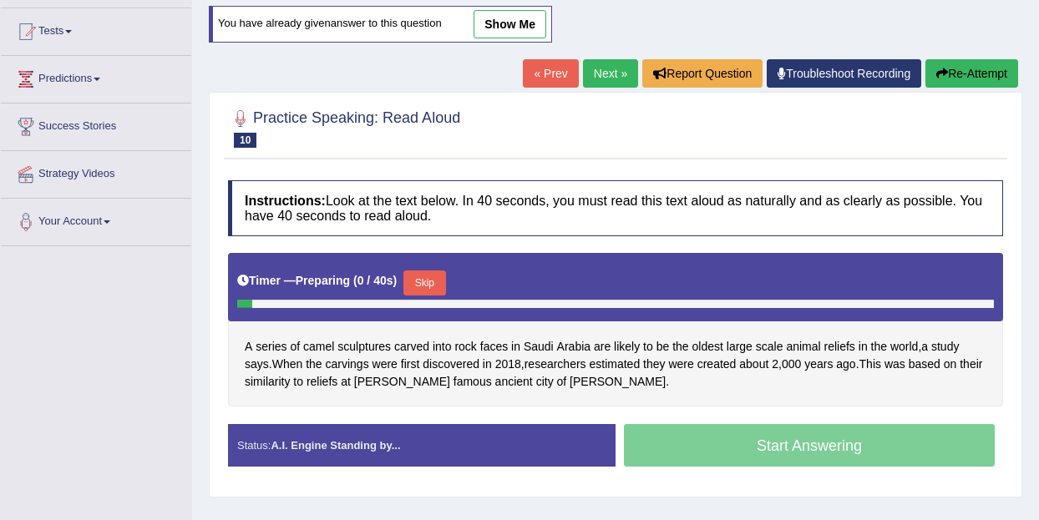
scroll to position [182, 0]
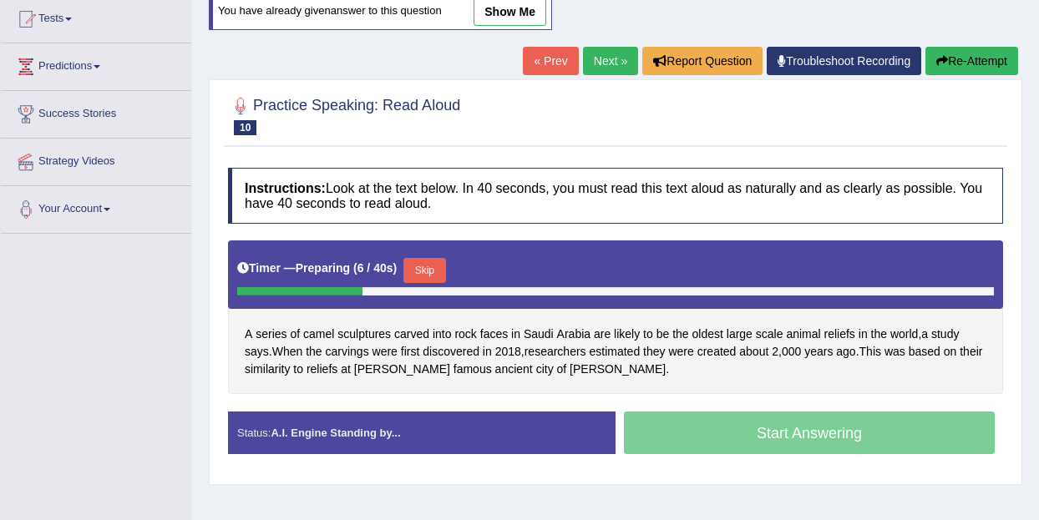
click at [434, 265] on button "Skip" at bounding box center [424, 270] width 42 height 25
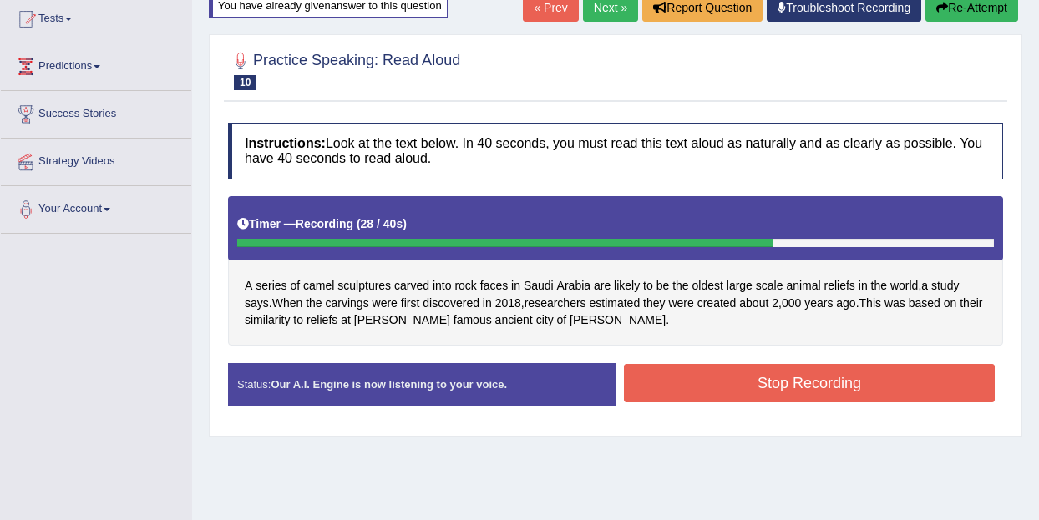
click at [678, 397] on button "Stop Recording" at bounding box center [809, 383] width 371 height 38
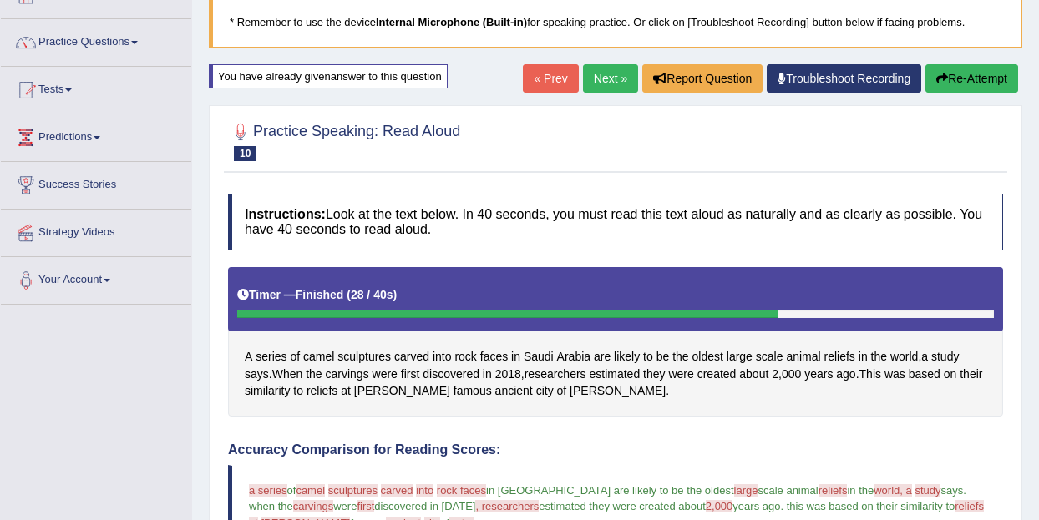
scroll to position [0, 0]
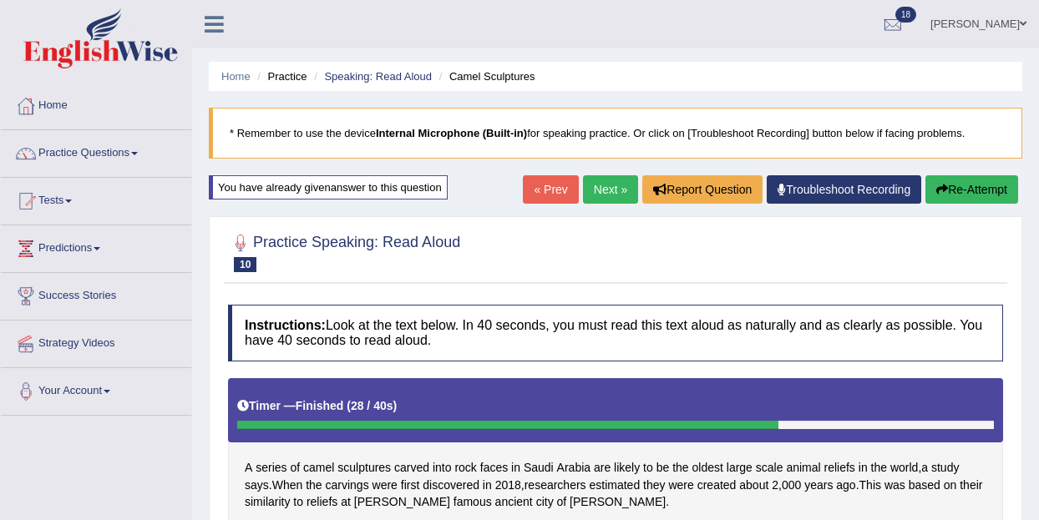
click at [604, 196] on link "Next »" at bounding box center [610, 189] width 55 height 28
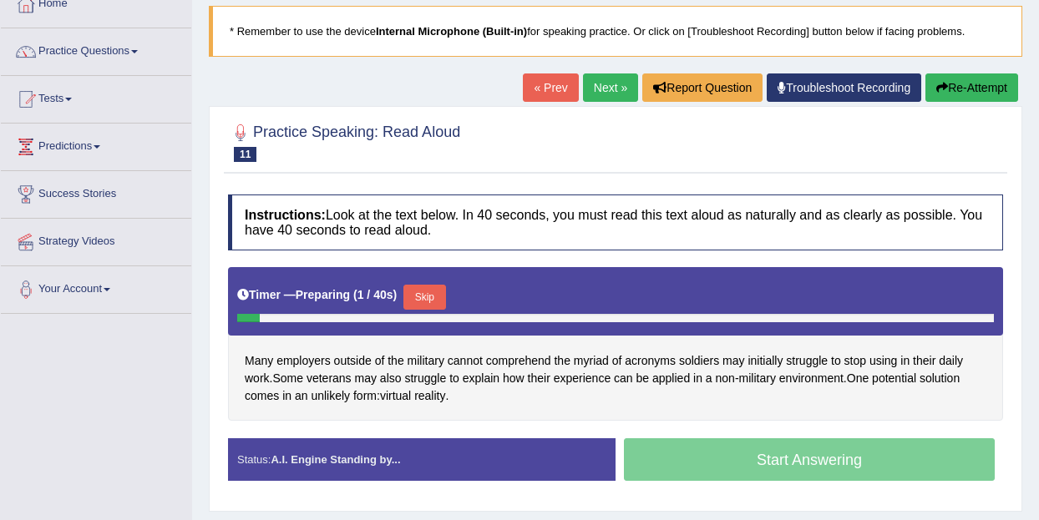
scroll to position [199, 0]
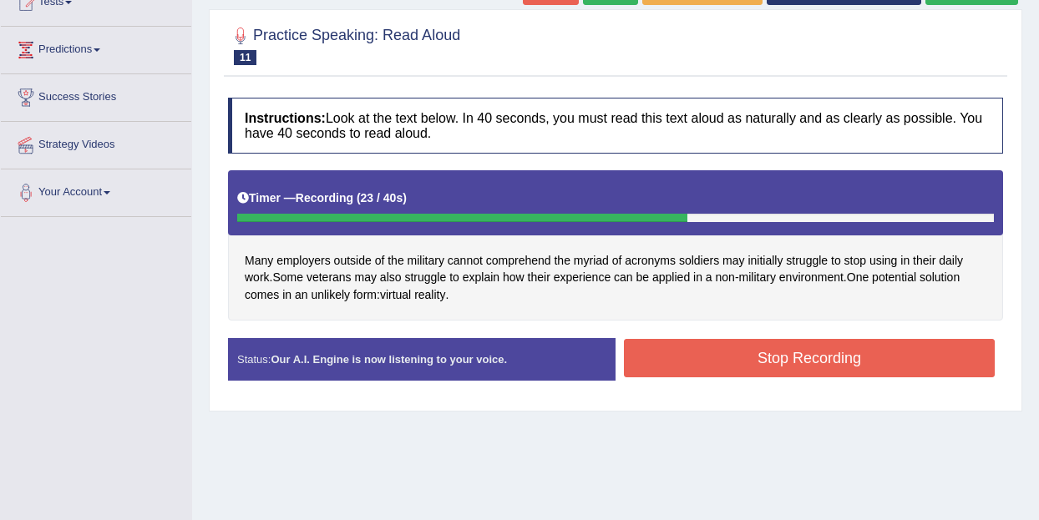
click at [804, 370] on button "Stop Recording" at bounding box center [809, 358] width 371 height 38
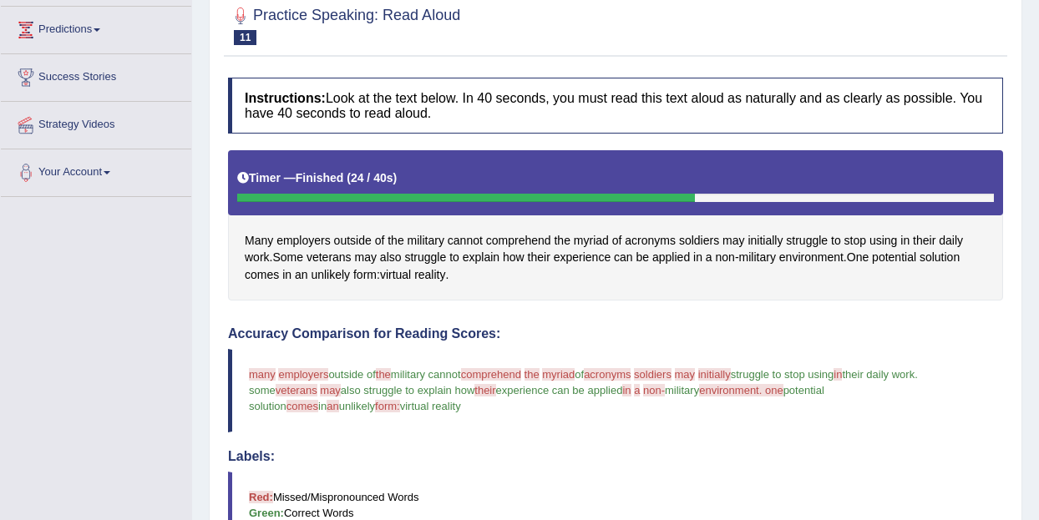
scroll to position [0, 0]
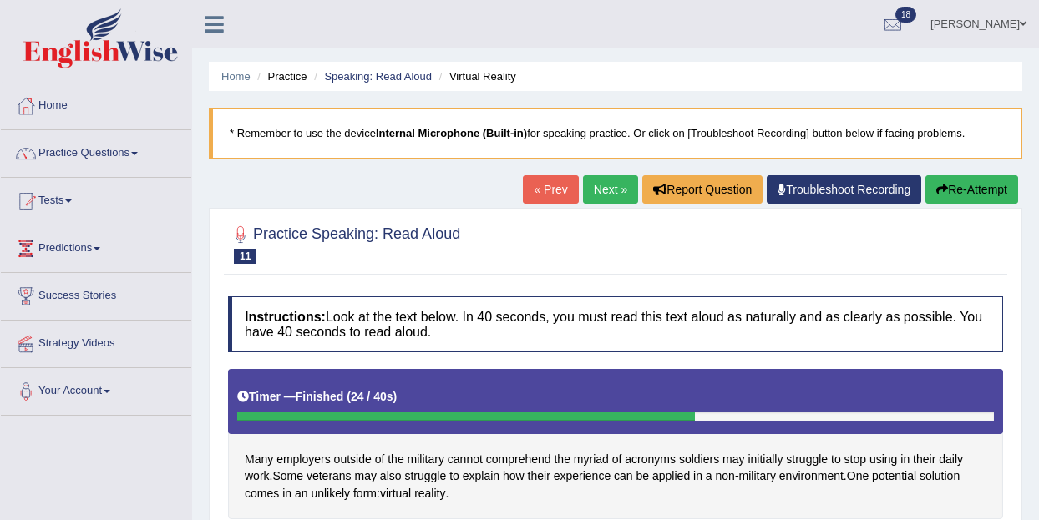
click at [614, 184] on link "Next »" at bounding box center [610, 189] width 55 height 28
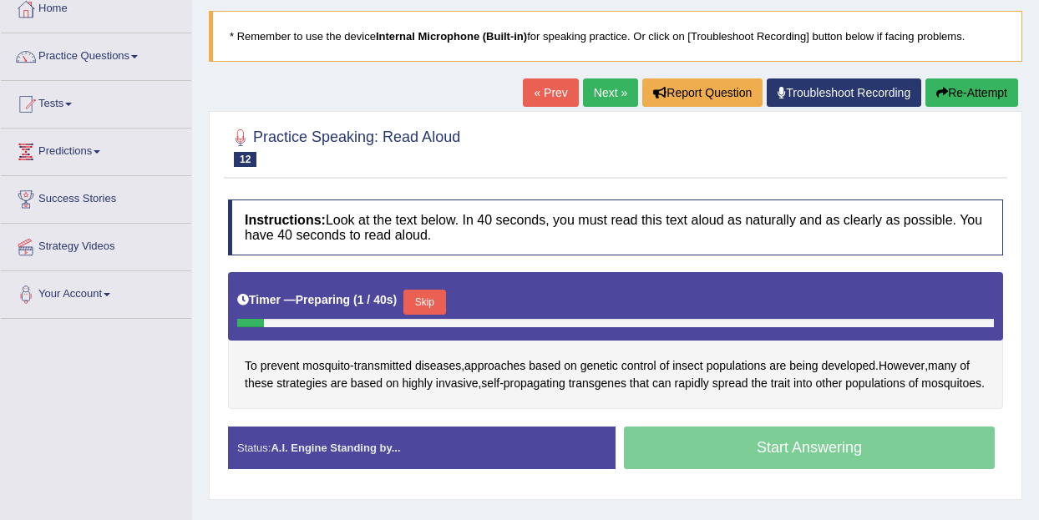
scroll to position [100, 0]
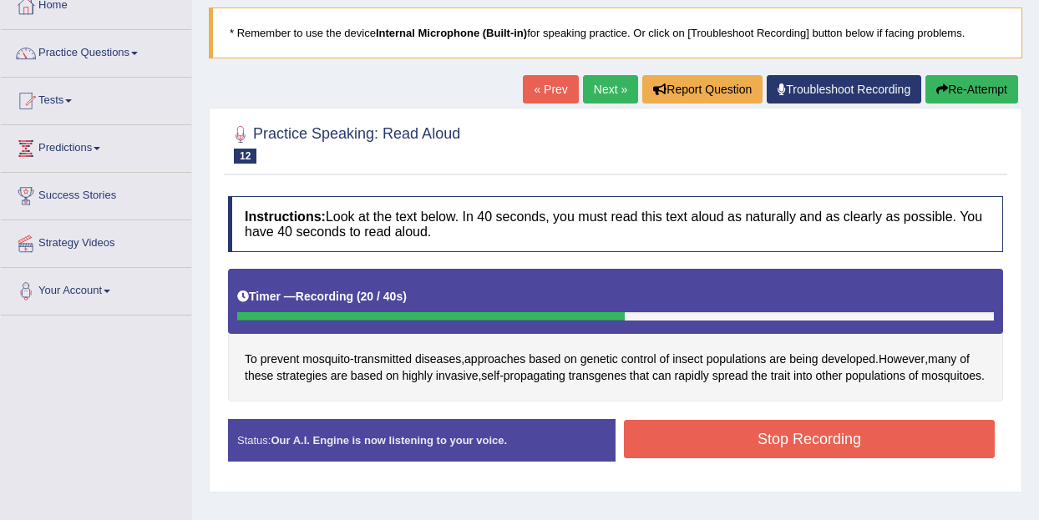
click at [823, 449] on button "Stop Recording" at bounding box center [809, 439] width 371 height 38
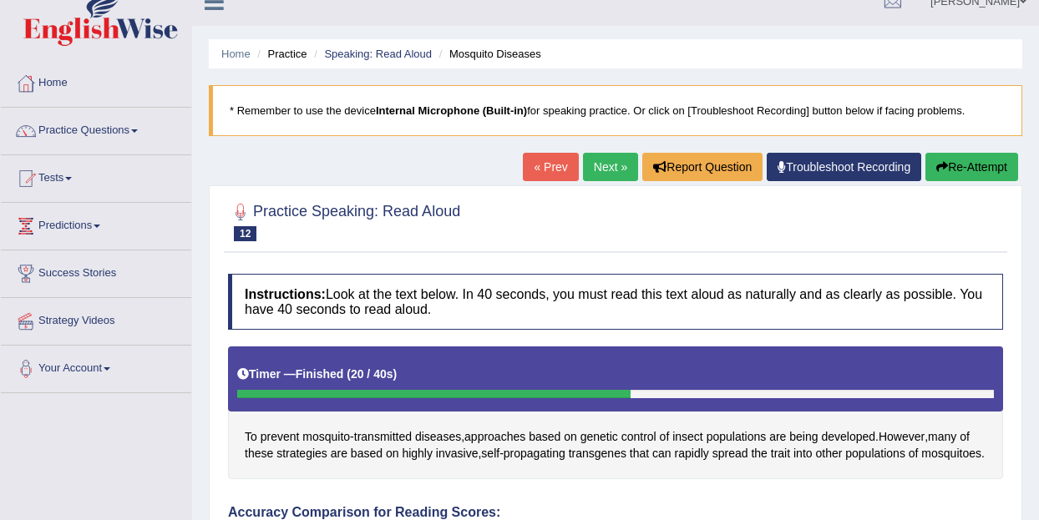
scroll to position [0, 0]
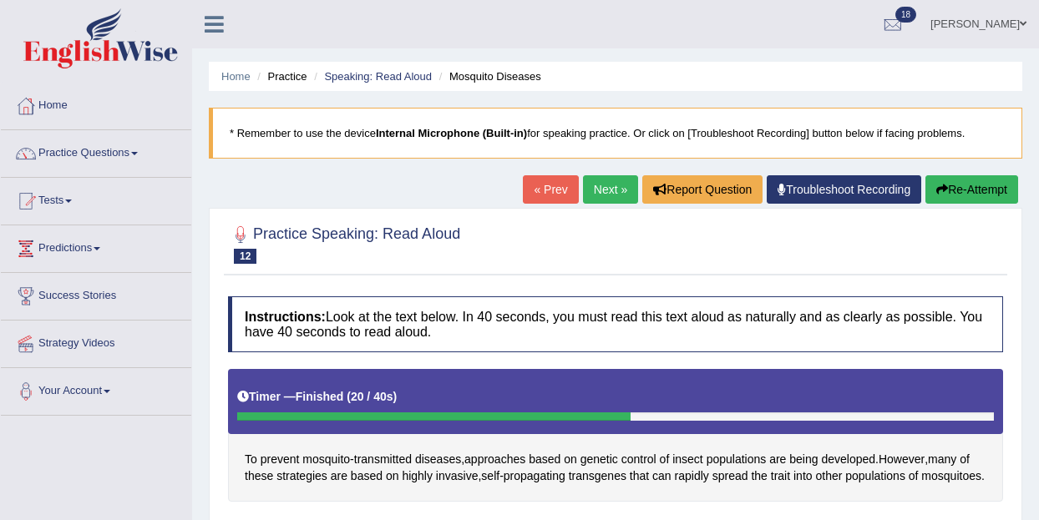
click at [138, 153] on span at bounding box center [134, 153] width 7 height 3
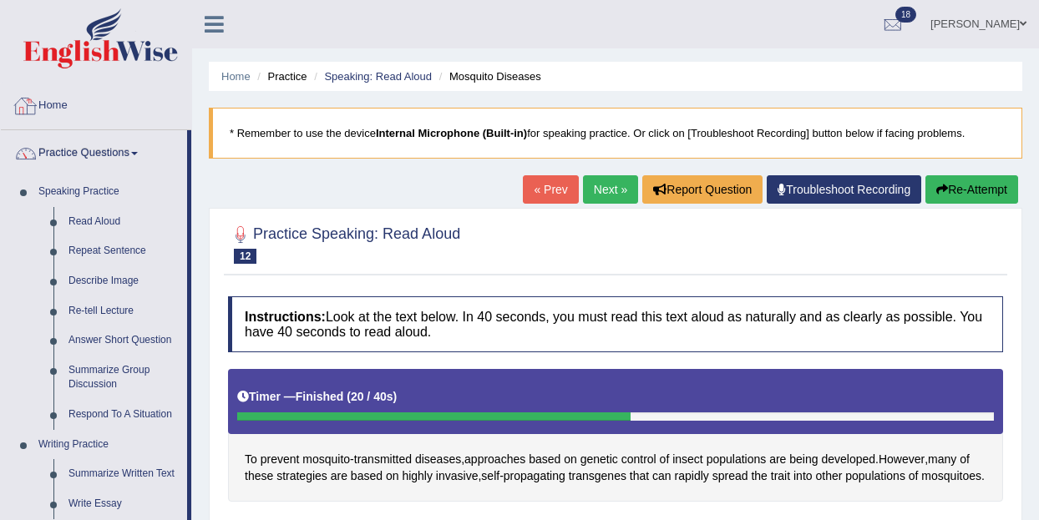
click at [73, 104] on link "Home" at bounding box center [96, 104] width 190 height 42
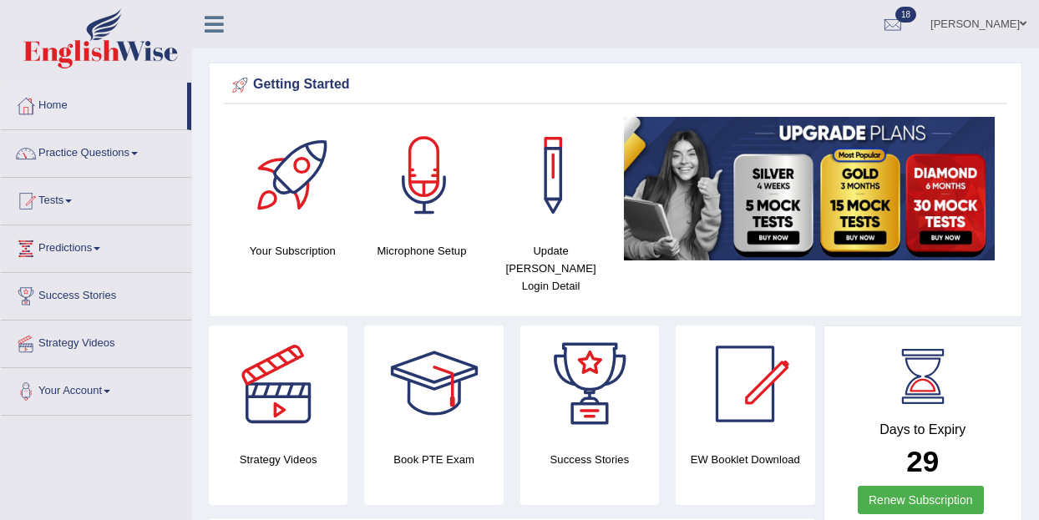
click at [141, 151] on link "Practice Questions" at bounding box center [96, 151] width 190 height 42
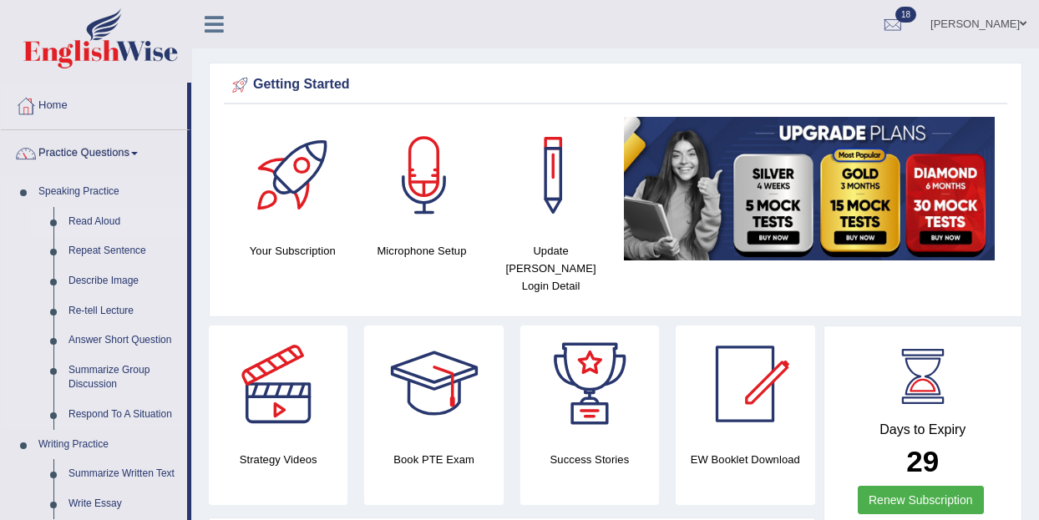
click at [102, 217] on link "Read Aloud" at bounding box center [124, 222] width 126 height 30
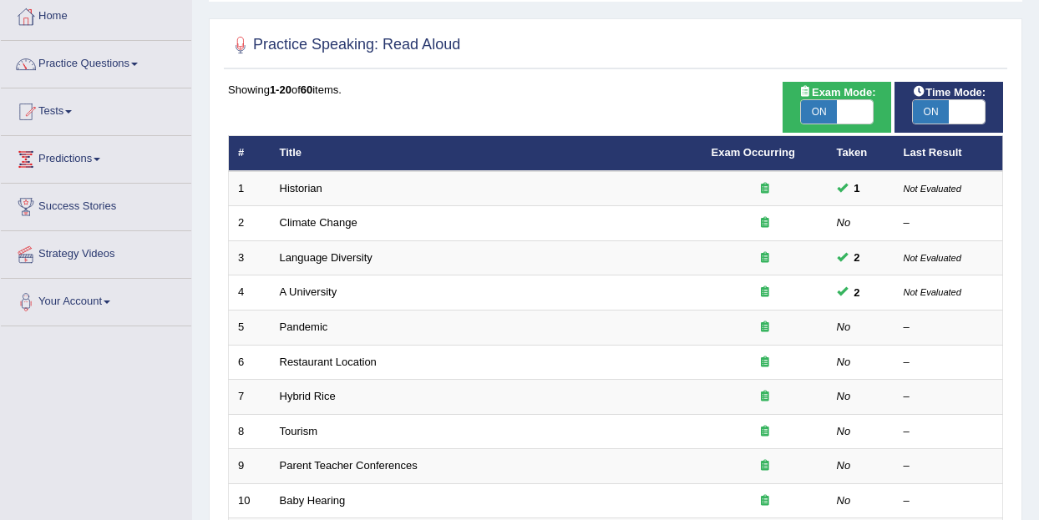
scroll to position [84, 0]
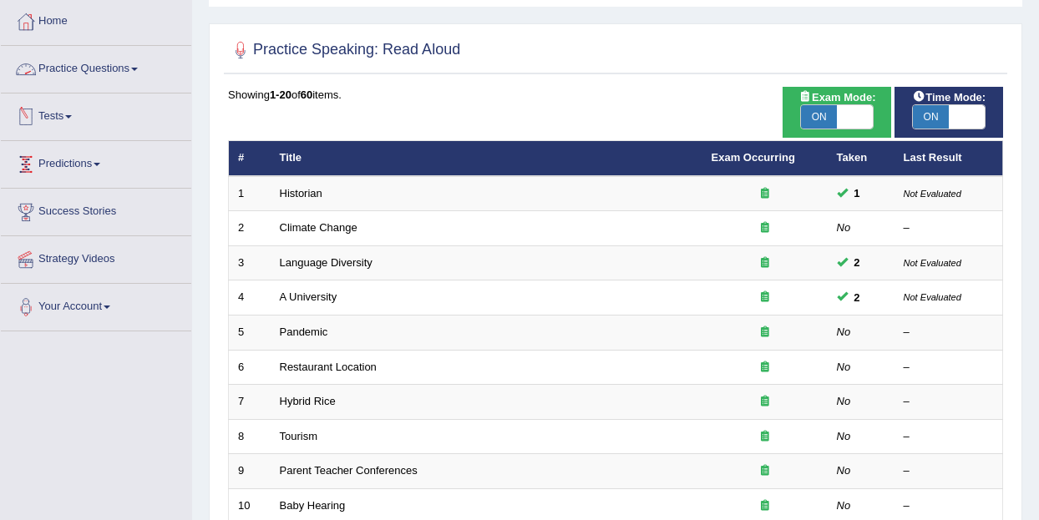
click at [148, 68] on link "Practice Questions" at bounding box center [96, 67] width 190 height 42
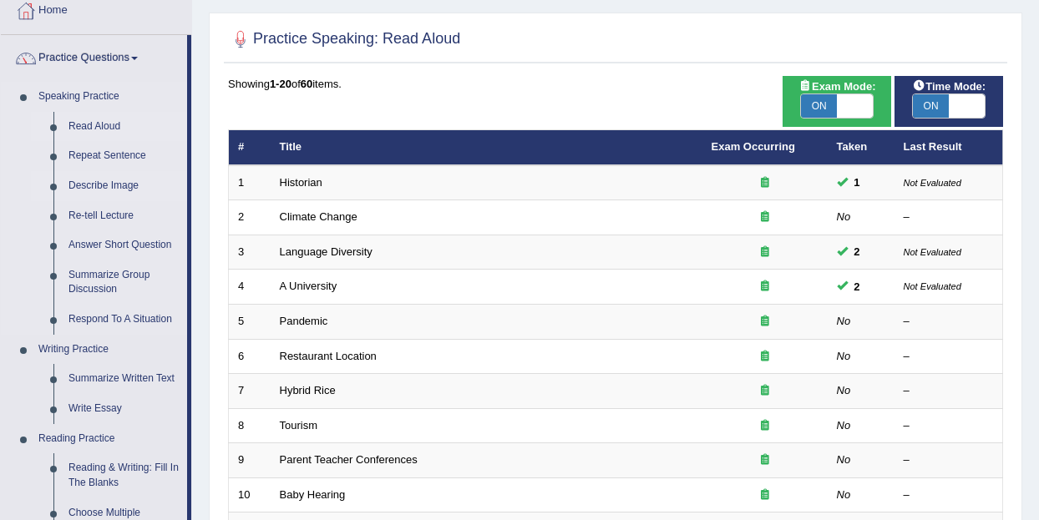
scroll to position [101, 0]
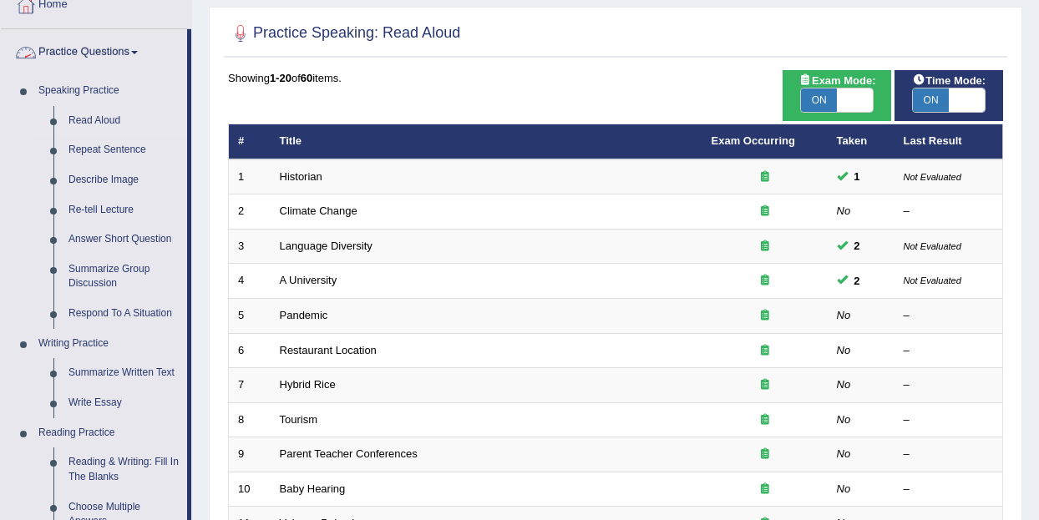
click at [145, 48] on link "Practice Questions" at bounding box center [94, 50] width 186 height 42
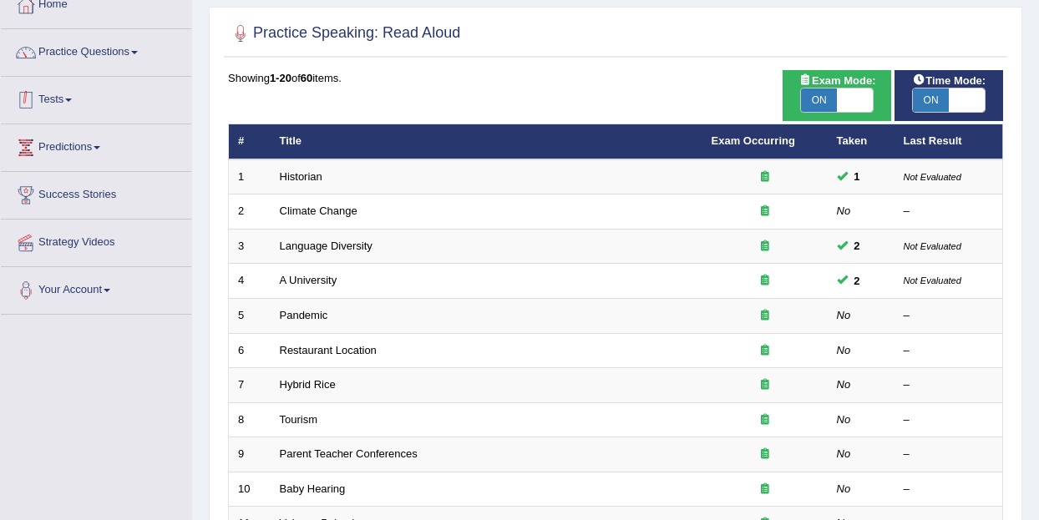
click at [77, 97] on link "Tests" at bounding box center [96, 98] width 190 height 42
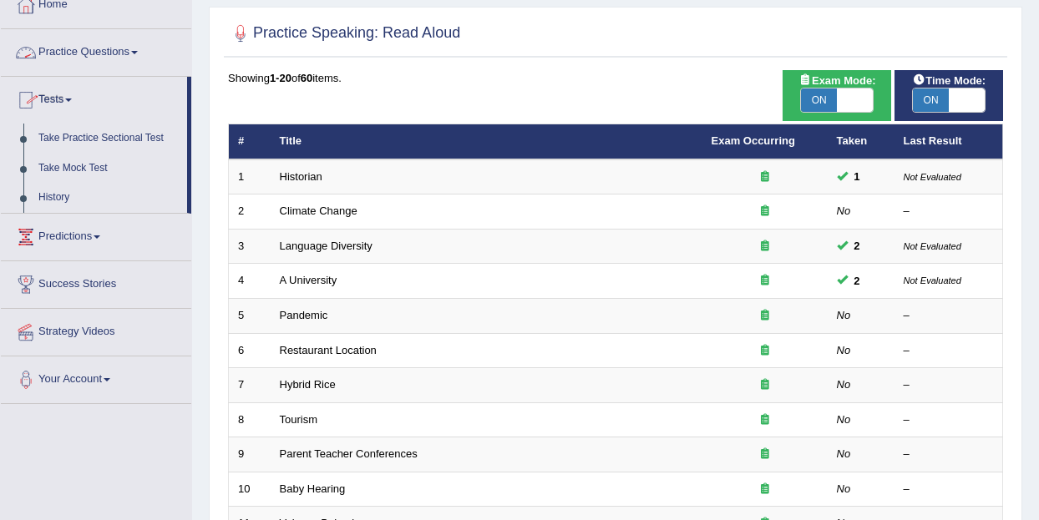
click at [140, 48] on link "Practice Questions" at bounding box center [96, 50] width 190 height 42
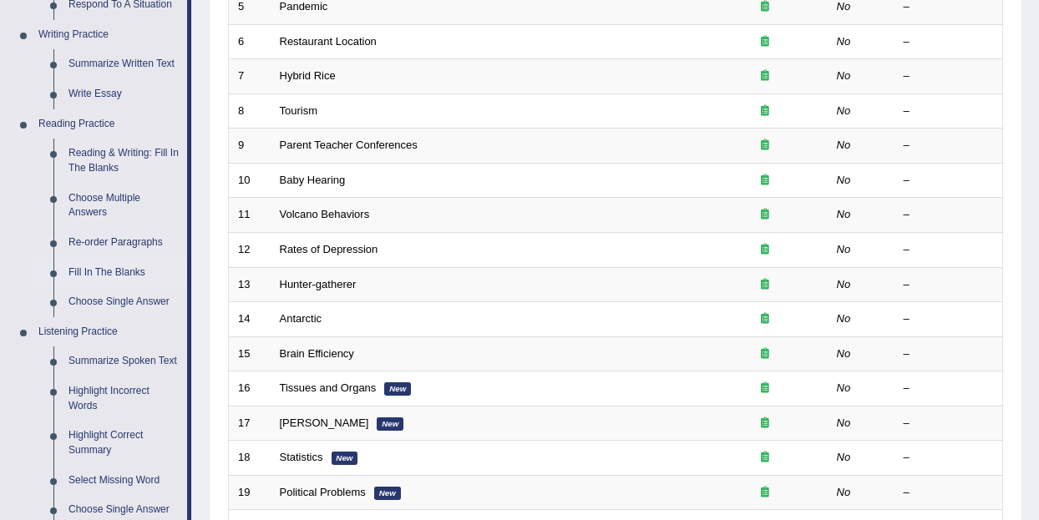
scroll to position [385, 0]
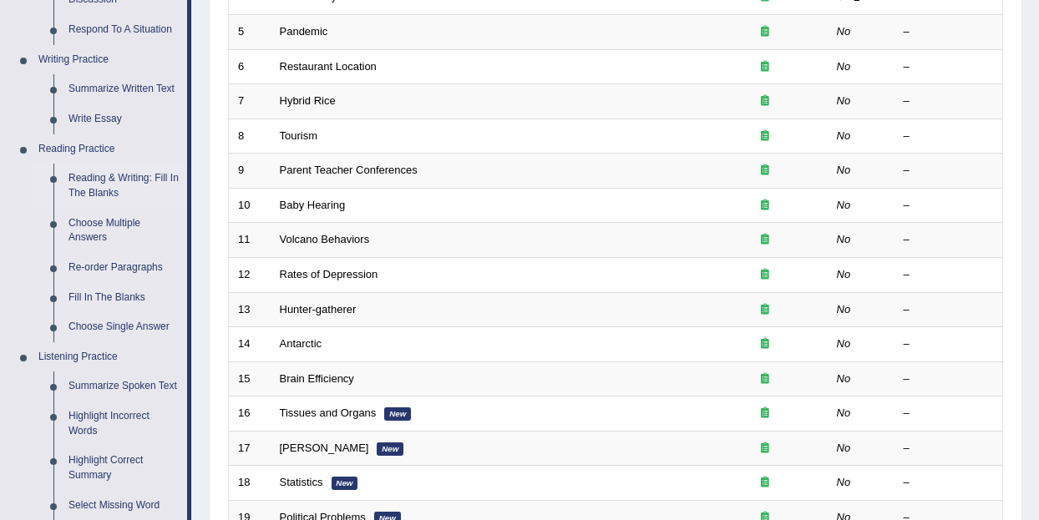
click at [131, 176] on link "Reading & Writing: Fill In The Blanks" at bounding box center [124, 186] width 126 height 44
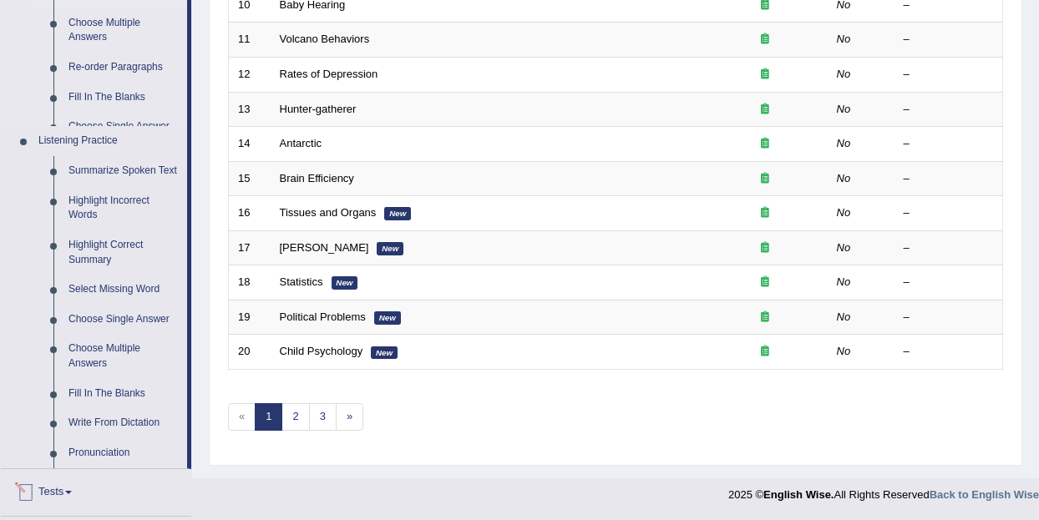
scroll to position [774, 0]
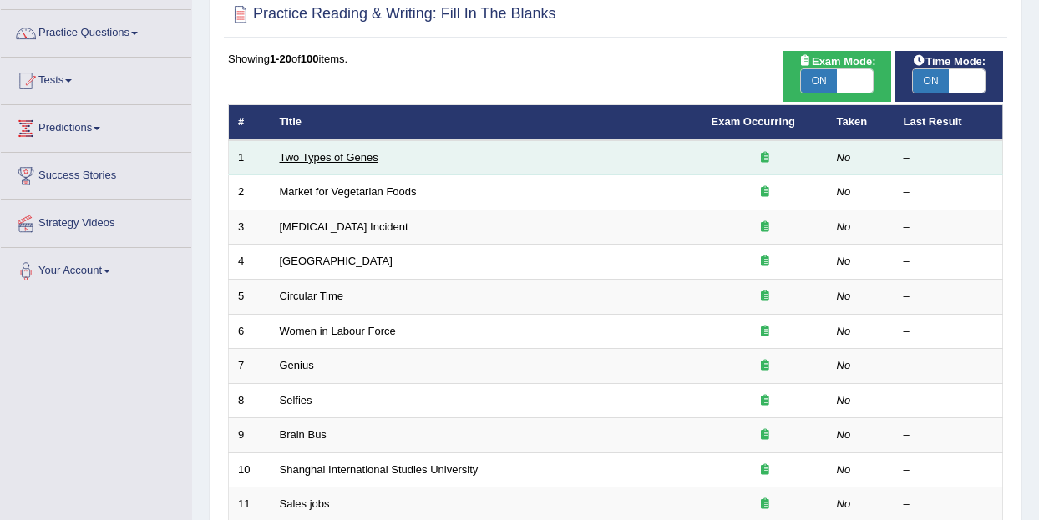
click at [341, 157] on link "Two Types of Genes" at bounding box center [329, 157] width 99 height 13
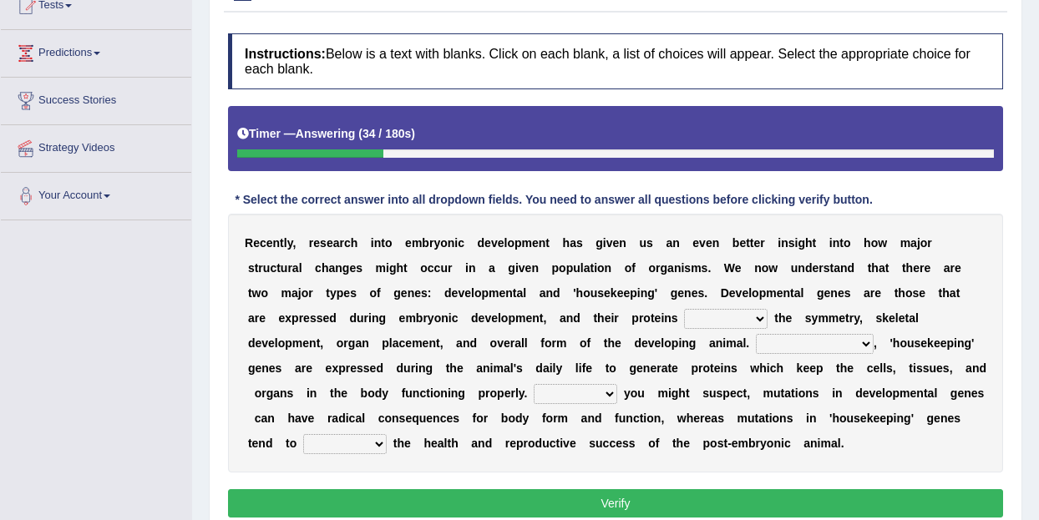
scroll to position [199, 0]
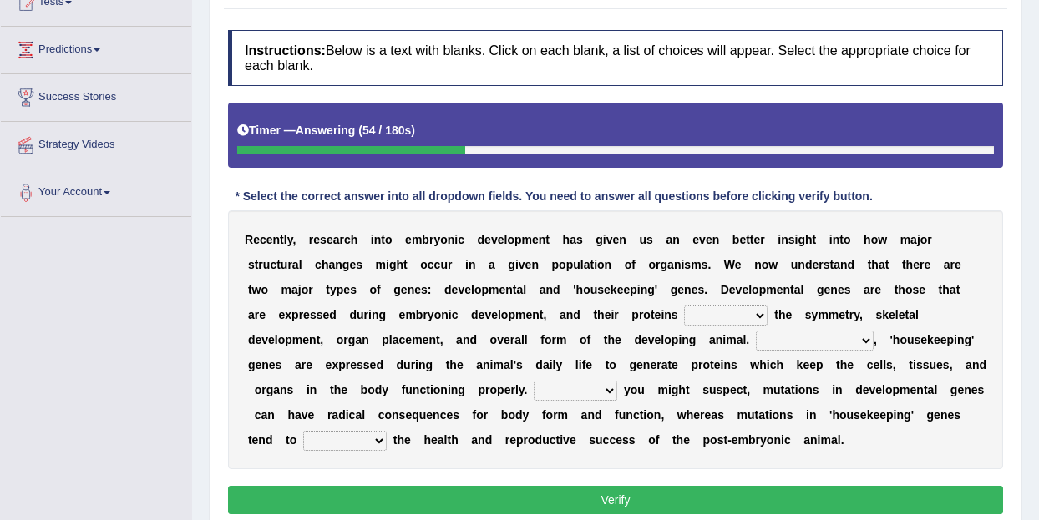
click at [756, 317] on select "push control hold elevate" at bounding box center [726, 316] width 84 height 20
select select "elevate"
click at [868, 348] on select "Correspondingly Inclusively Conversely In contrast" at bounding box center [815, 341] width 118 height 20
select select "Correspondingly"
click at [609, 393] on select "For As With Within" at bounding box center [576, 391] width 84 height 20
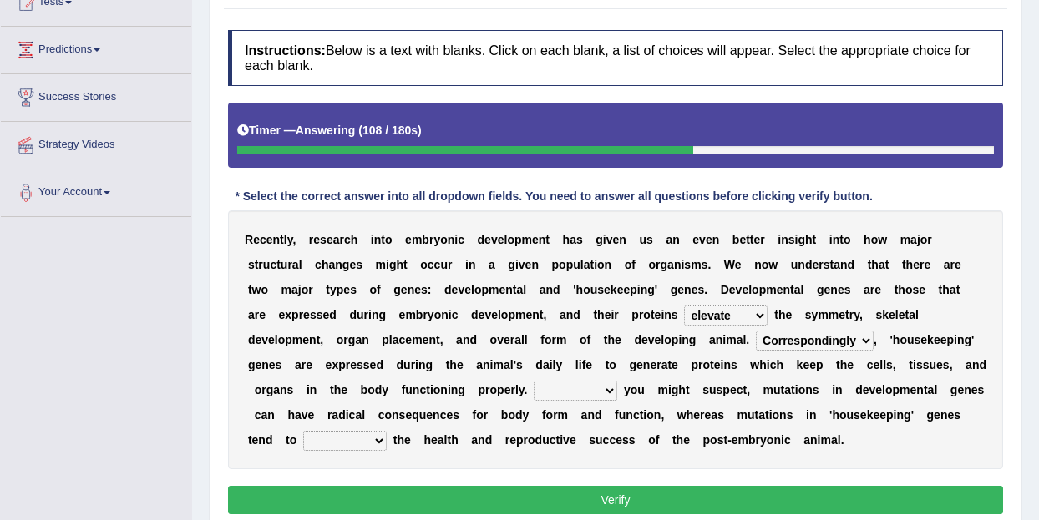
select select "As"
click at [386, 442] on select "affect effect interrupt defect" at bounding box center [345, 441] width 84 height 20
select select "affect"
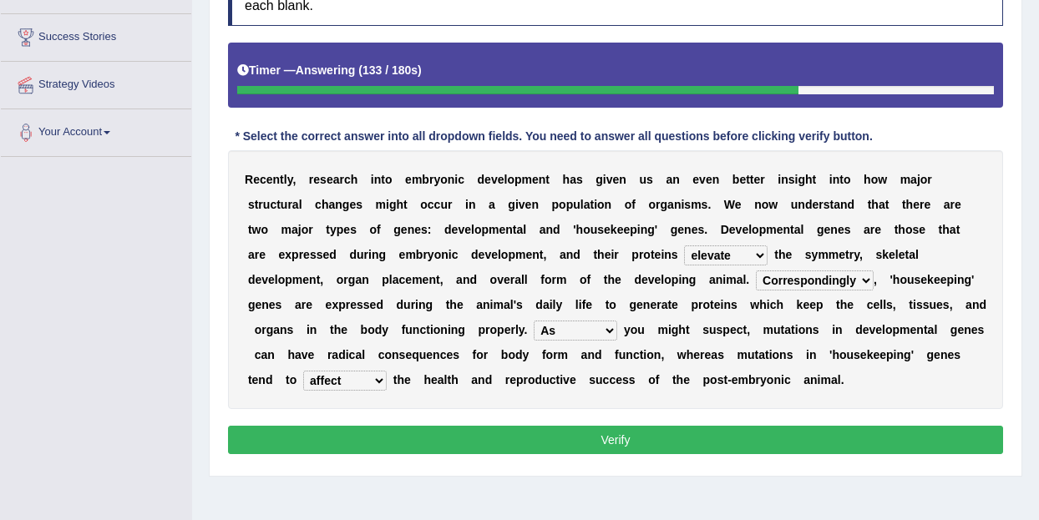
scroll to position [267, 0]
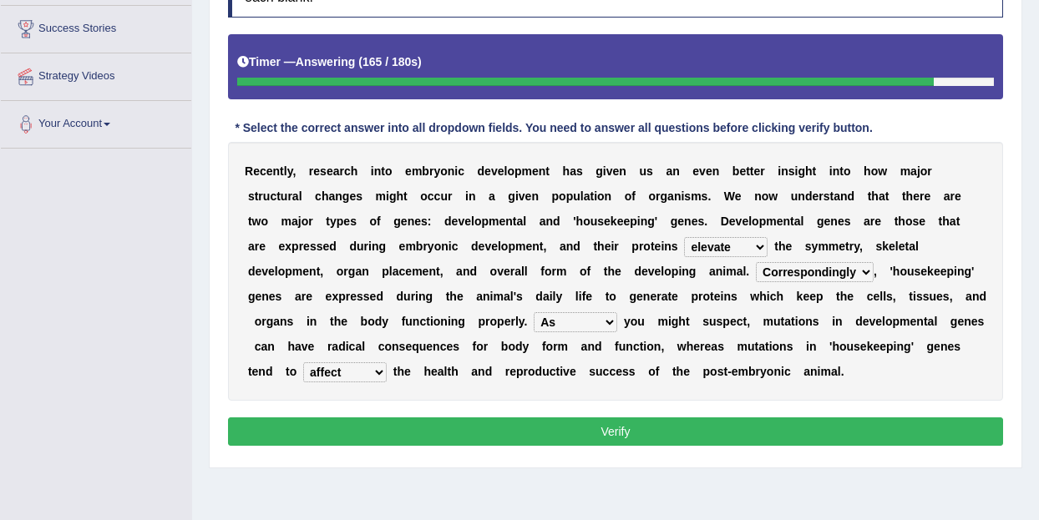
click at [759, 248] on select "push control hold elevate" at bounding box center [726, 247] width 84 height 20
select select "control"
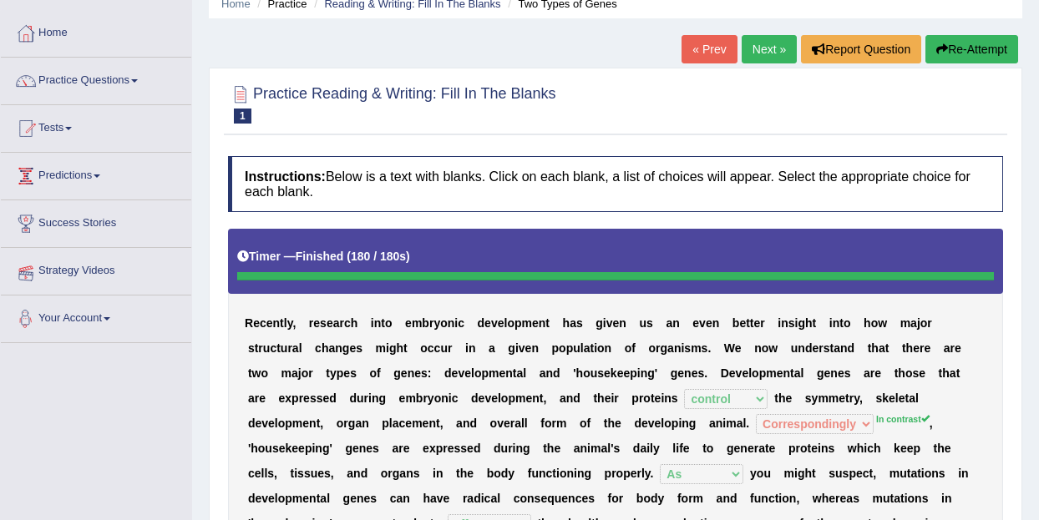
scroll to position [0, 0]
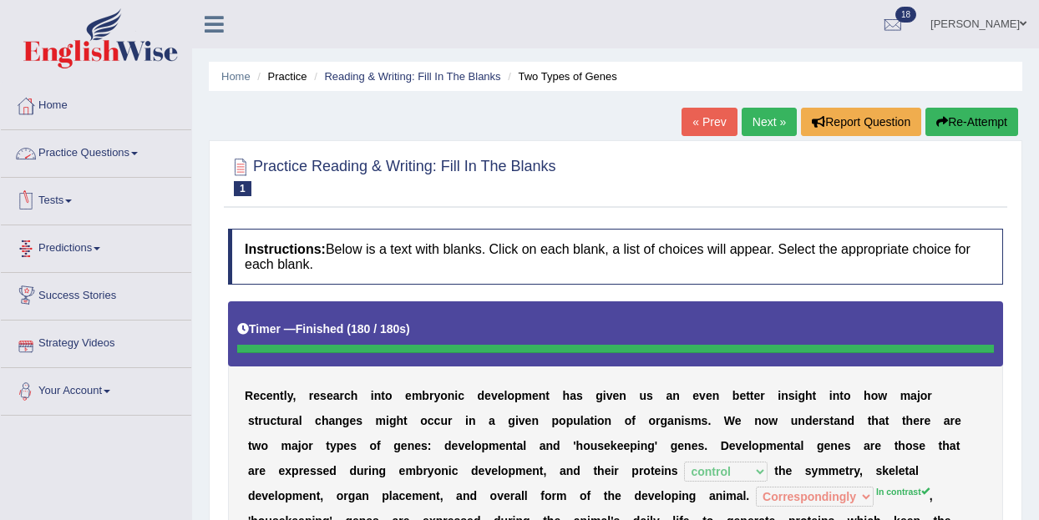
click at [146, 148] on link "Practice Questions" at bounding box center [96, 151] width 190 height 42
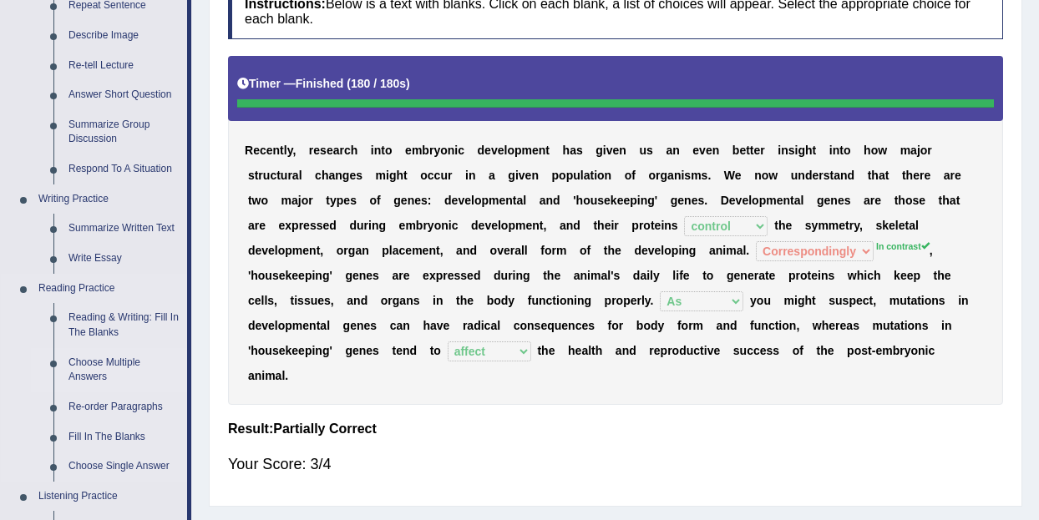
scroll to position [243, 0]
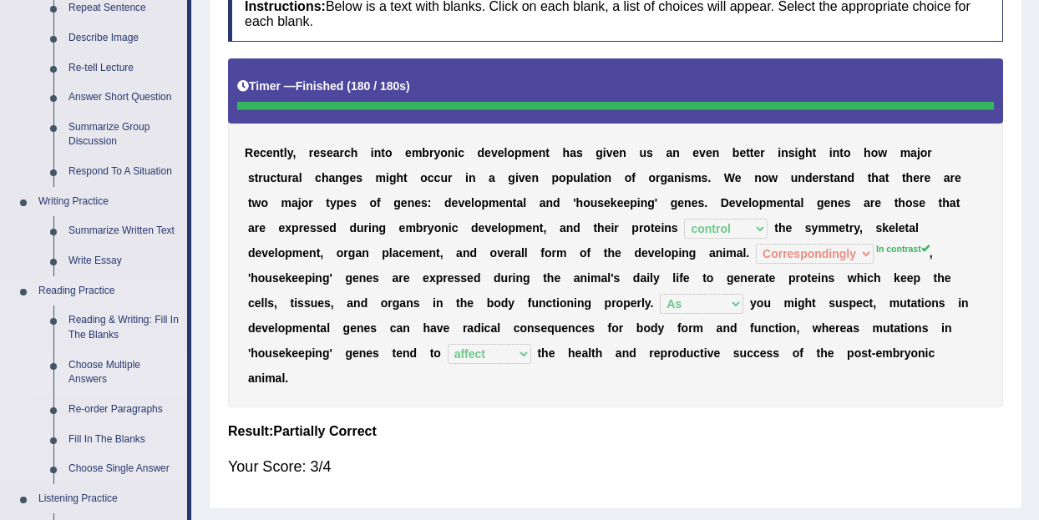
click at [136, 242] on link "Summarize Written Text" at bounding box center [124, 231] width 126 height 30
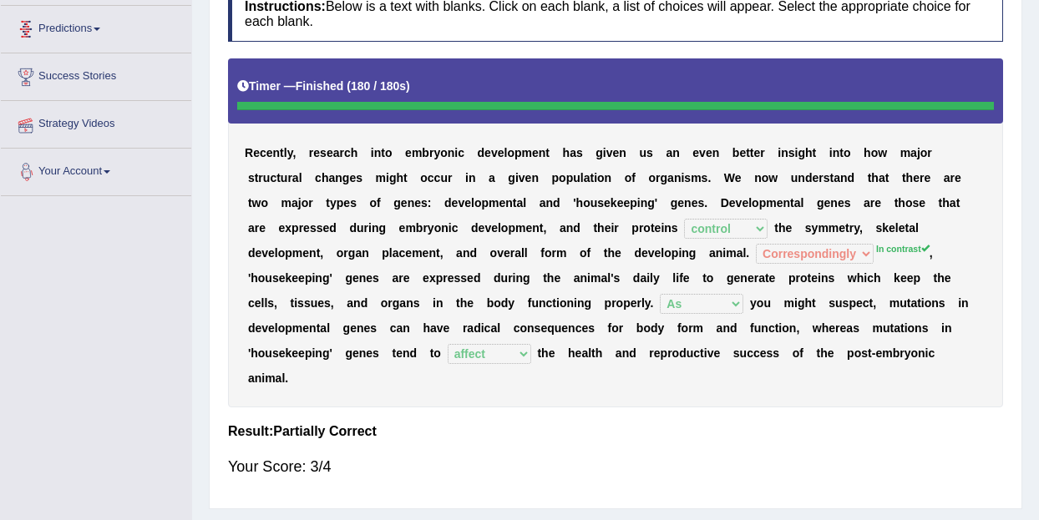
scroll to position [357, 0]
